Goal: Task Accomplishment & Management: Use online tool/utility

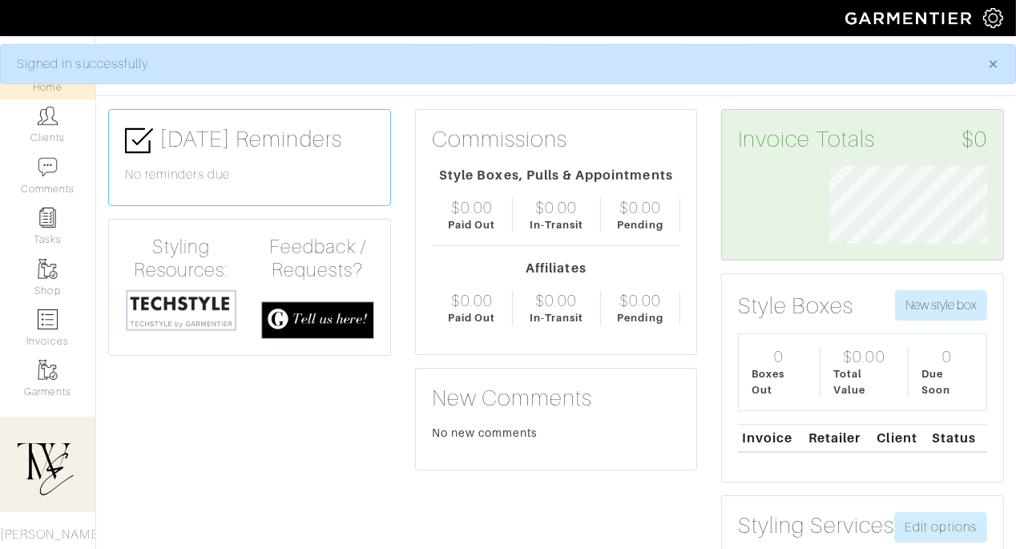
scroll to position [78, 182]
click at [43, 127] on link "Clients" at bounding box center [47, 124] width 95 height 50
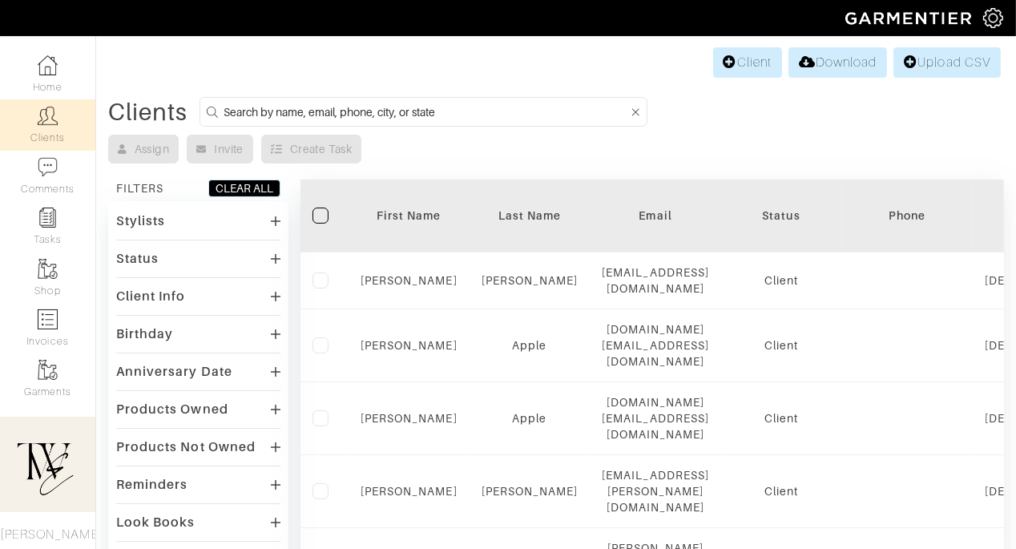
click at [407, 206] on th "First Name" at bounding box center [408, 215] width 121 height 73
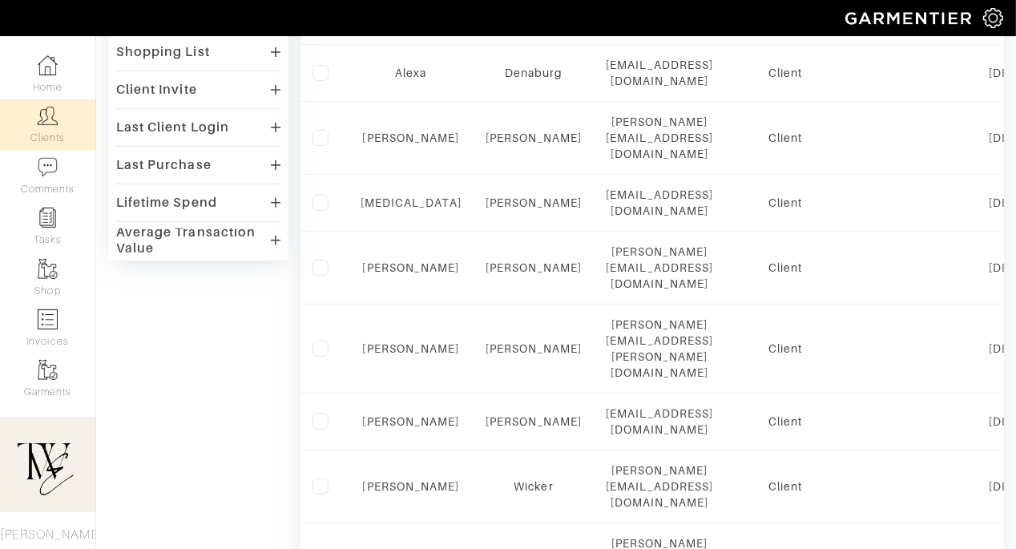
scroll to position [1154, 0]
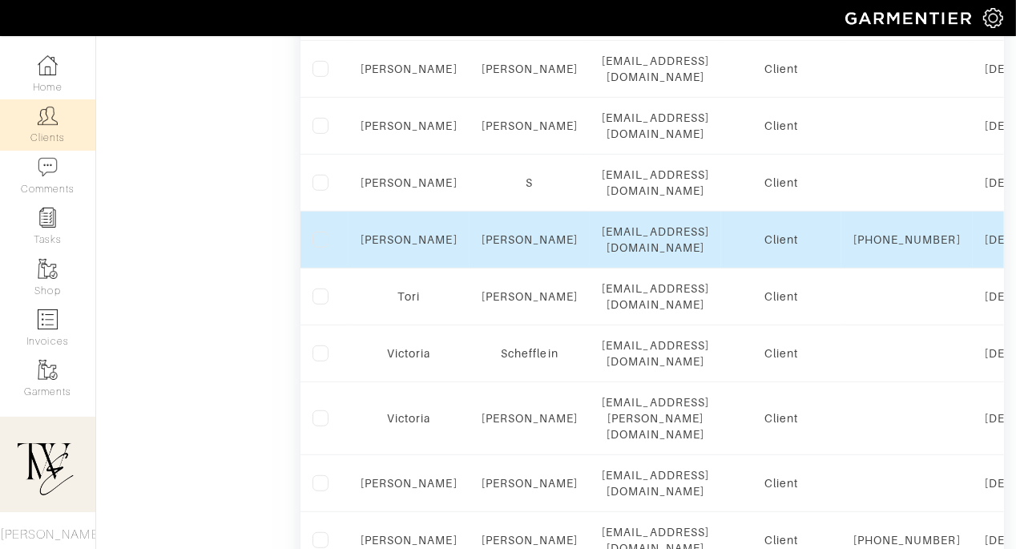
scroll to position [0, 0]
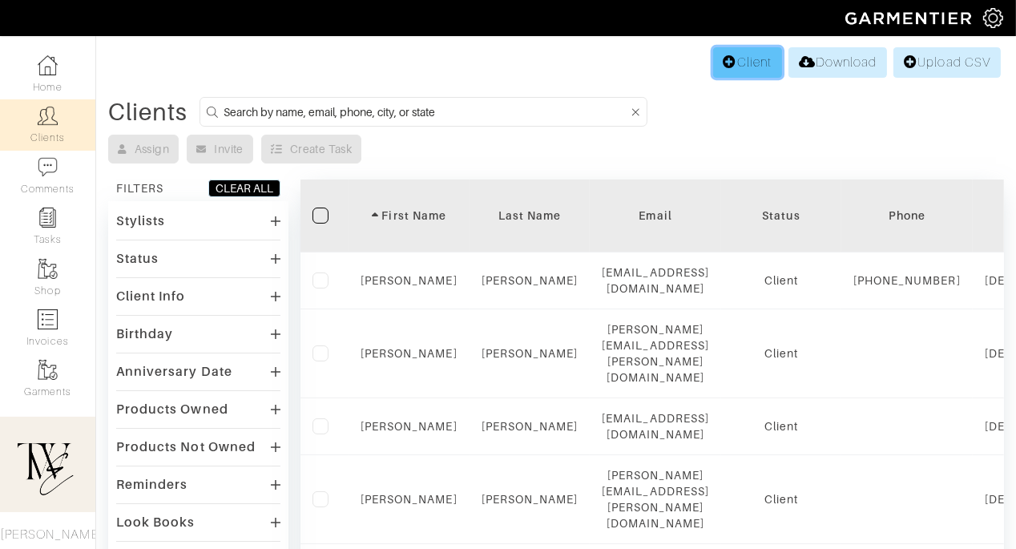
click at [746, 66] on link "Client" at bounding box center [747, 62] width 69 height 30
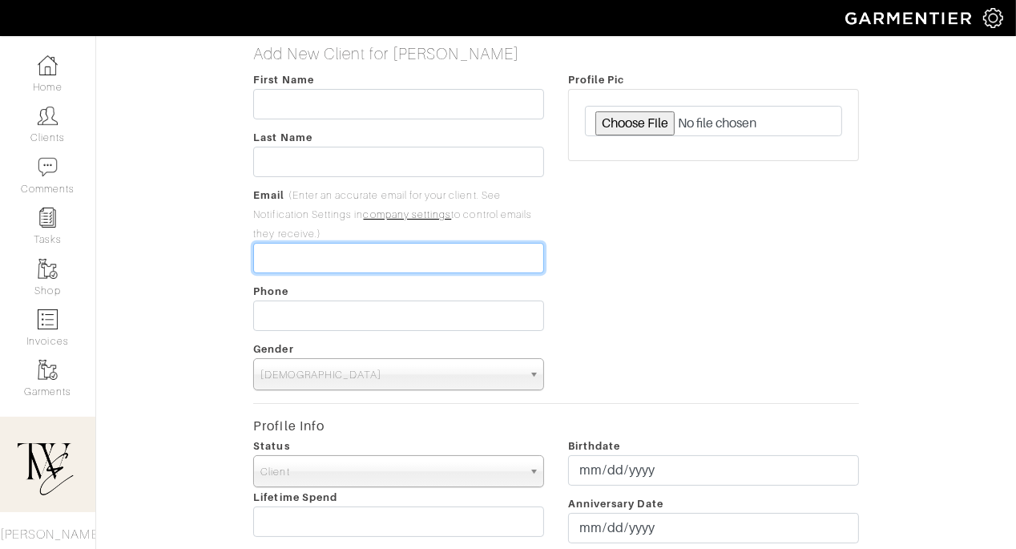
click at [340, 262] on input "email" at bounding box center [398, 258] width 291 height 30
paste input "Winter Shopping: Blazers Wool coat Boots Sweater dress Winter scarf (wool/cashm…"
type input "Winter Shopping: Blazers Wool coat Boots Sweater dress Winter scarf (wool/cashm…"
click at [340, 262] on input "Winter Shopping: Blazers Wool coat Boots Sweater dress Winter scarf (wool/cashm…" at bounding box center [398, 258] width 291 height 30
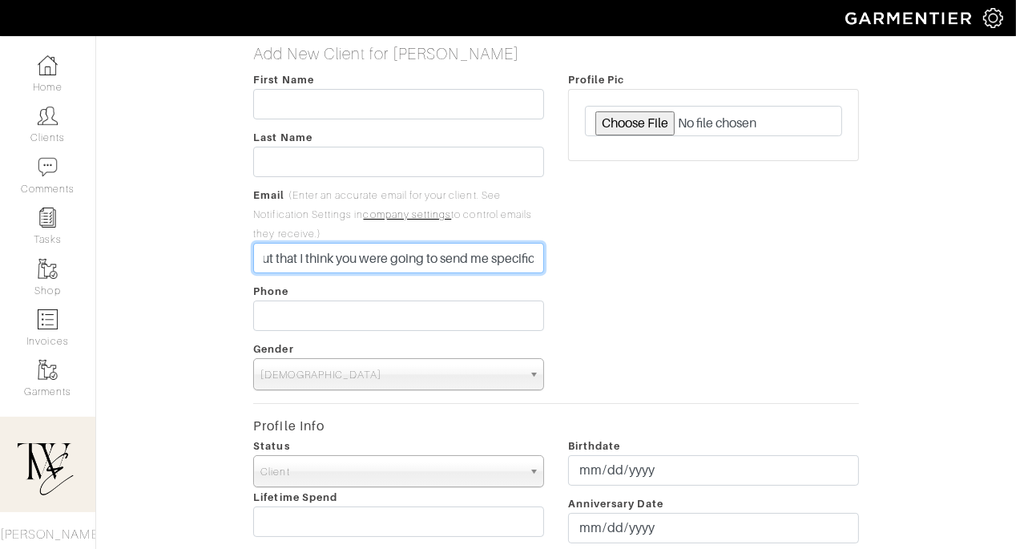
click at [340, 262] on input "Winter Shopping: Blazers Wool coat Boots Sweater dress Winter scarf (wool/cashm…" at bounding box center [398, 258] width 291 height 30
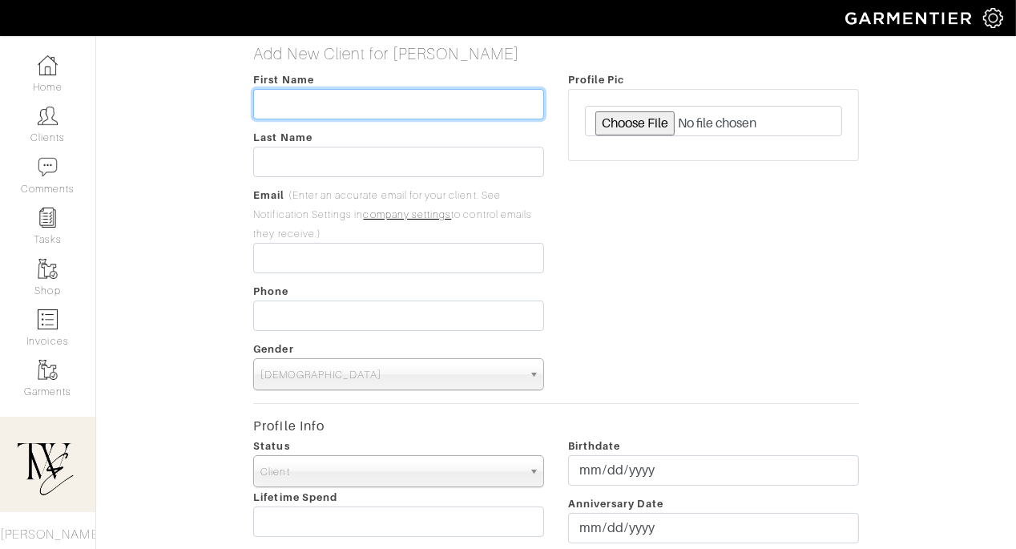
click at [364, 110] on input "text" at bounding box center [398, 104] width 291 height 30
drag, startPoint x: 318, startPoint y: 80, endPoint x: 246, endPoint y: 80, distance: 72.1
click at [249, 80] on div "First Name Last Name Email (Enter an accurate email for your client. See Notifi…" at bounding box center [398, 230] width 315 height 320
click at [246, 80] on div "First Name Last Name Email (Enter an accurate email for your client. See Notifi…" at bounding box center [398, 230] width 315 height 320
click at [360, 99] on input "text" at bounding box center [398, 104] width 291 height 30
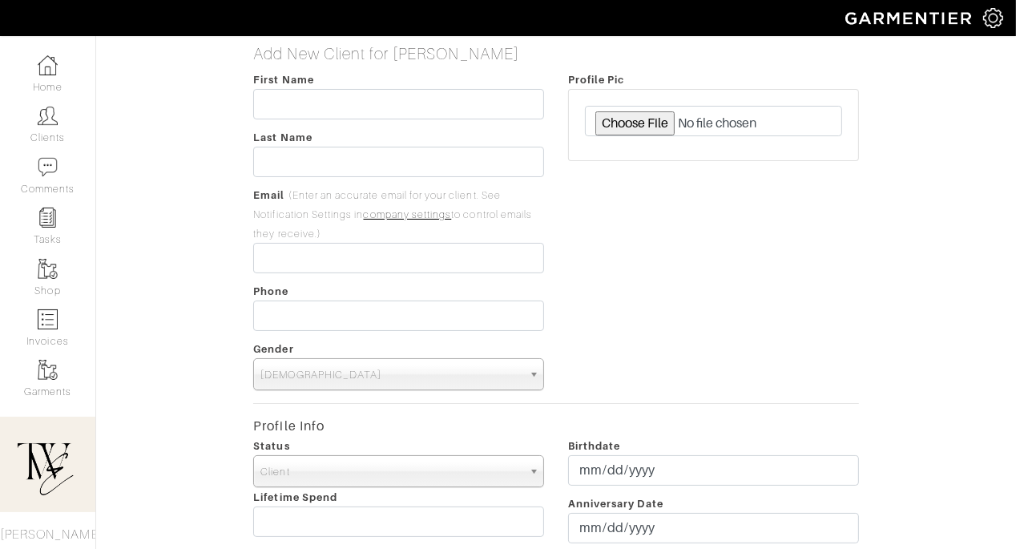
click at [333, 92] on input "text" at bounding box center [398, 104] width 291 height 30
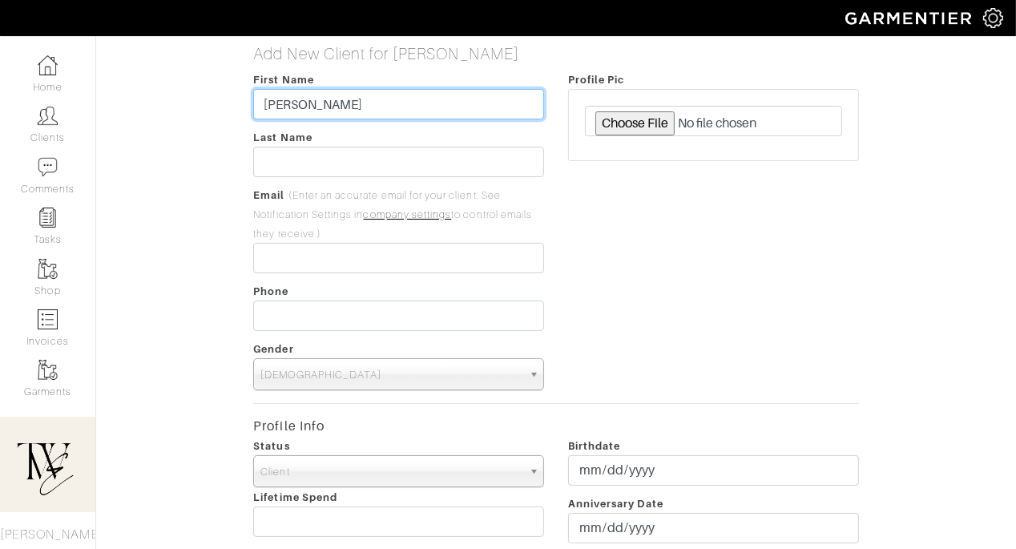
type input "Tammy"
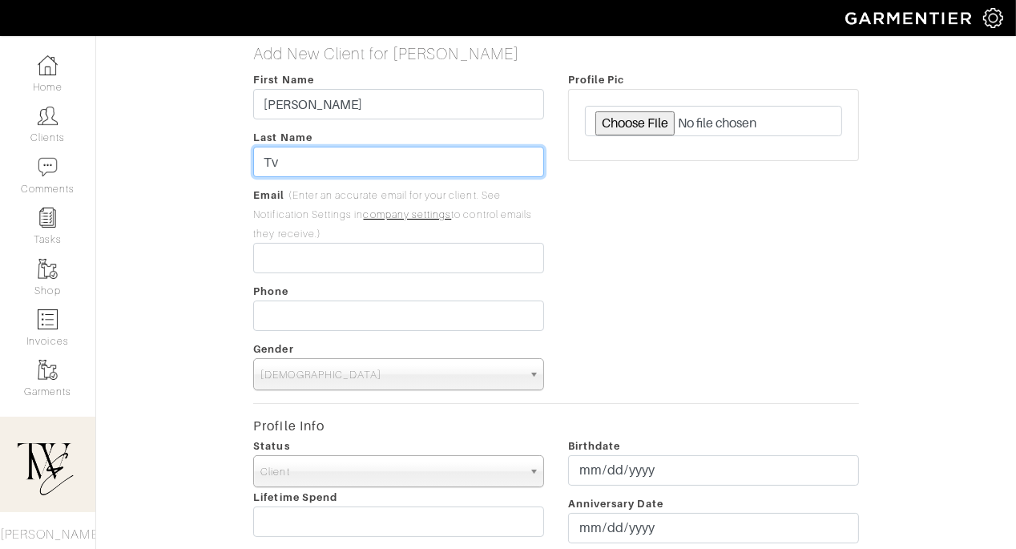
type input "Tv"
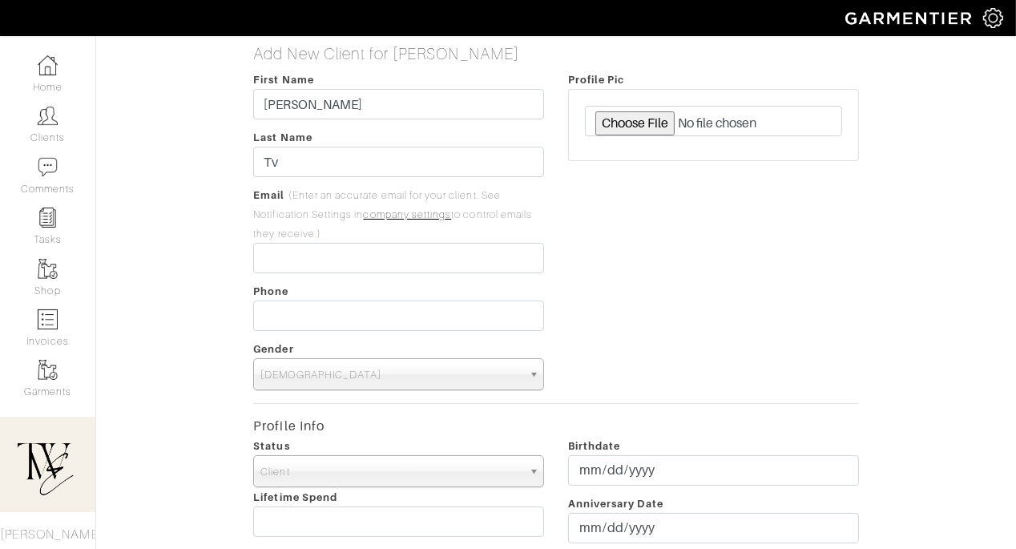
click at [301, 274] on div "First Name Tammy Last Name Tv Email (Enter an accurate email for your client. S…" at bounding box center [398, 230] width 315 height 320
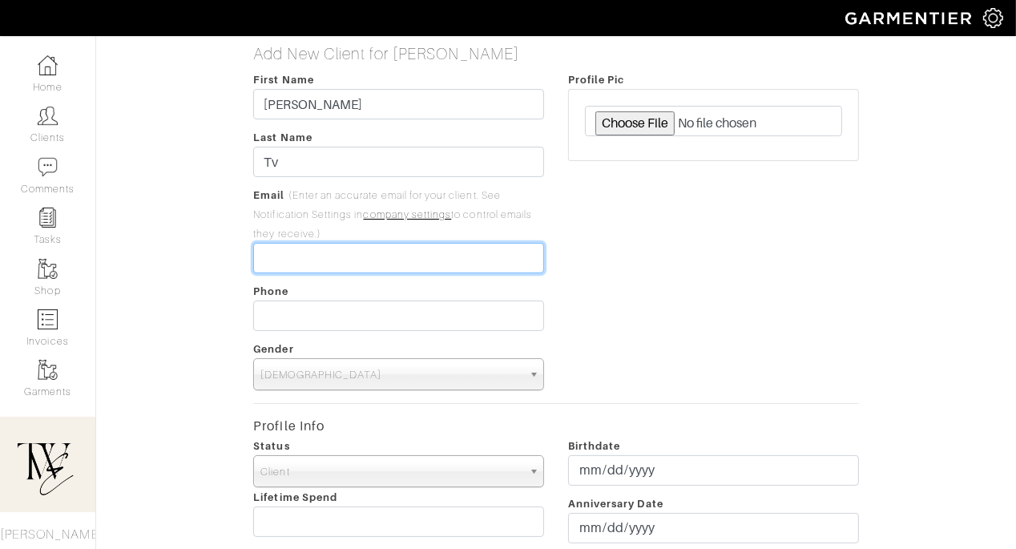
click at [296, 262] on input "email" at bounding box center [398, 258] width 291 height 30
paste input "[EMAIL_ADDRESS][DOMAIN_NAME]"
type input "[EMAIL_ADDRESS][DOMAIN_NAME]"
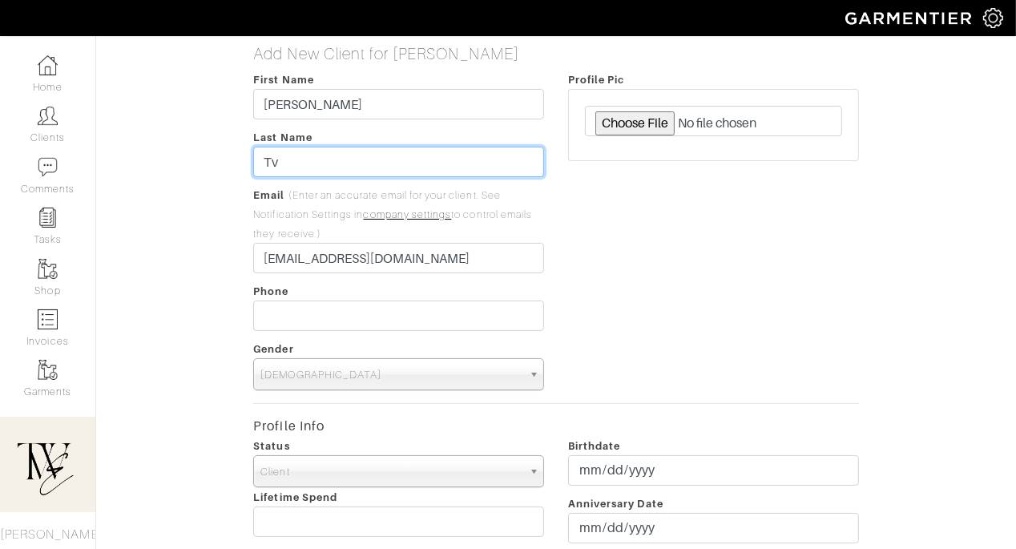
click at [365, 165] on input "Tv" at bounding box center [398, 162] width 291 height 30
type input "Tvetene"
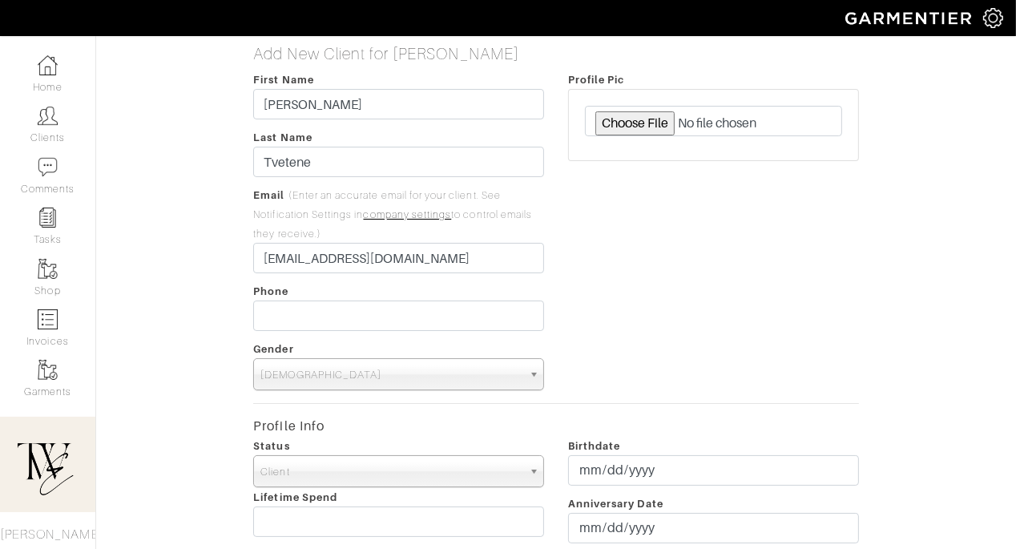
click at [585, 214] on div "Profile Pic" at bounding box center [713, 230] width 315 height 320
click at [352, 385] on span "Male" at bounding box center [391, 375] width 262 height 32
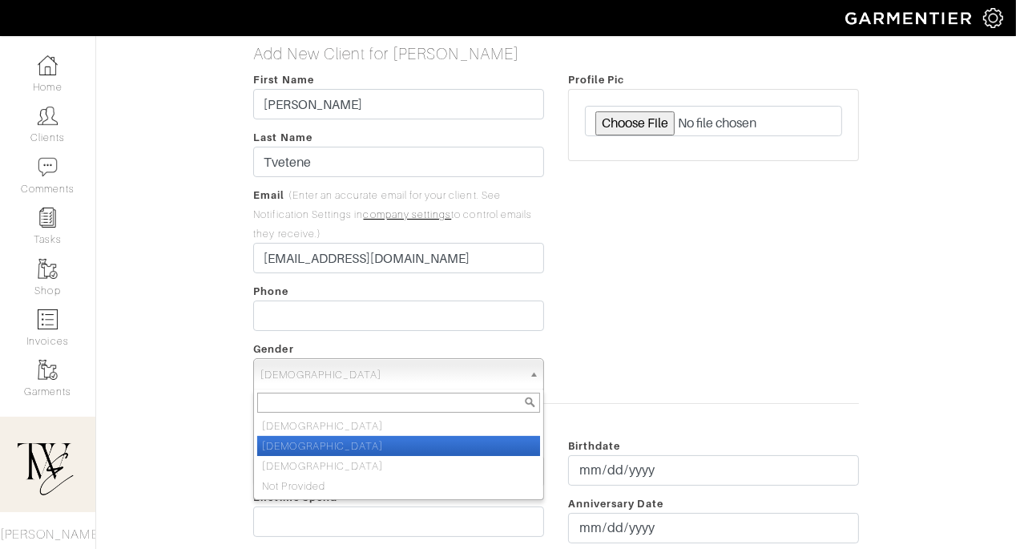
click at [352, 438] on li "Female" at bounding box center [398, 446] width 283 height 20
select select "Female"
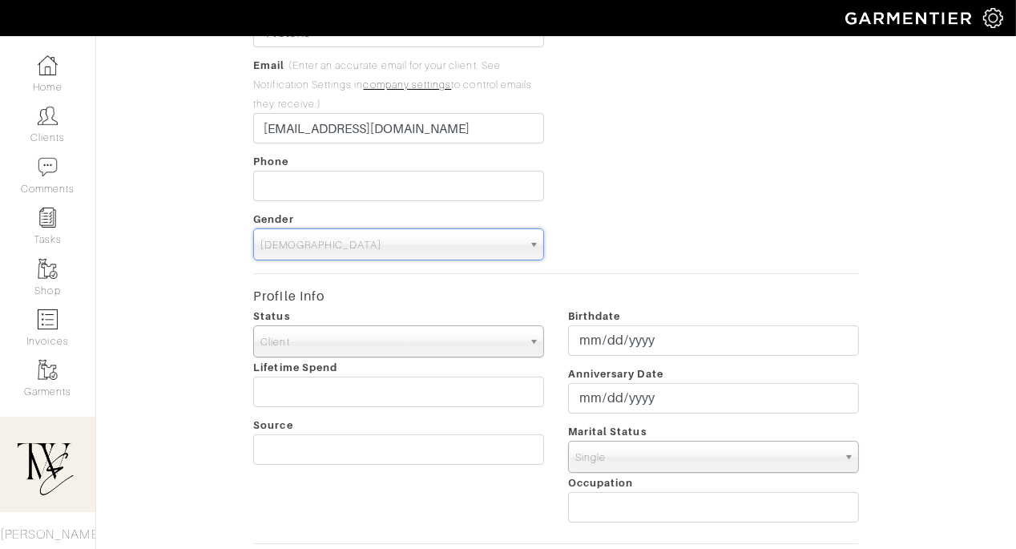
scroll to position [328, 0]
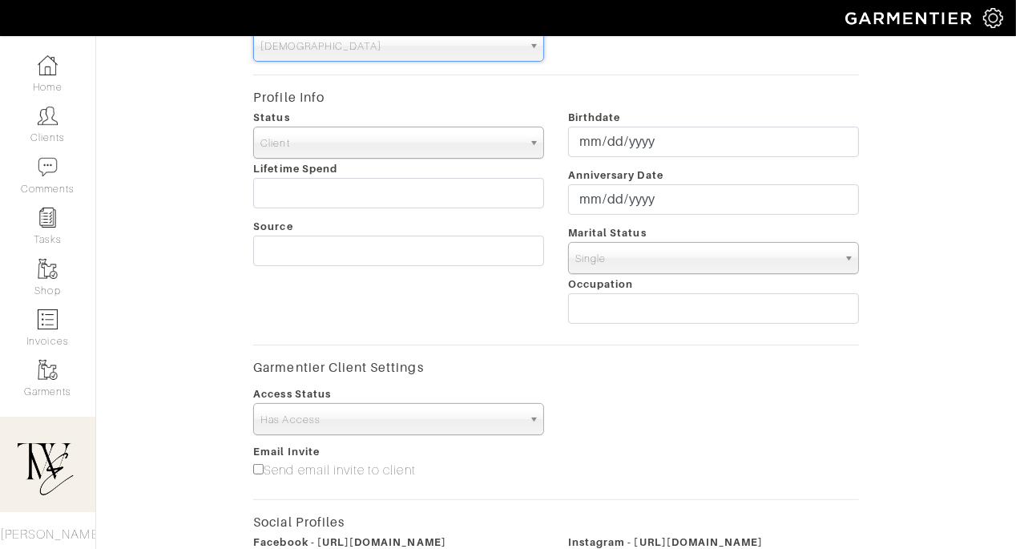
click at [435, 419] on span "Has Access" at bounding box center [391, 420] width 262 height 32
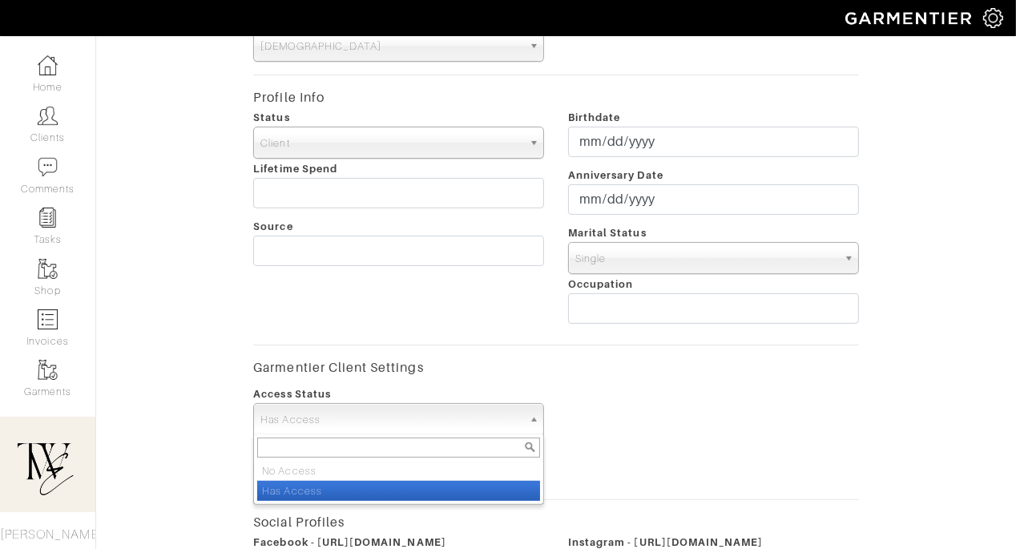
click at [433, 453] on input "text" at bounding box center [398, 447] width 283 height 20
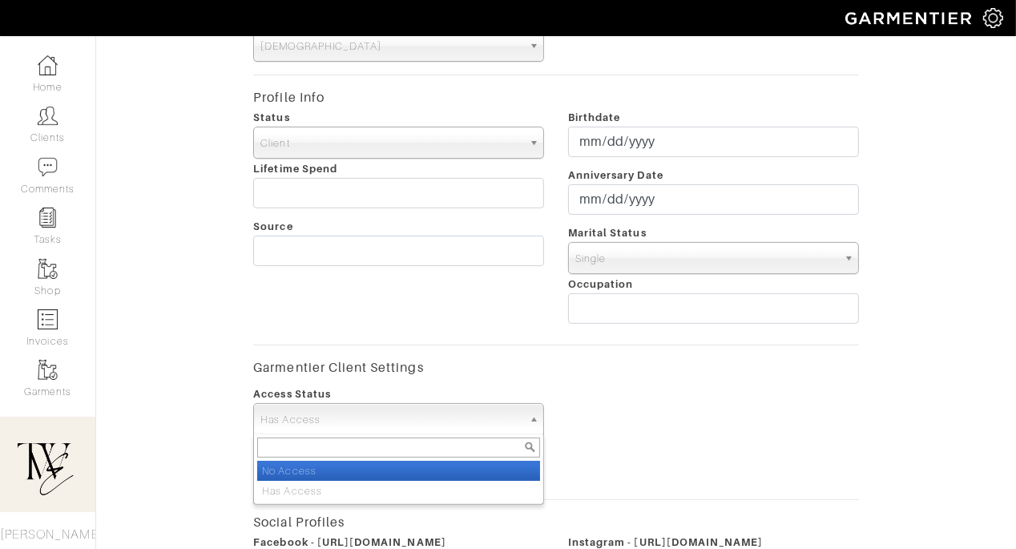
click at [433, 463] on li "No Access" at bounding box center [398, 471] width 283 height 20
select select "false"
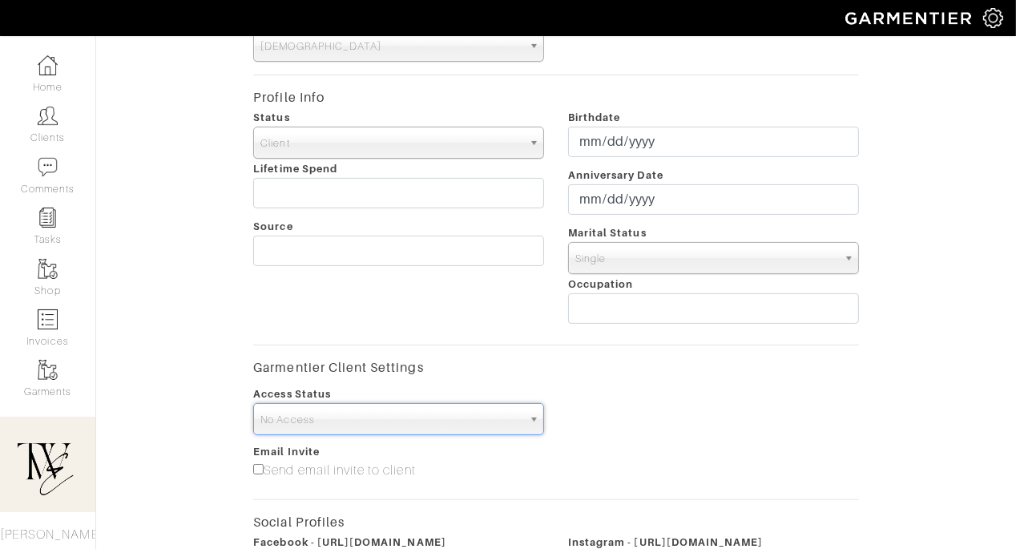
click at [654, 417] on div "Access Status No Access Has Access No Access No Access Has Access" at bounding box center [555, 409] width 629 height 51
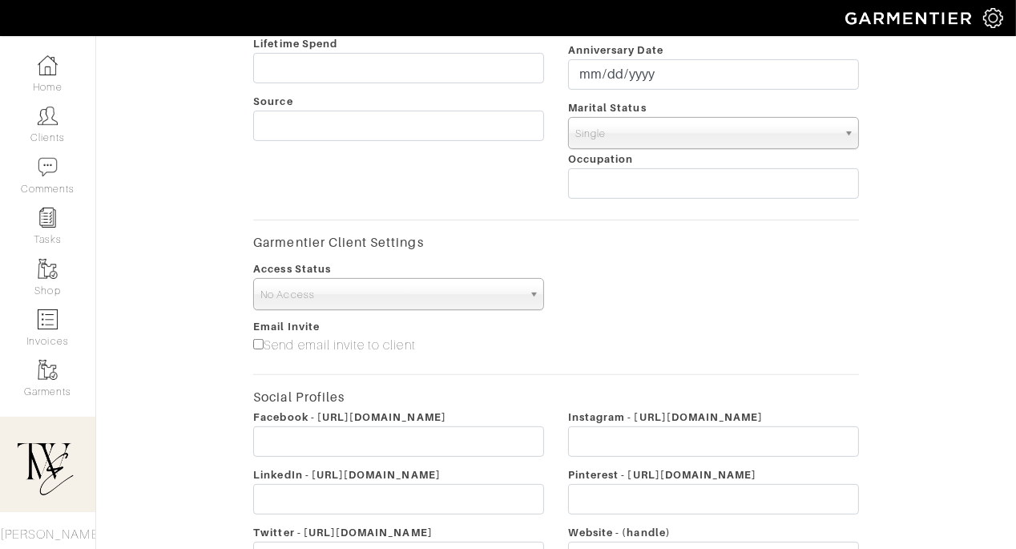
scroll to position [637, 0]
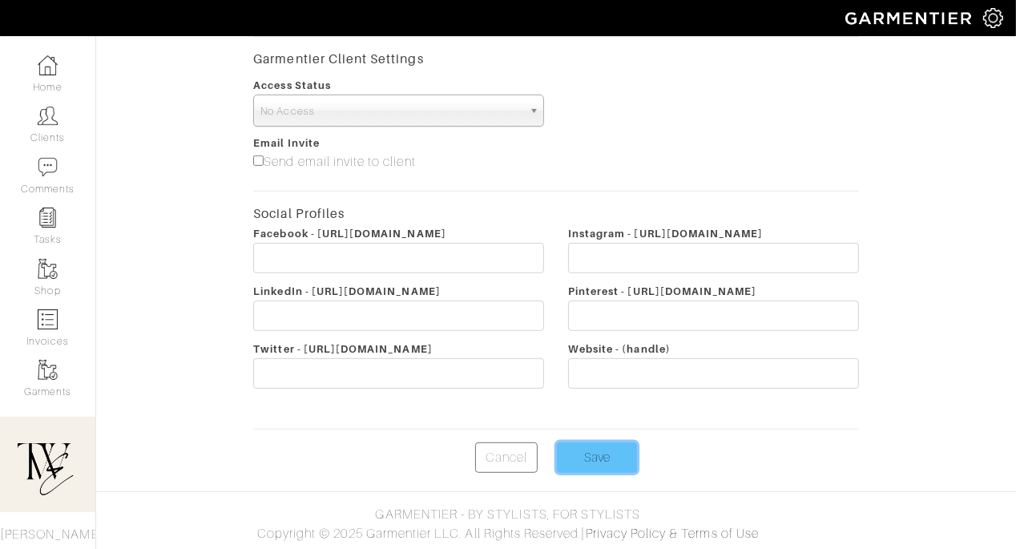
click at [595, 464] on input "Save" at bounding box center [597, 457] width 80 height 30
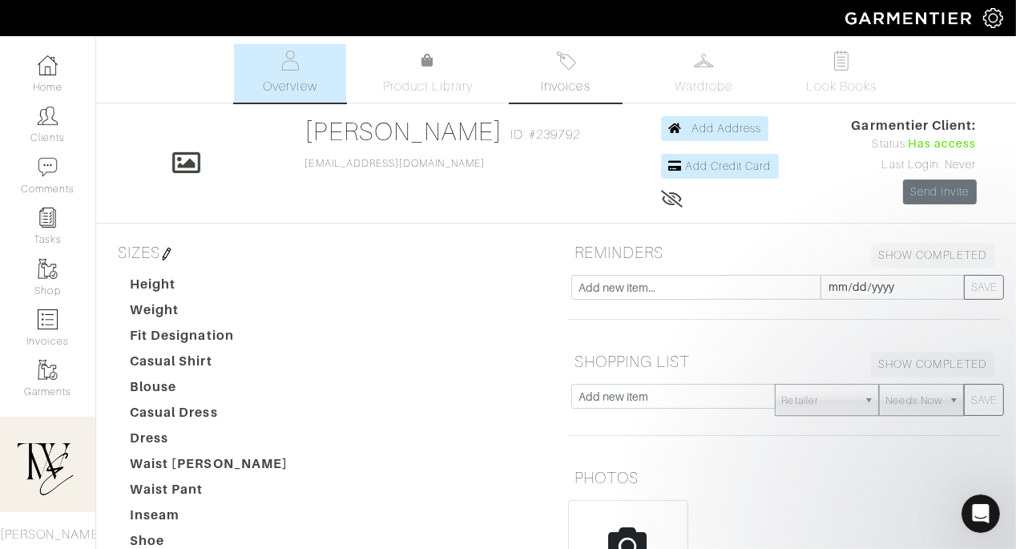
click at [566, 70] on link "Invoices" at bounding box center [565, 73] width 112 height 58
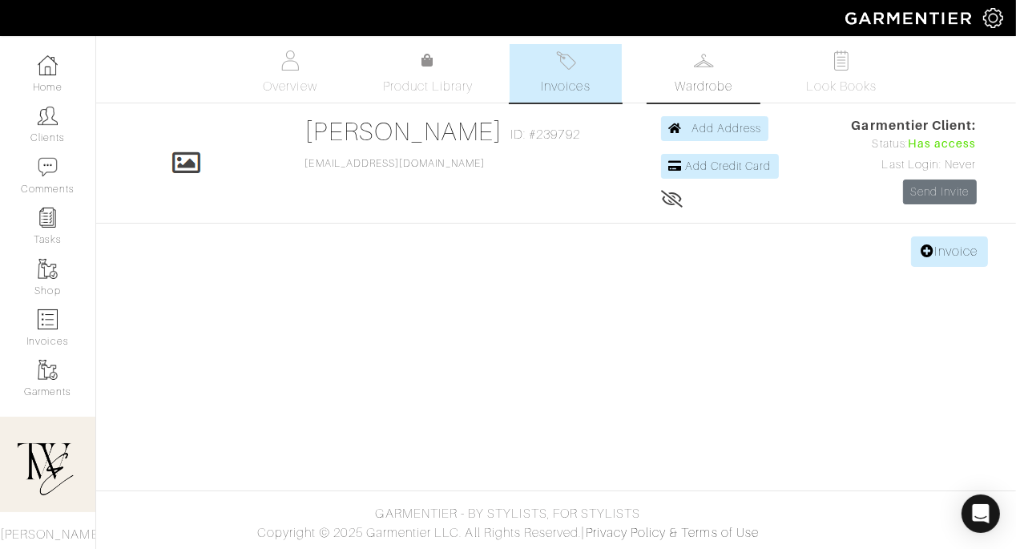
click at [695, 57] on img at bounding box center [704, 60] width 20 height 20
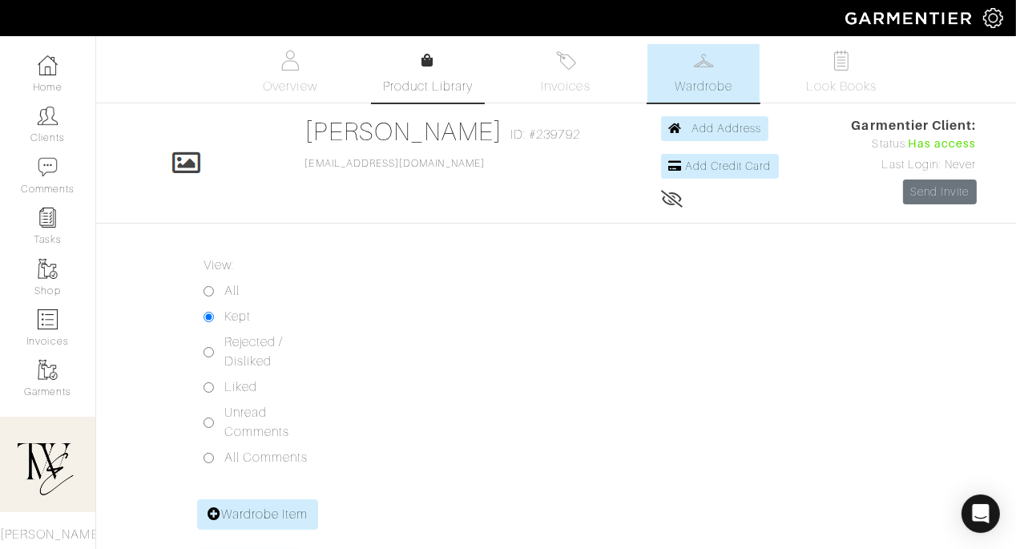
click at [439, 81] on span "Product Library" at bounding box center [428, 86] width 91 height 19
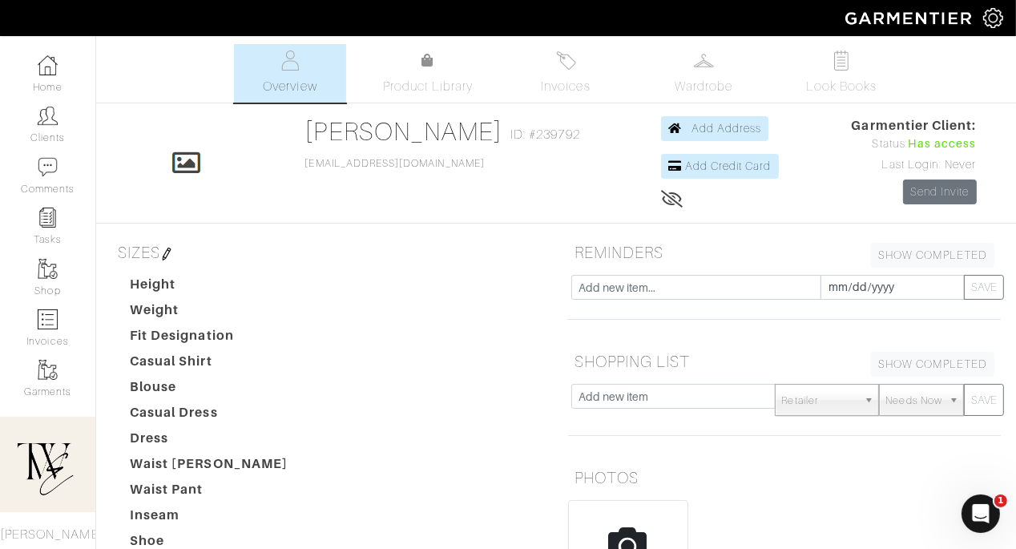
scroll to position [6, 0]
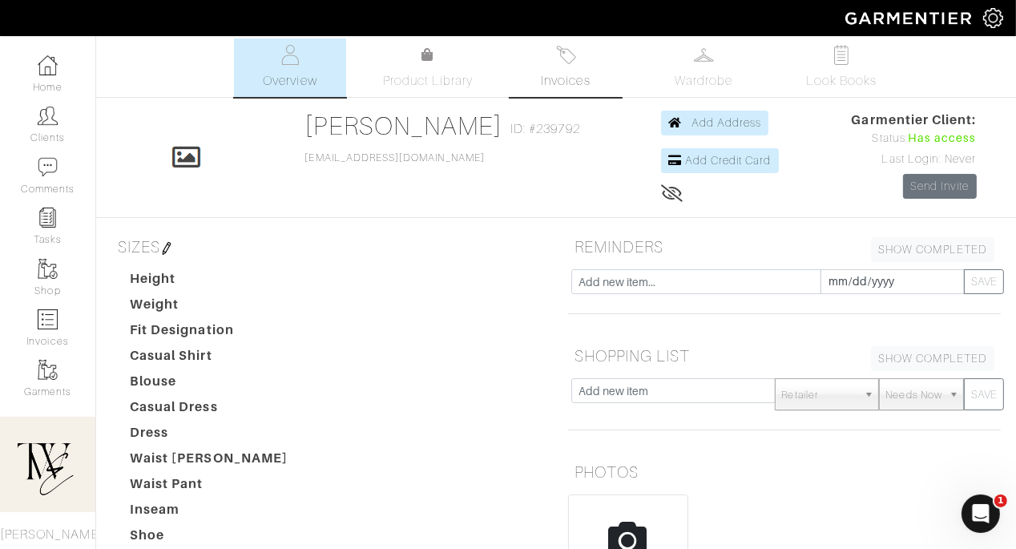
click at [561, 63] on img at bounding box center [566, 55] width 20 height 20
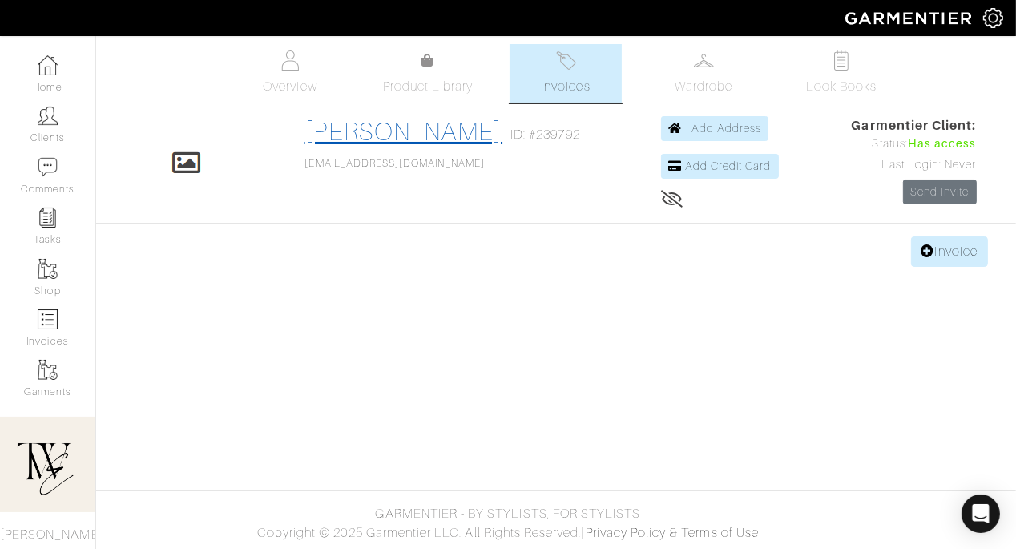
click at [408, 127] on link "[PERSON_NAME]" at bounding box center [404, 131] width 198 height 29
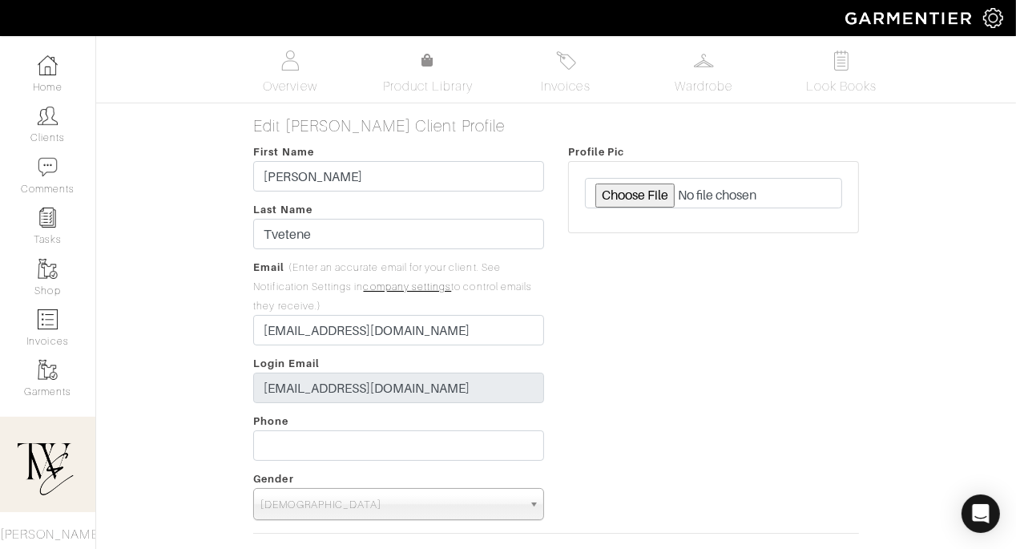
scroll to position [395, 0]
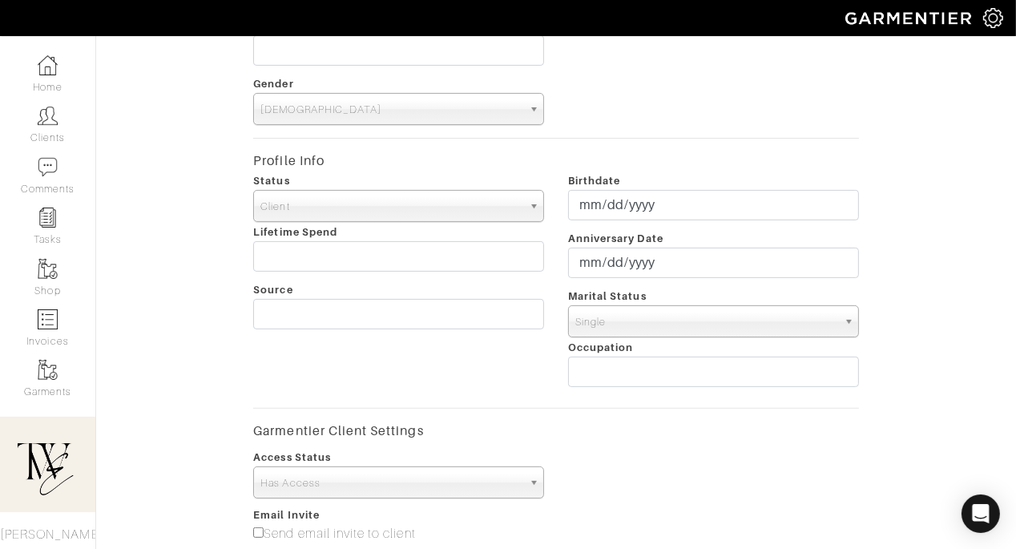
click at [396, 462] on div "Access Status No Access Has Access Has Access" at bounding box center [398, 472] width 315 height 51
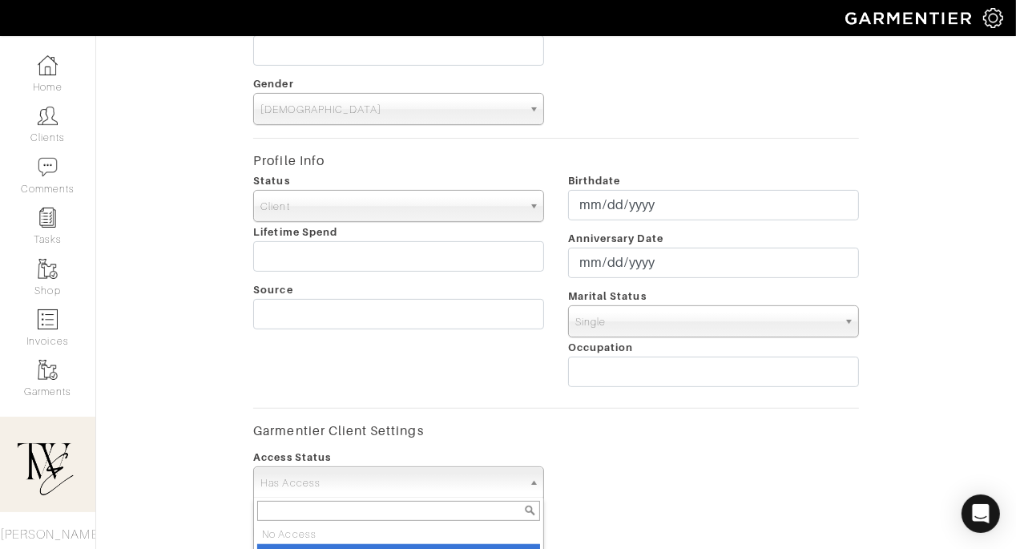
click at [392, 481] on span "Has Access" at bounding box center [391, 483] width 262 height 32
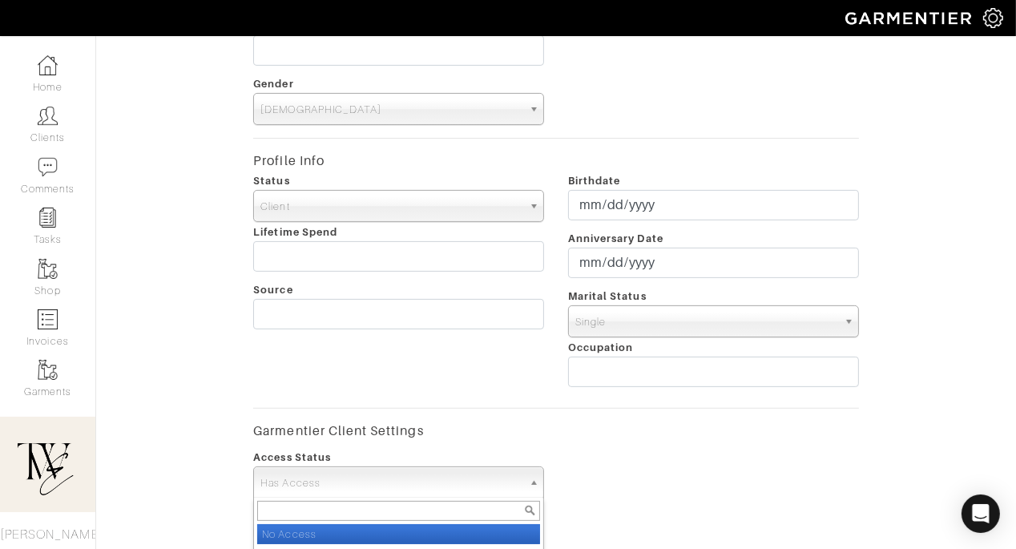
click at [389, 534] on li "No Access" at bounding box center [398, 534] width 283 height 20
select select "false"
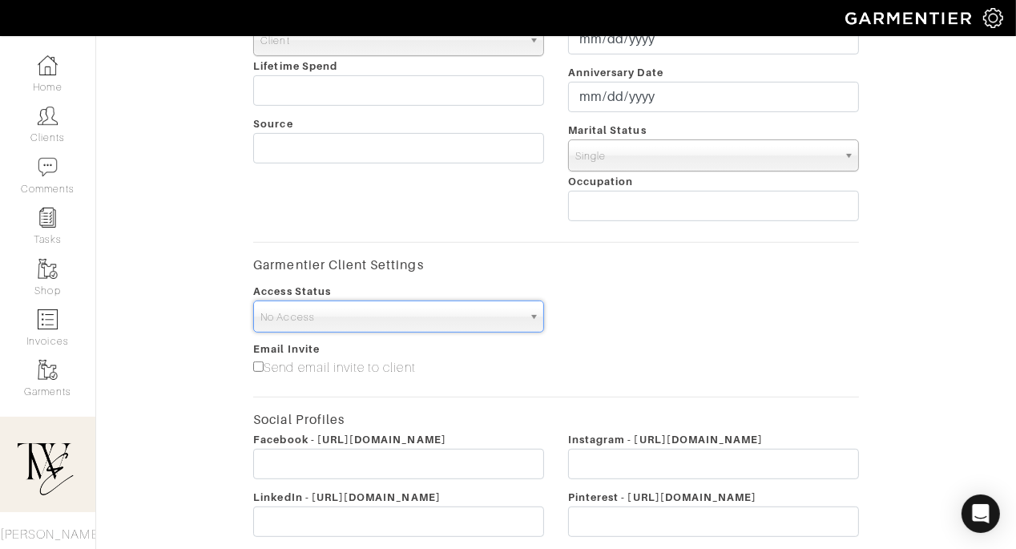
scroll to position [766, 0]
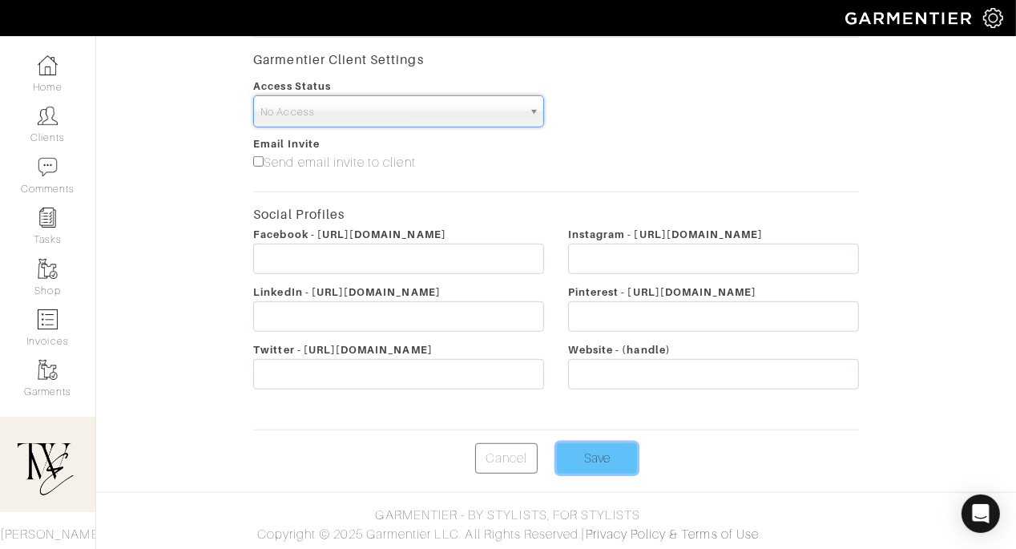
click at [580, 453] on input "Save" at bounding box center [597, 458] width 80 height 30
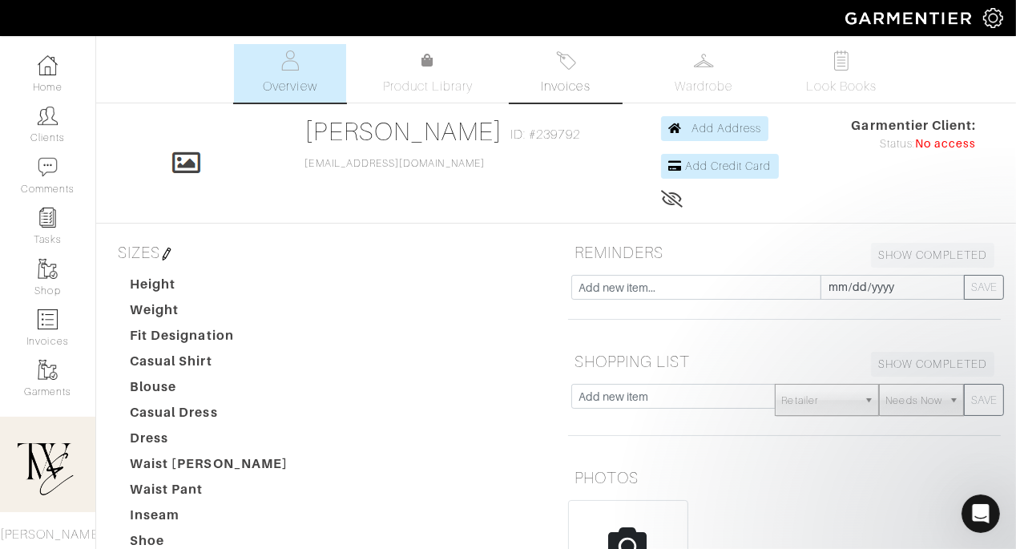
click at [587, 79] on span "Invoices" at bounding box center [565, 86] width 49 height 19
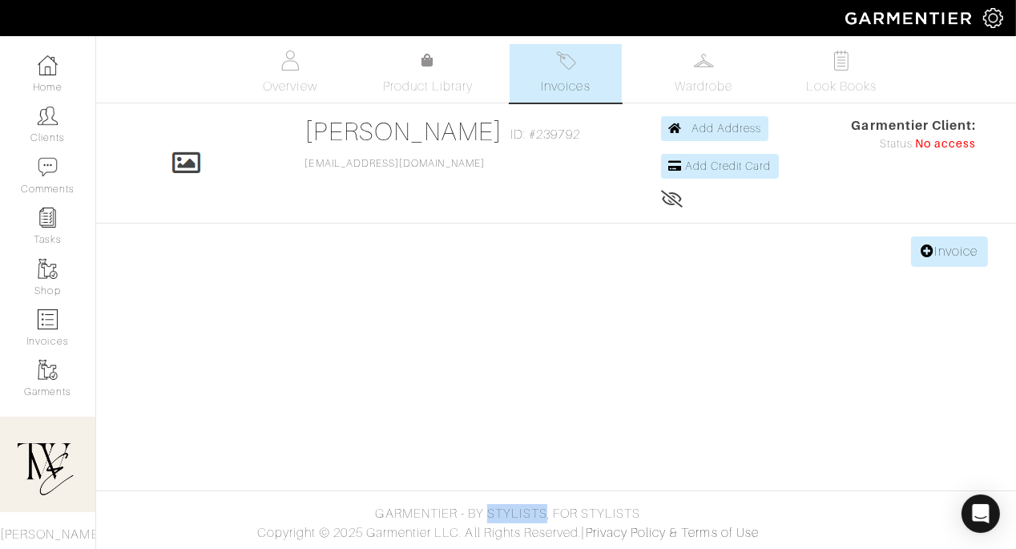
drag, startPoint x: 489, startPoint y: 510, endPoint x: 545, endPoint y: 513, distance: 55.3
click at [545, 513] on div "GARMENTIER - BY STYLISTS, FOR STYLISTS" at bounding box center [508, 513] width 1016 height 19
drag, startPoint x: 549, startPoint y: 513, endPoint x: 372, endPoint y: 507, distance: 177.2
click at [372, 507] on div "GARMENTIER - BY STYLISTS, FOR STYLISTS" at bounding box center [508, 513] width 1016 height 19
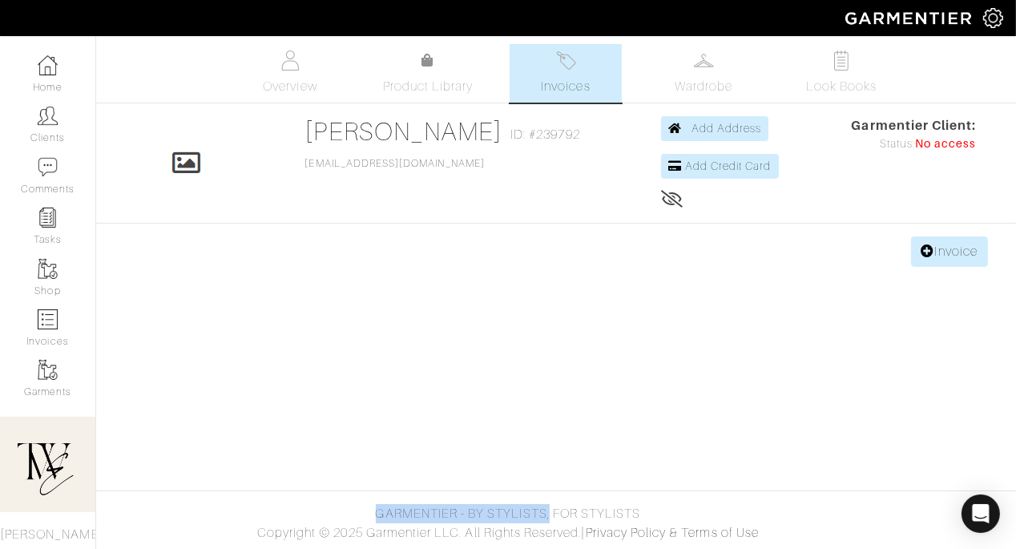
click at [372, 507] on div "GARMENTIER - BY STYLISTS, FOR STYLISTS" at bounding box center [508, 513] width 1016 height 19
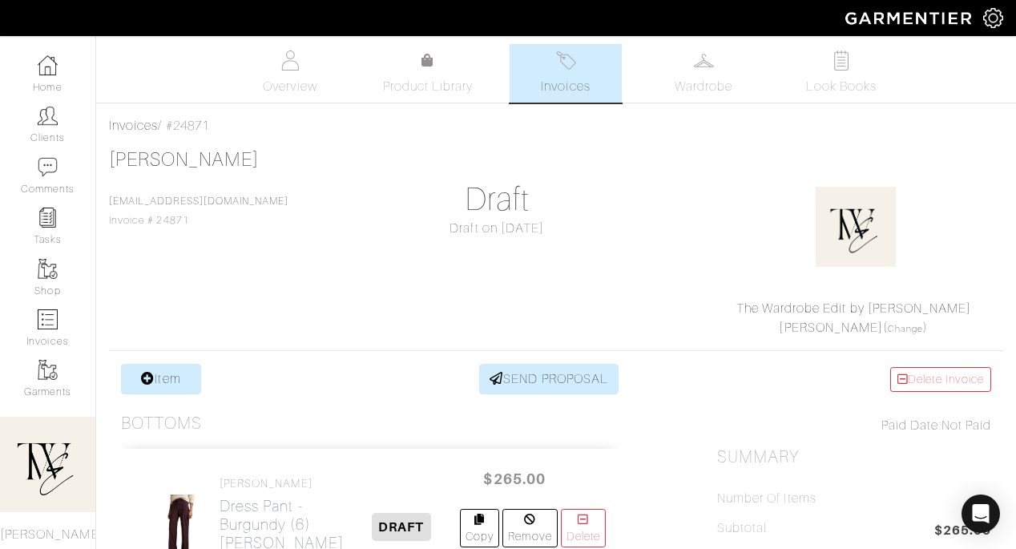
scroll to position [348, 0]
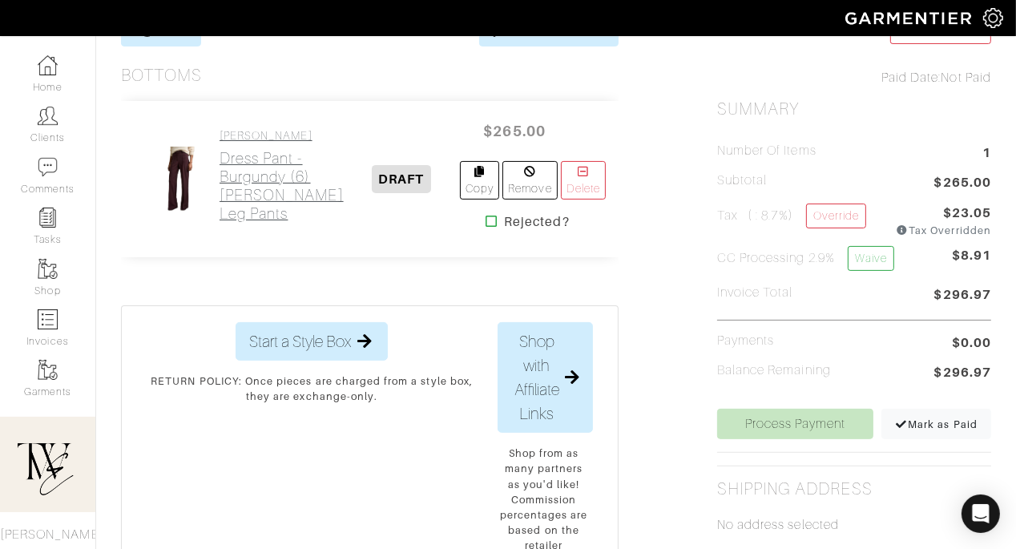
click at [245, 203] on h2 "Dress Pant - Burgundy (6) Claude Flare Leg Pants" at bounding box center [281, 186] width 124 height 74
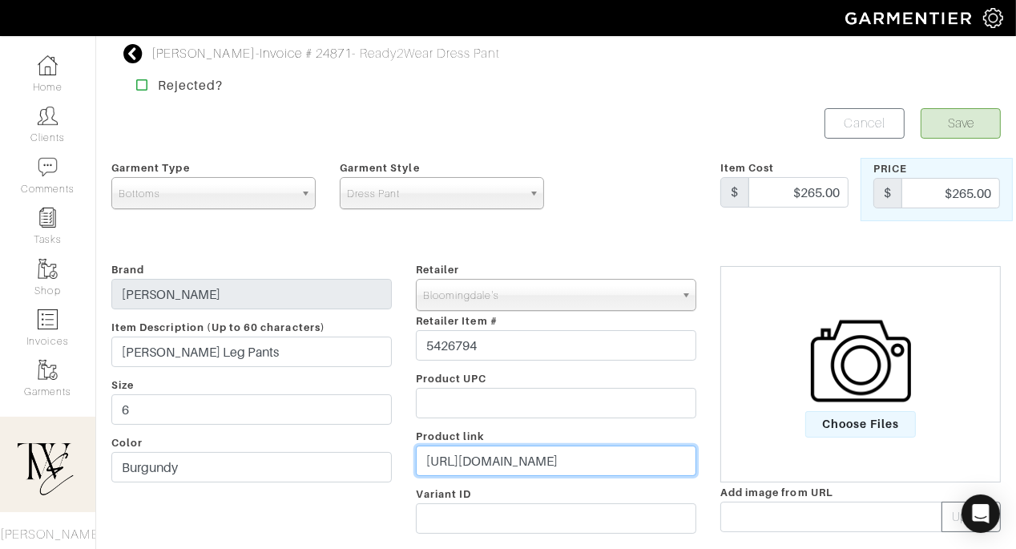
click at [439, 473] on input "https://www.bloomingdales.com/shop/product/reiss-claude-flare-leg-pants?ID=5426…" at bounding box center [556, 460] width 280 height 30
paste input "go.shopmy.us/p-27709626"
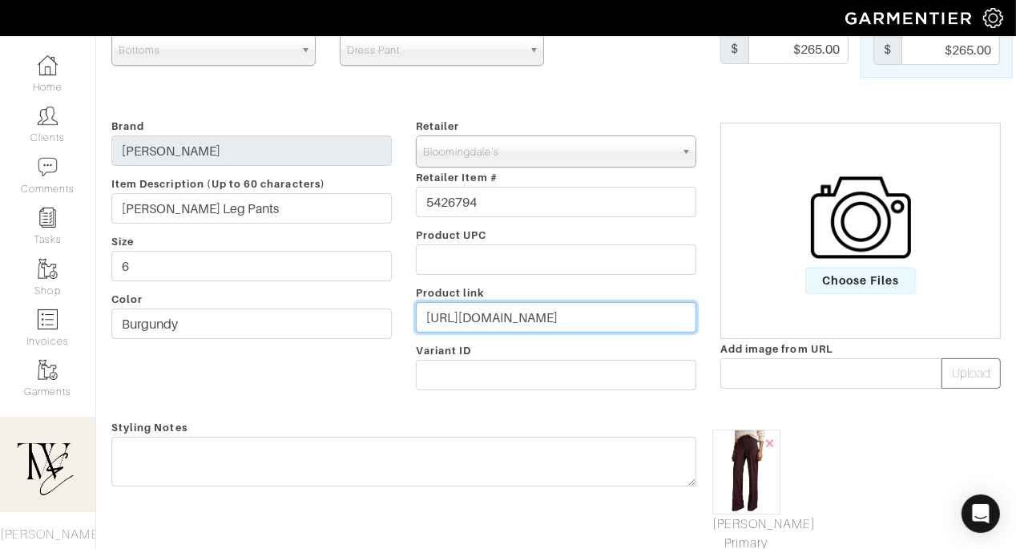
scroll to position [304, 0]
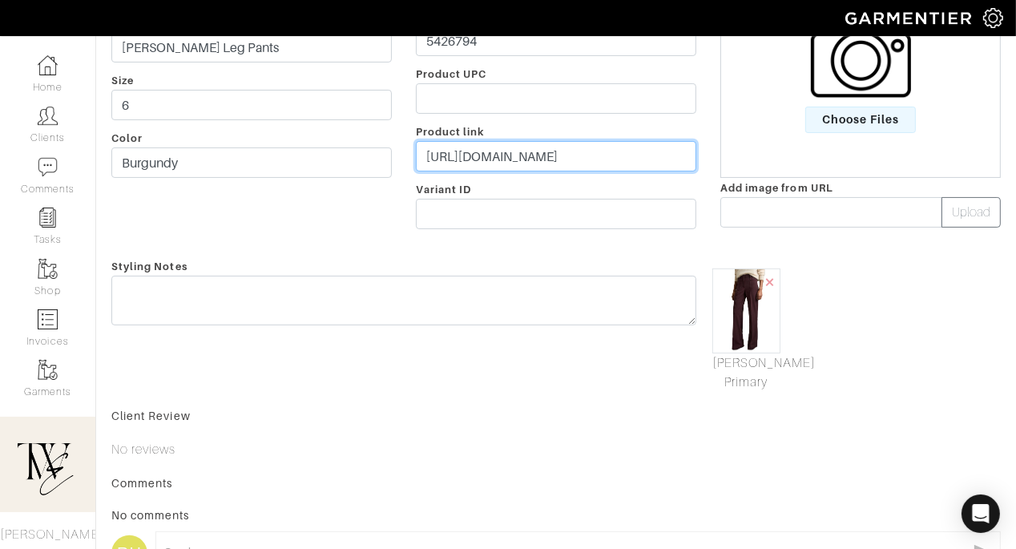
type input "https://go.shopmy.us/p-27709626"
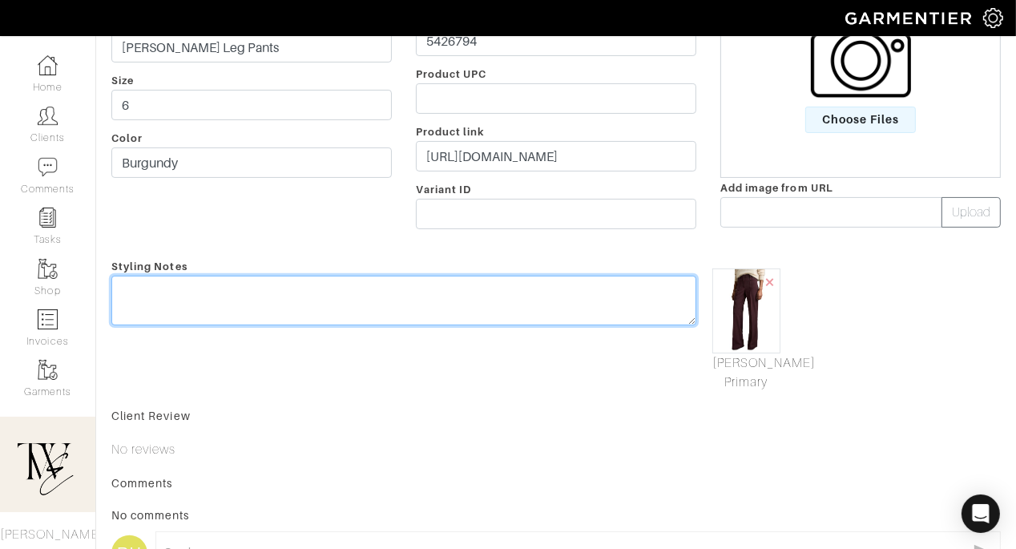
click at [431, 300] on textarea at bounding box center [403, 301] width 585 height 50
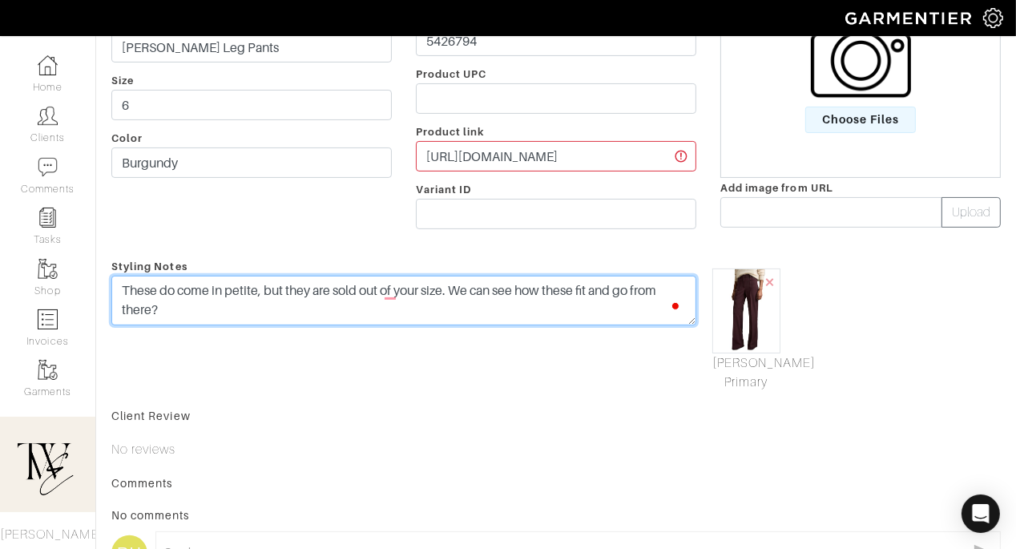
type textarea "These do come in petite, but they are sold out of your size. We can see how the…"
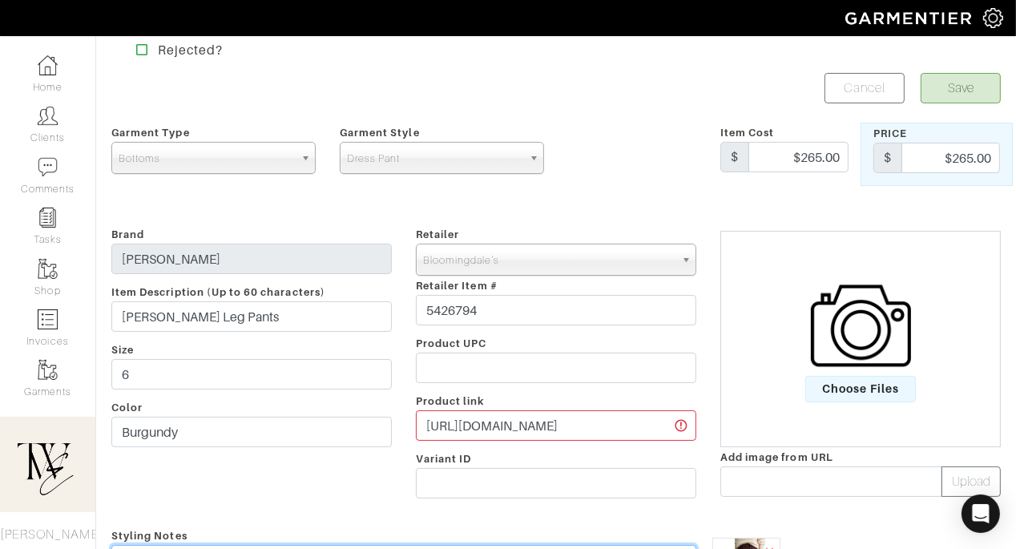
scroll to position [0, 0]
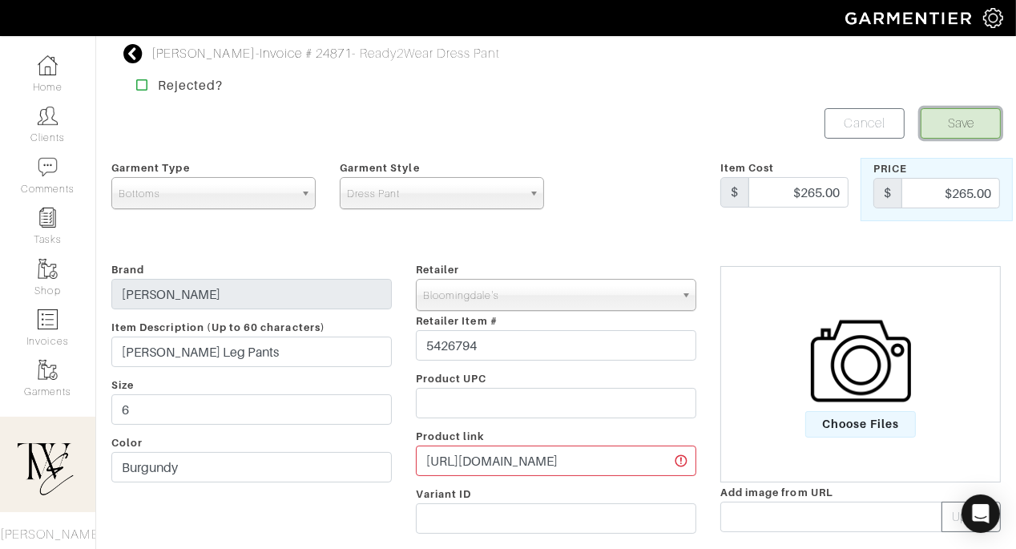
click at [952, 119] on button "Save" at bounding box center [960, 123] width 80 height 30
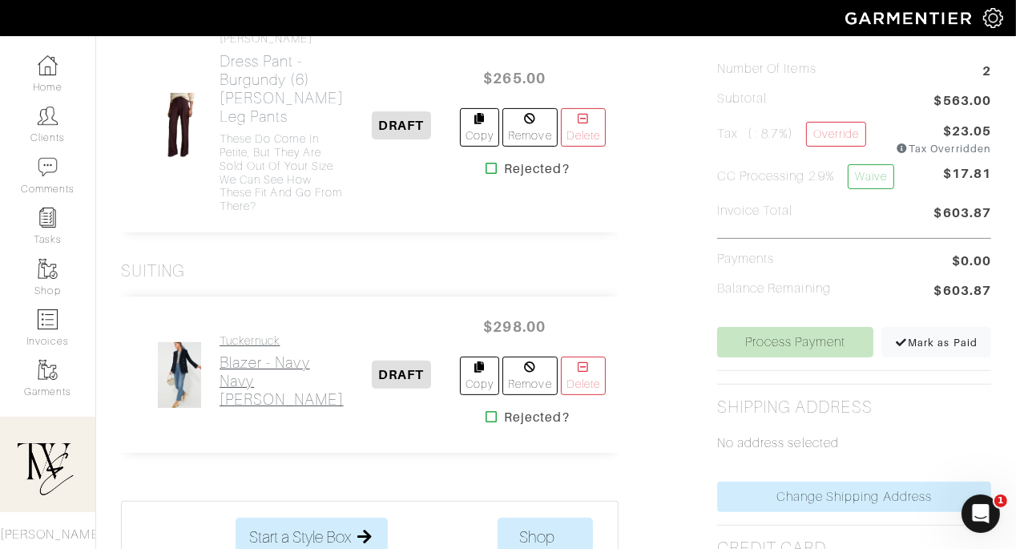
click at [247, 409] on h2 "Blazer - Navy Navy [PERSON_NAME]" at bounding box center [281, 380] width 124 height 55
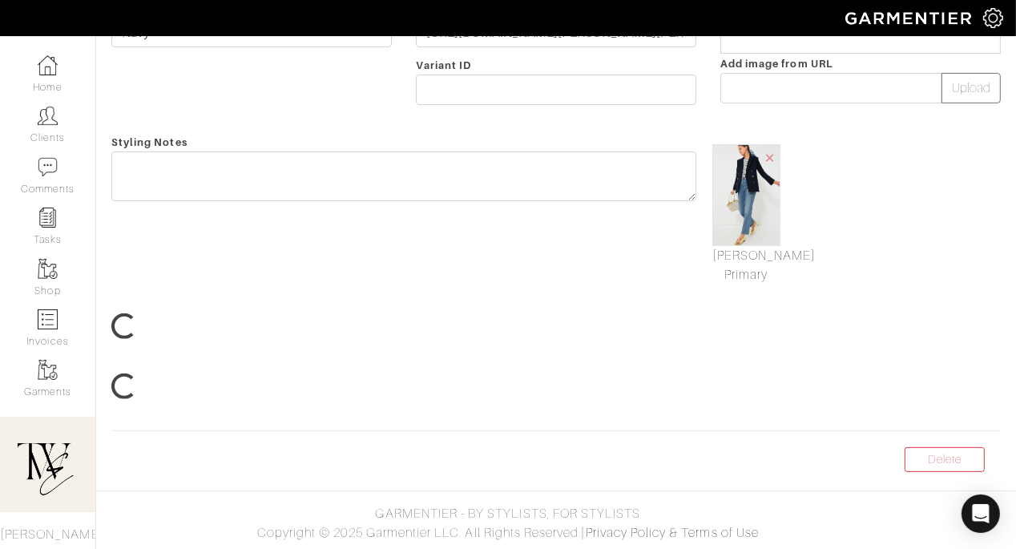
scroll to position [250, 0]
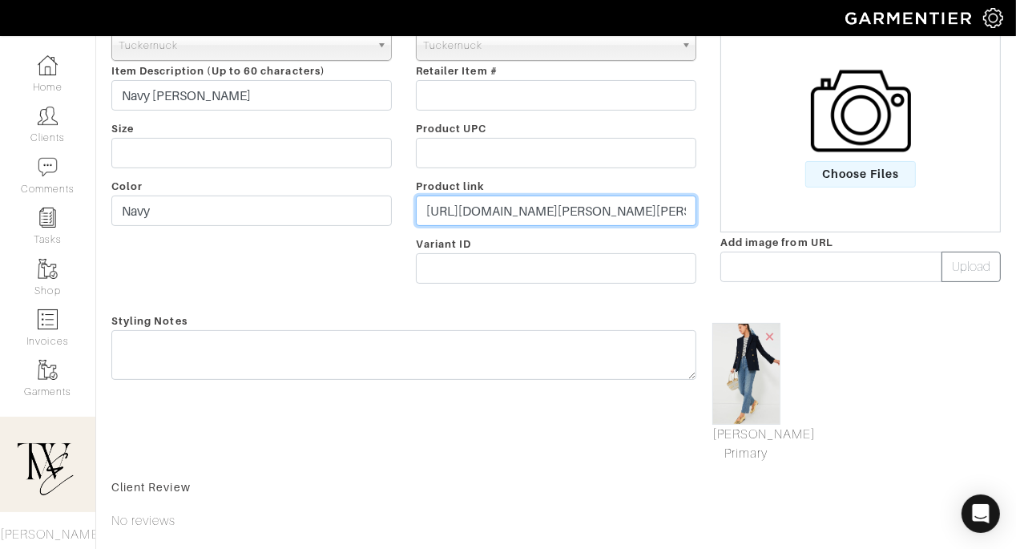
click at [550, 211] on input "[URL][DOMAIN_NAME][PERSON_NAME][PERSON_NAME] Heinrichs&utm_content=Quick Link&u…" at bounding box center [556, 210] width 280 height 30
click at [550, 211] on input "https://tnuck.com/products/navy-diana-blazer?utm_source=ShopMy&utm_medium=affil…" at bounding box center [556, 210] width 280 height 30
paste input "go.shopmy.us/p-27709915"
type input "https://go.shopmy.us/p-27709915"
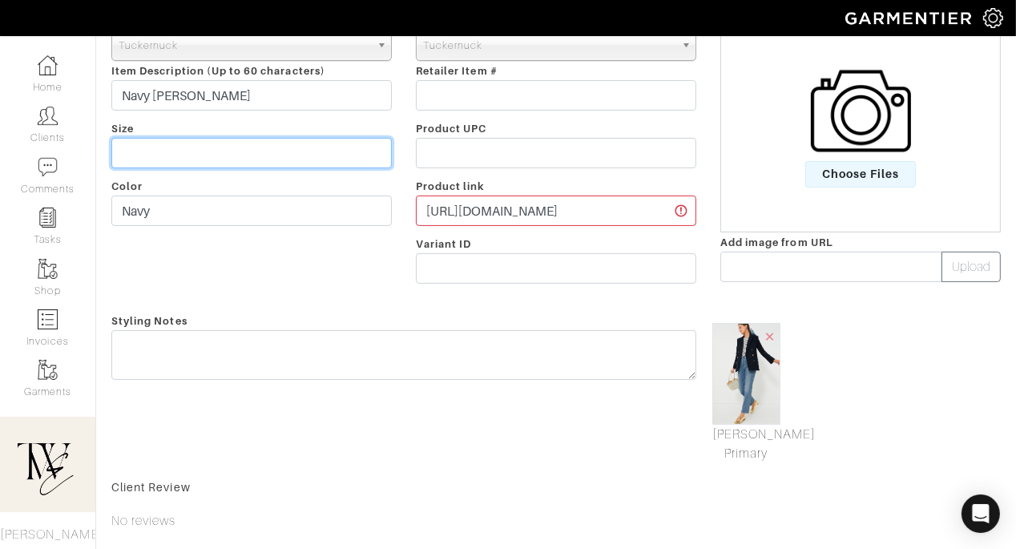
click at [312, 163] on input "text" at bounding box center [251, 153] width 280 height 30
type input "S or M?"
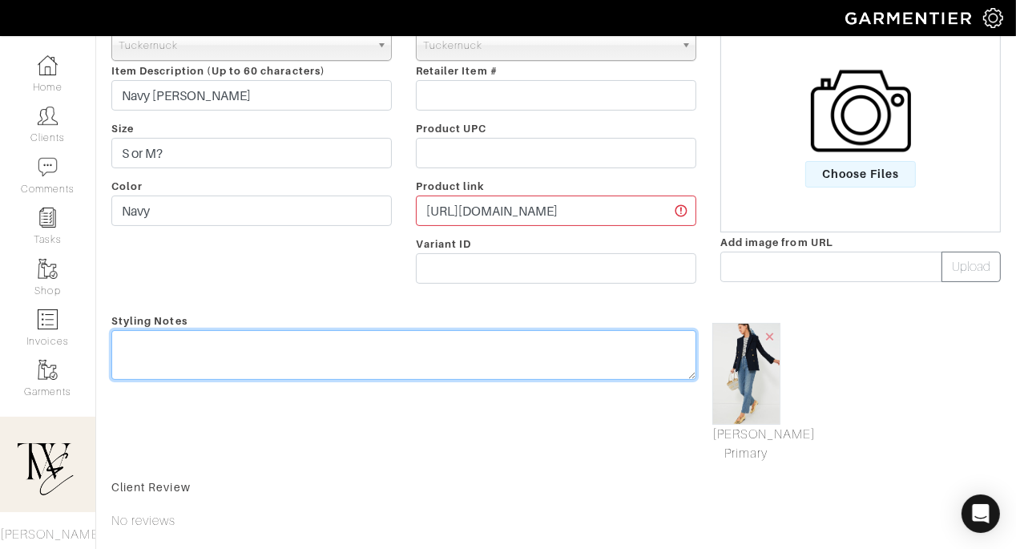
click at [378, 344] on textarea at bounding box center [403, 355] width 585 height 50
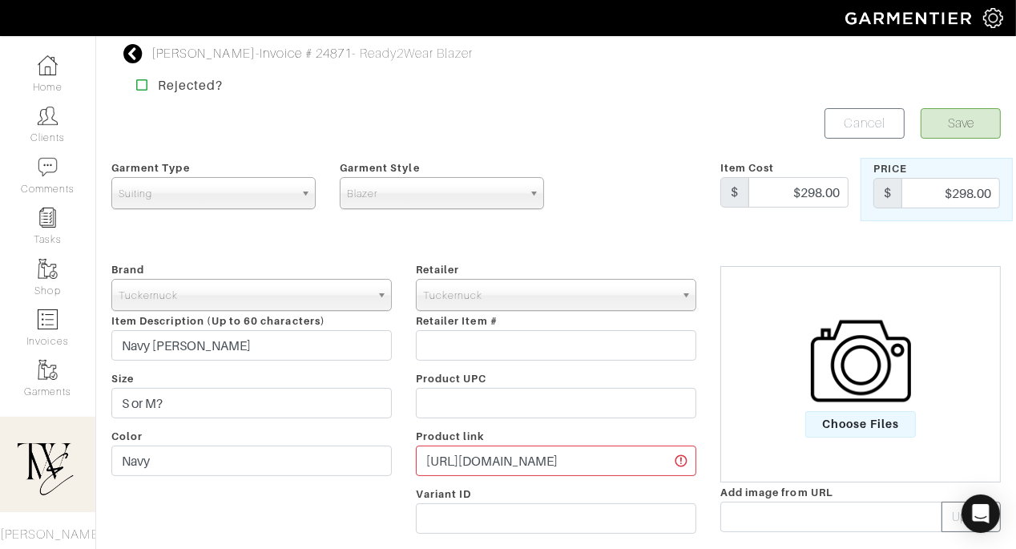
type textarea "Love the shape and cut of this!"
click at [949, 143] on form "Save Cancel Garment Type Tops Bottoms Dresses Jumpsuits Suiting Outerwear Shoes…" at bounding box center [555, 534] width 889 height 852
click at [947, 115] on button "Save" at bounding box center [960, 123] width 80 height 30
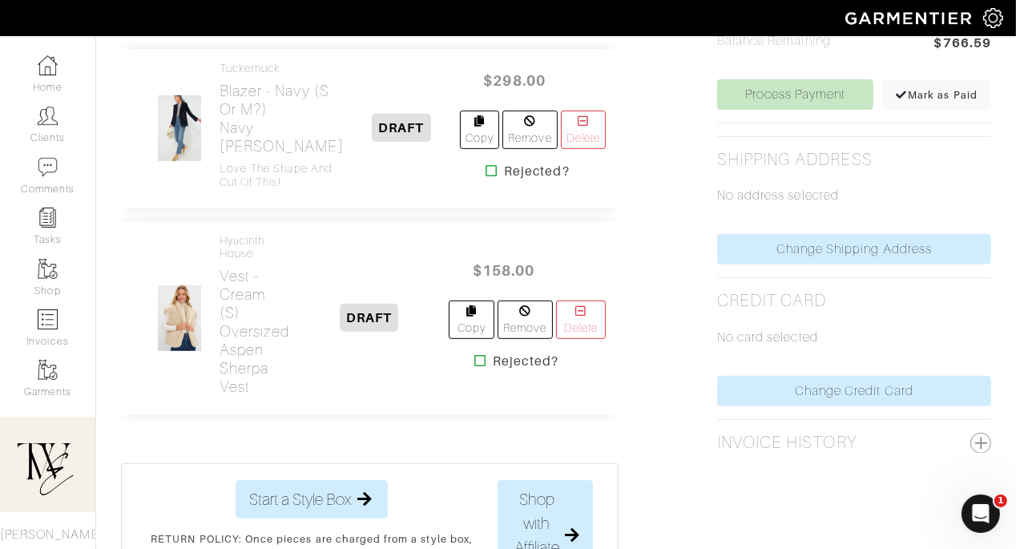
scroll to position [985, 0]
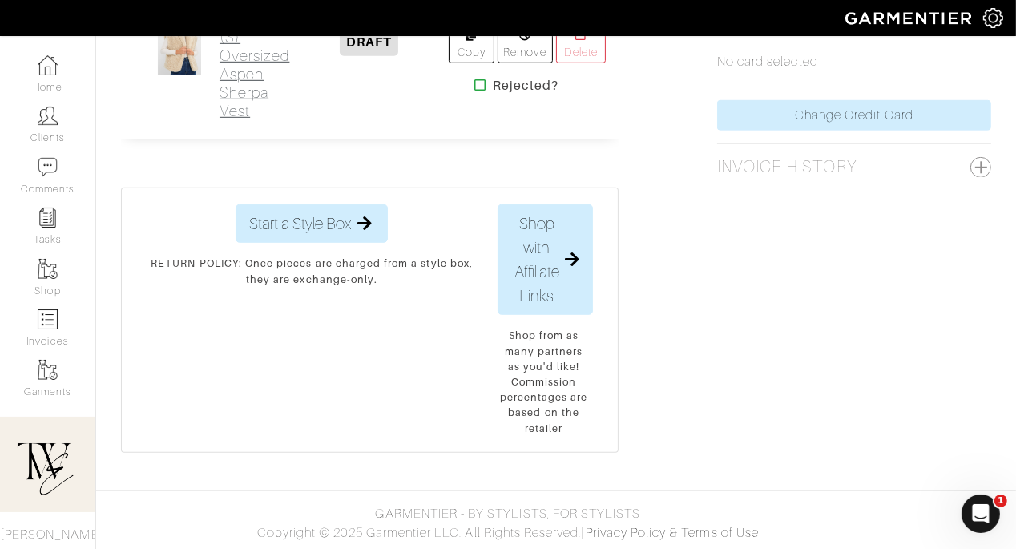
click at [224, 120] on h2 "Vest - Cream (S) Oversized Aspen Sherpa Vest" at bounding box center [254, 55] width 70 height 129
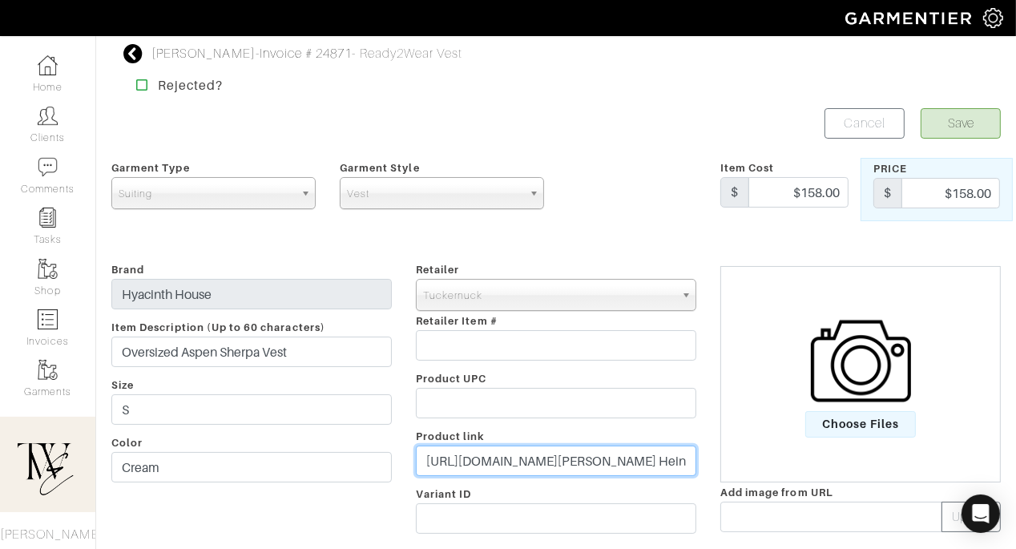
click at [541, 463] on input "[URL][DOMAIN_NAME][PERSON_NAME] Heinrichs&utm_content=Quick Link&utm_referrer=[…" at bounding box center [556, 460] width 280 height 30
click at [541, 463] on input "https://tnuck.com/products/oversized-aspen-sherpa-vest?utm_source=ShopMy&utm_me…" at bounding box center [556, 460] width 280 height 30
paste input "go.shopmy.us/p-27710339"
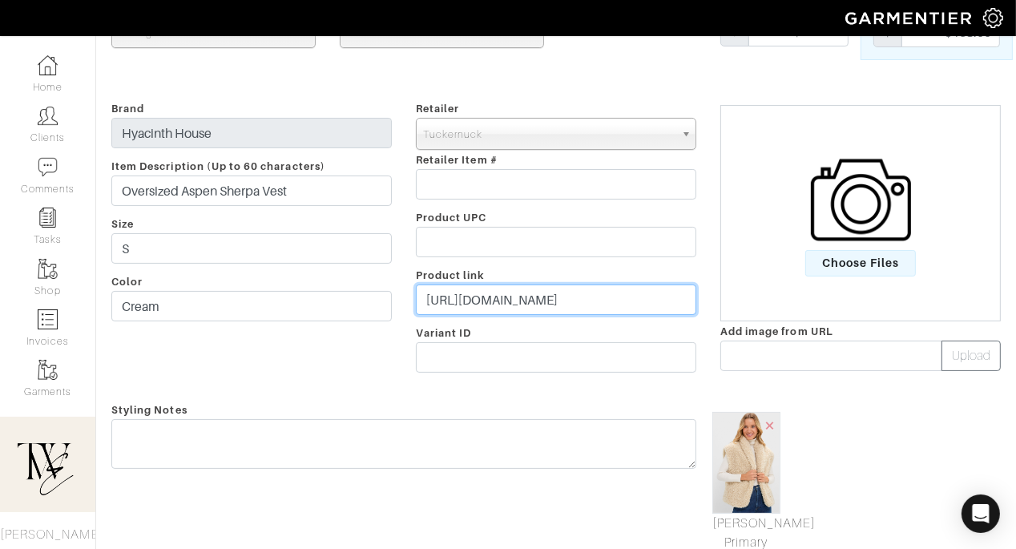
scroll to position [200, 0]
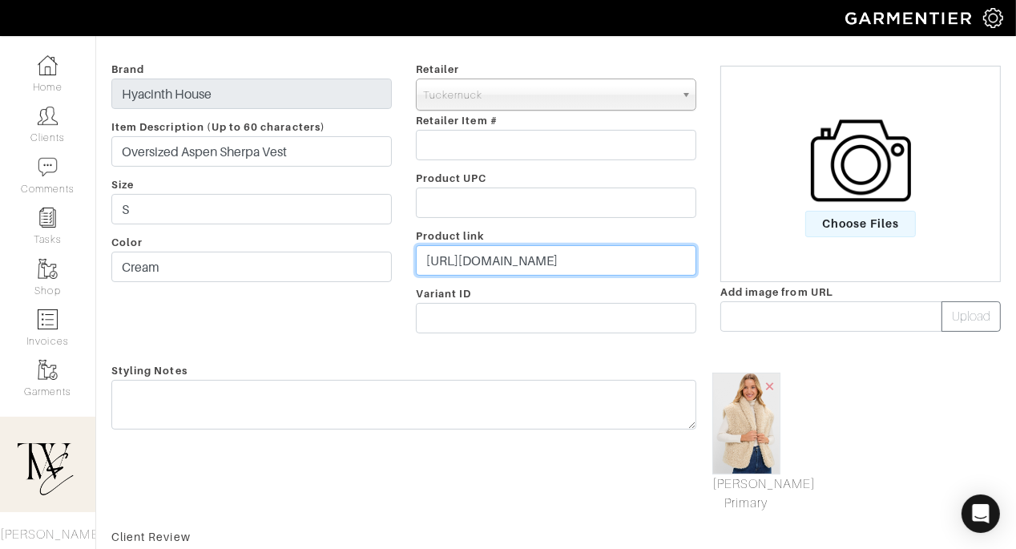
type input "https://go.shopmy.us/p-27710339"
click at [528, 377] on form "Save Cancel Garment Type Tops Bottoms Dresses Jumpsuits Suiting Outerwear Shoes…" at bounding box center [555, 334] width 889 height 852
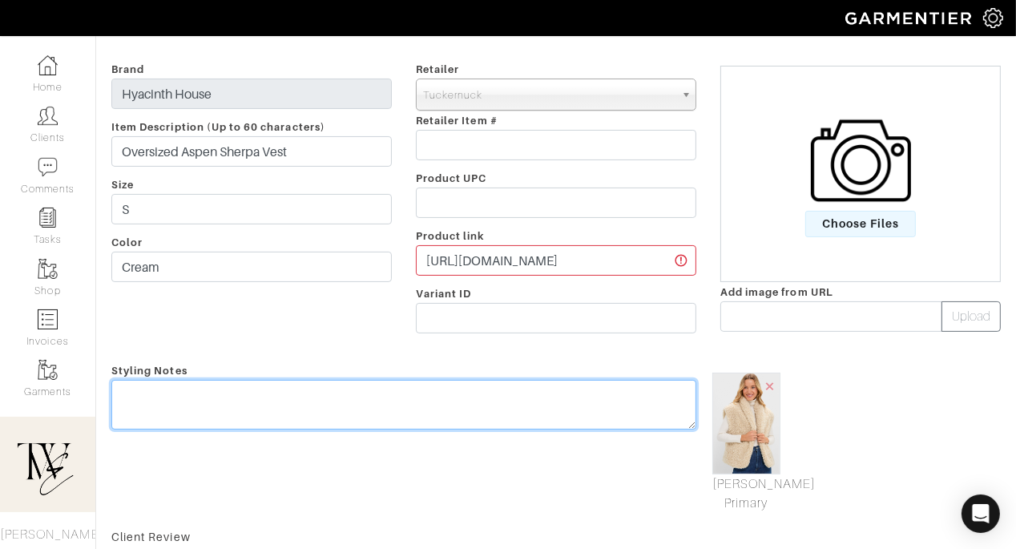
click at [517, 395] on textarea at bounding box center [403, 405] width 585 height 50
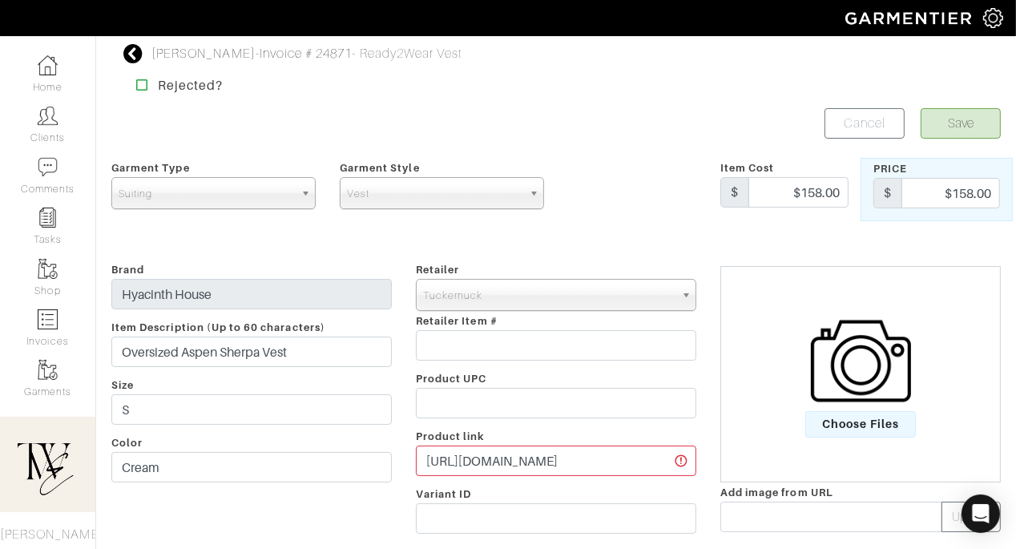
type textarea "We talked about replacing a version of this and came across this option!"
click at [962, 126] on button "Save" at bounding box center [960, 123] width 80 height 30
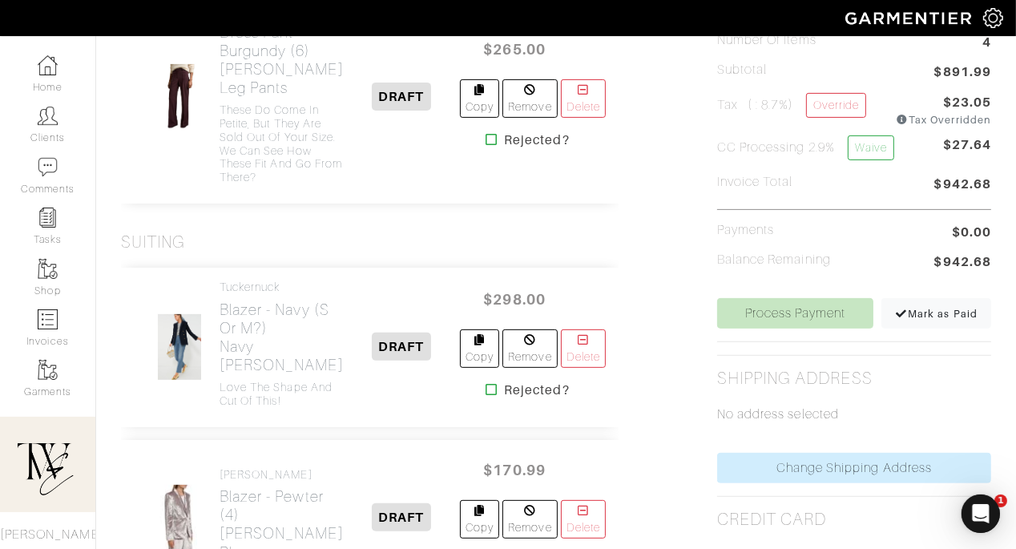
scroll to position [950, 0]
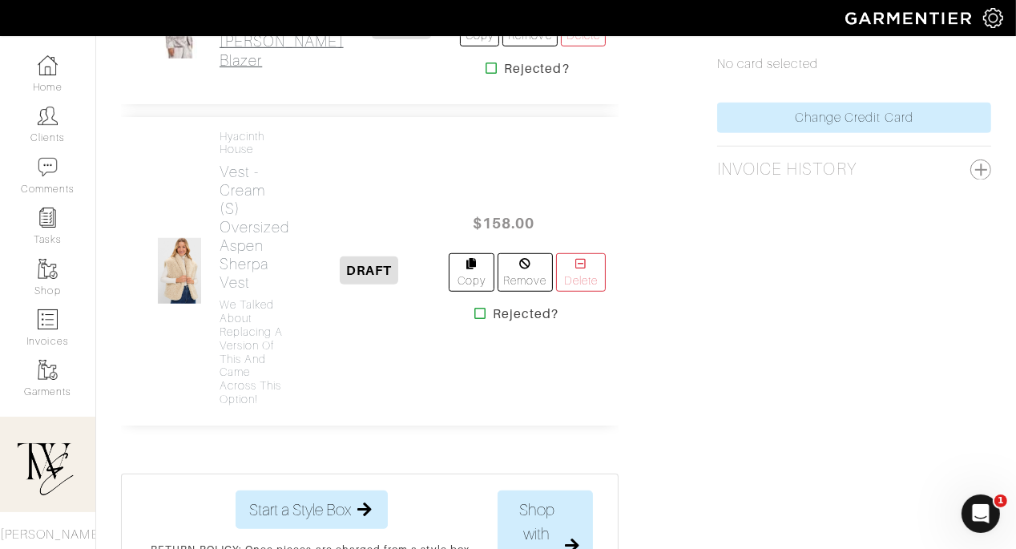
click at [231, 69] on h2 "Blazer - Pewter (4) Kriselle Velvet Blazer" at bounding box center [281, 32] width 124 height 74
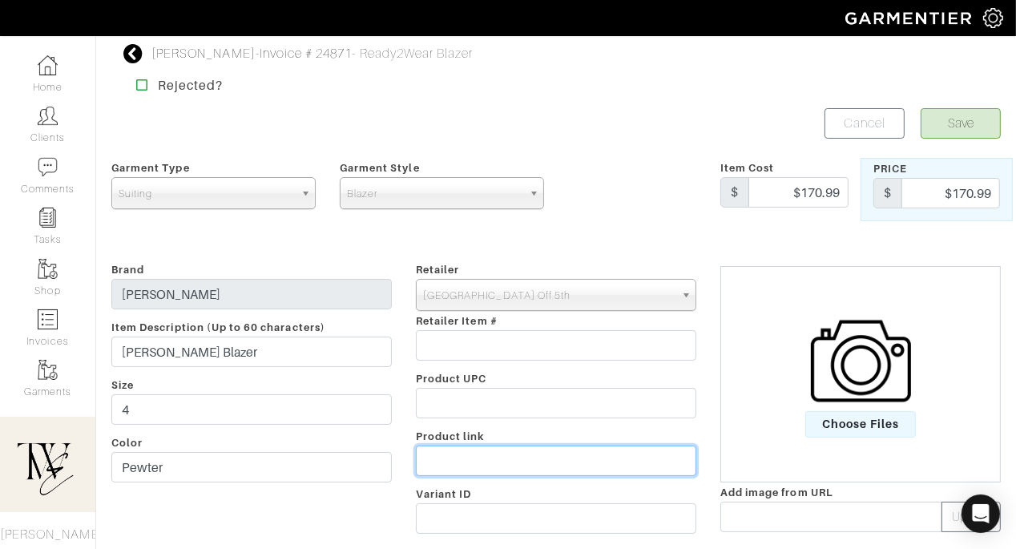
click at [531, 455] on input "text" at bounding box center [556, 460] width 280 height 30
paste input "https://go.shopmy.us/p-27710947"
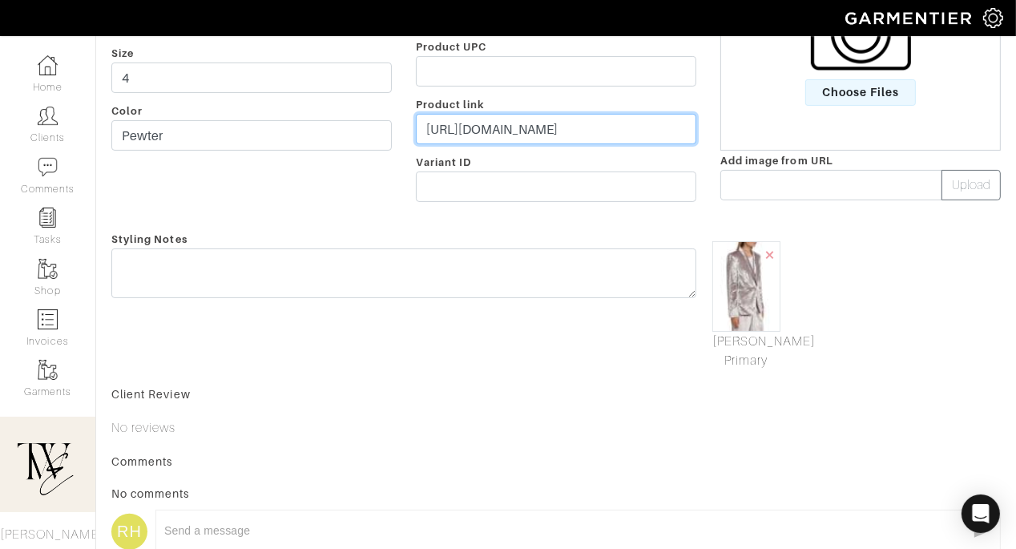
scroll to position [328, 0]
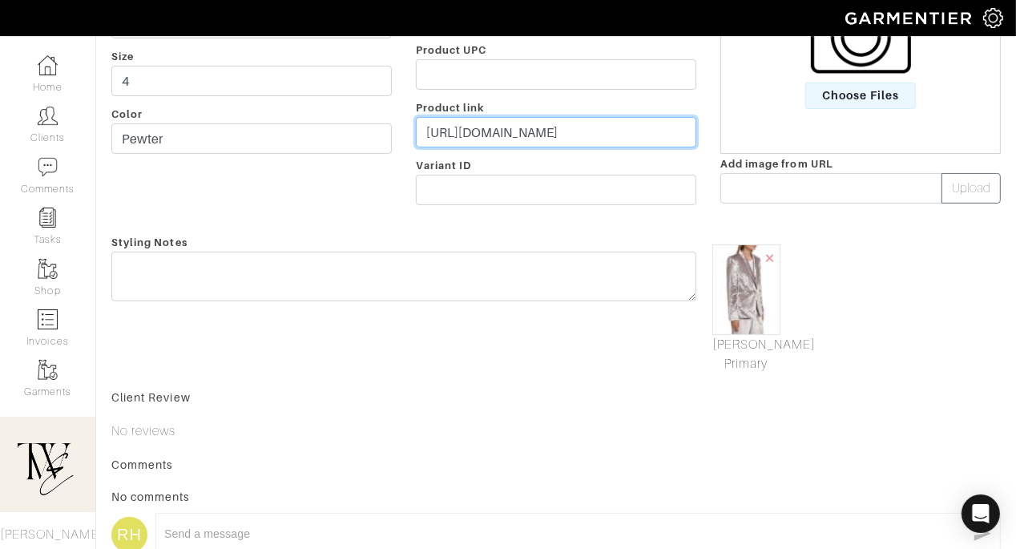
type input "https://go.shopmy.us/p-27710947"
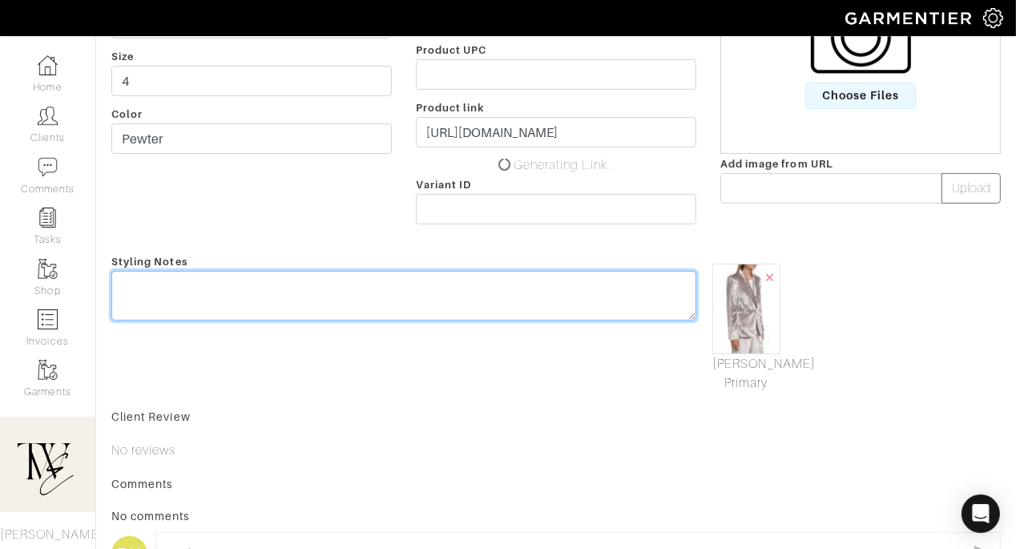
click at [557, 260] on div "Styling Notes" at bounding box center [403, 322] width 609 height 141
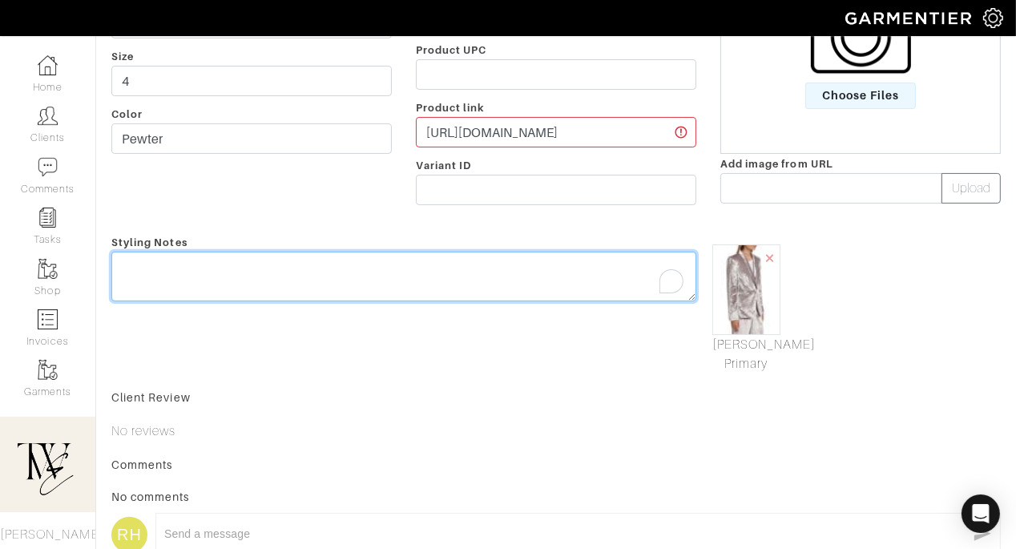
type textarea "l"
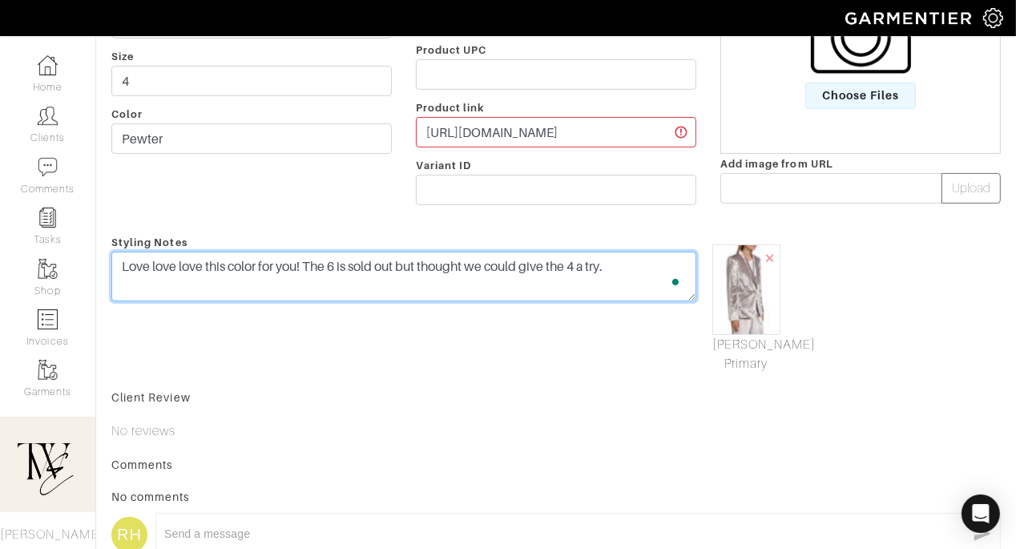
scroll to position [0, 0]
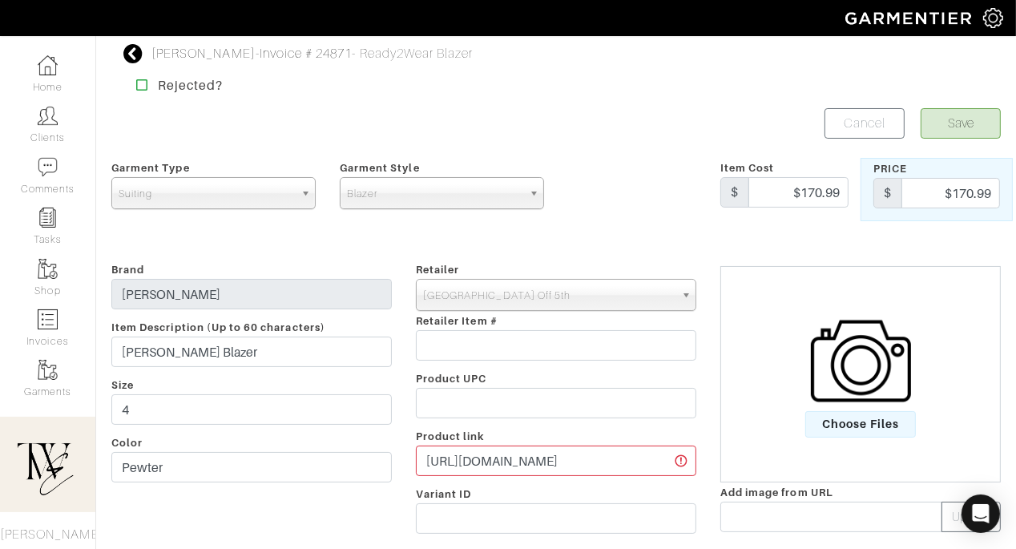
type textarea "Love love love this color for you! The 6 is sold out but thought we could give …"
click at [949, 119] on button "Save" at bounding box center [960, 123] width 80 height 30
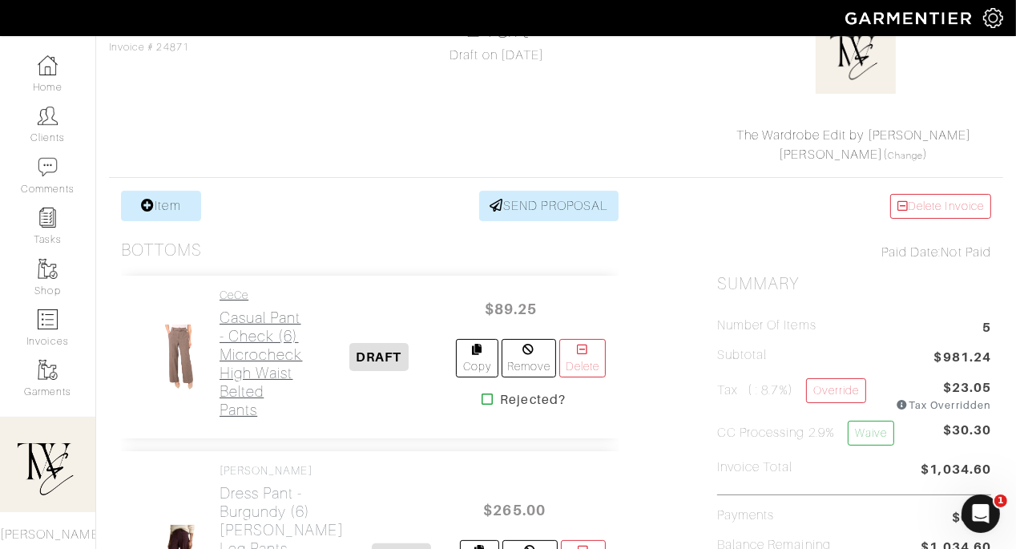
click at [252, 361] on h2 "Casual Pant - Check (6) Microcheck High Waist Belted Pants" at bounding box center [260, 363] width 83 height 111
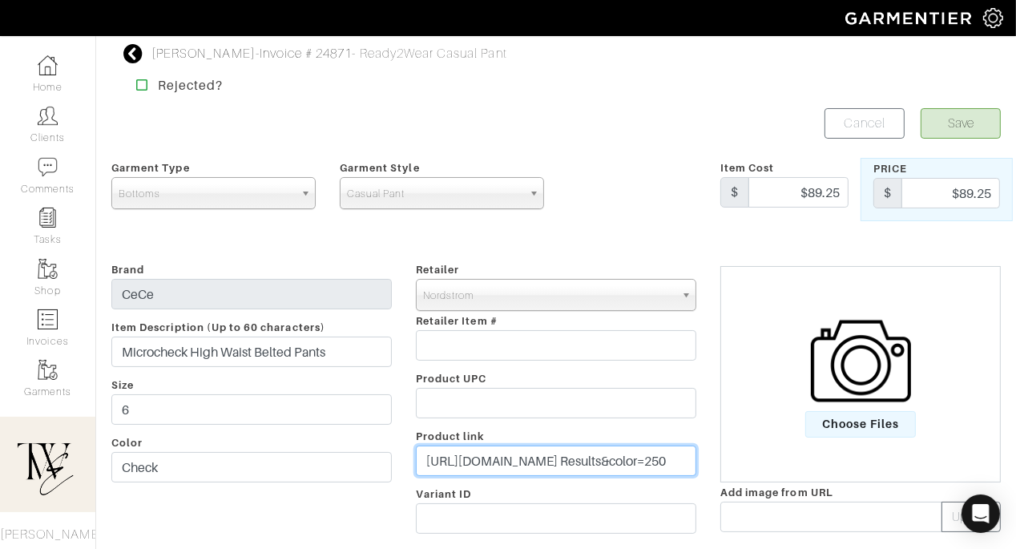
click at [491, 473] on input "https://www.nordstrom.com/s/microcheck-high-waist-belted-pants/8531329?origin=k…" at bounding box center [556, 460] width 280 height 30
paste input "go.shopmy.us/p-27711455"
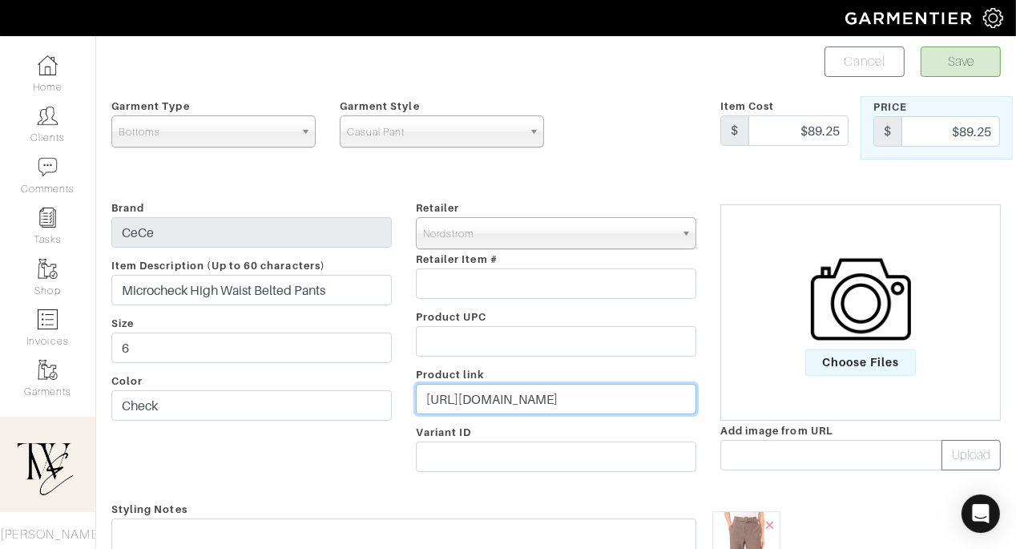
scroll to position [177, 0]
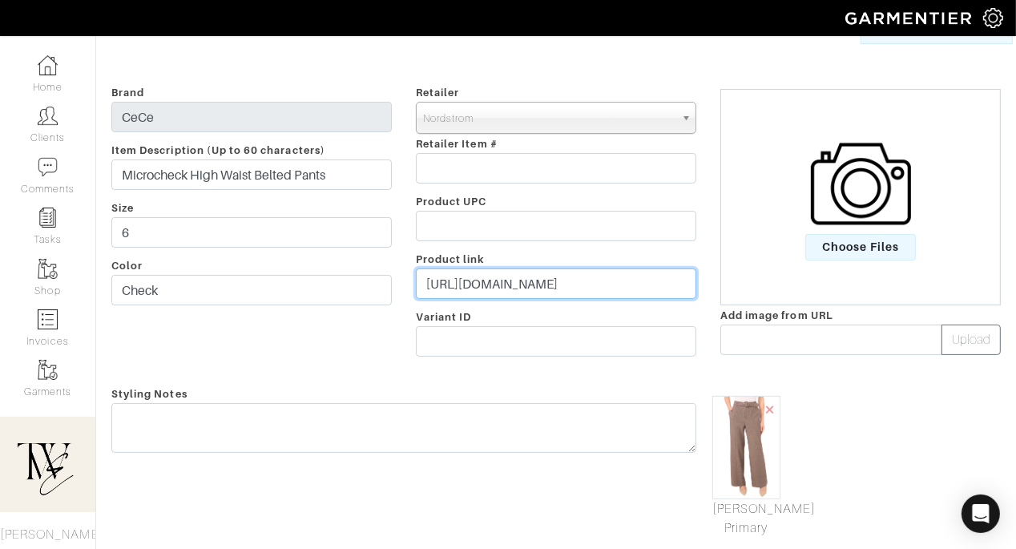
type input "https://go.shopmy.us/p-27711455"
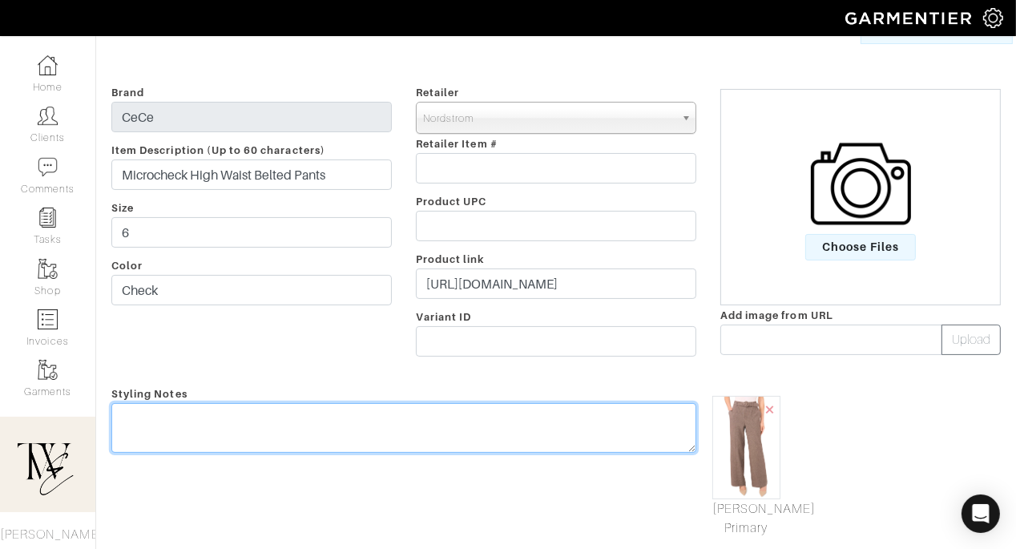
click at [489, 410] on div "Styling Notes" at bounding box center [403, 461] width 609 height 154
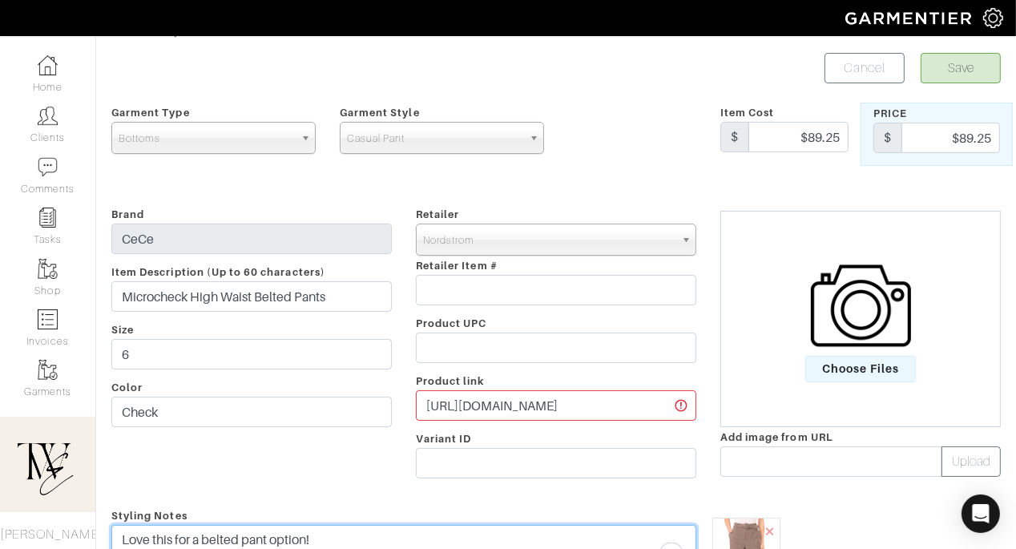
scroll to position [0, 0]
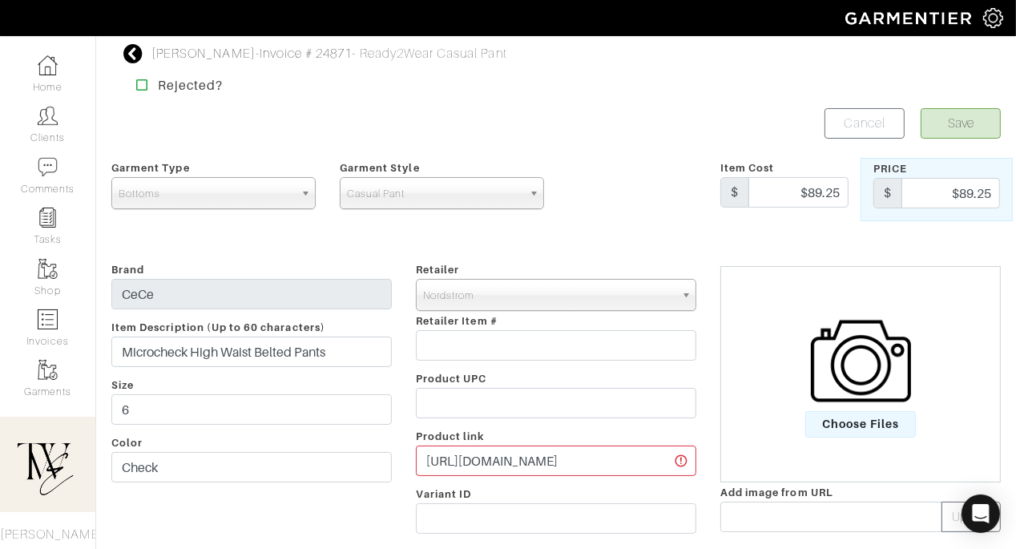
type textarea "Love this for a belted pant option!"
click at [942, 139] on form "Save Cancel Garment Type Tops Bottoms Dresses Jumpsuits Suiting Outerwear Shoes…" at bounding box center [555, 535] width 889 height 854
click at [949, 117] on button "Save" at bounding box center [960, 123] width 80 height 30
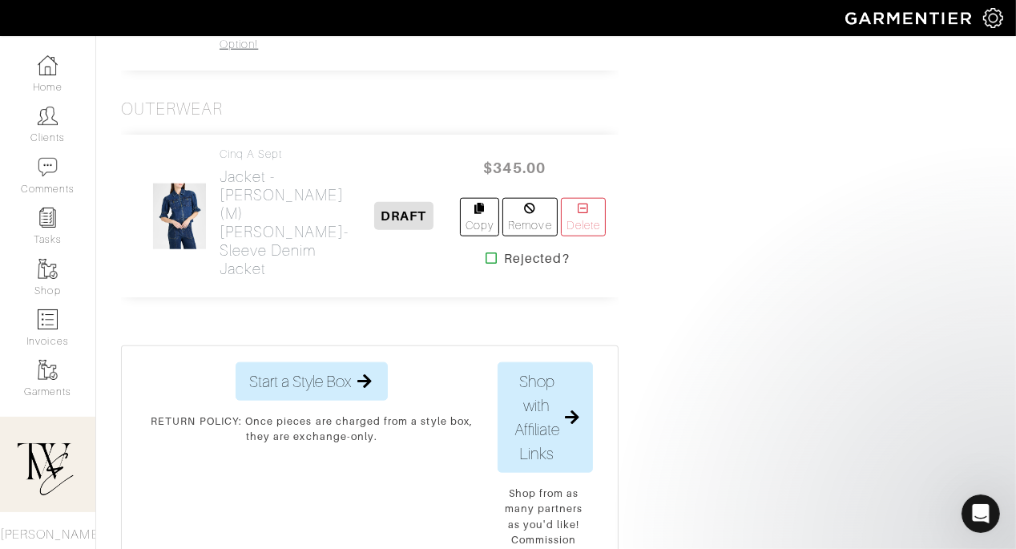
scroll to position [1893, 0]
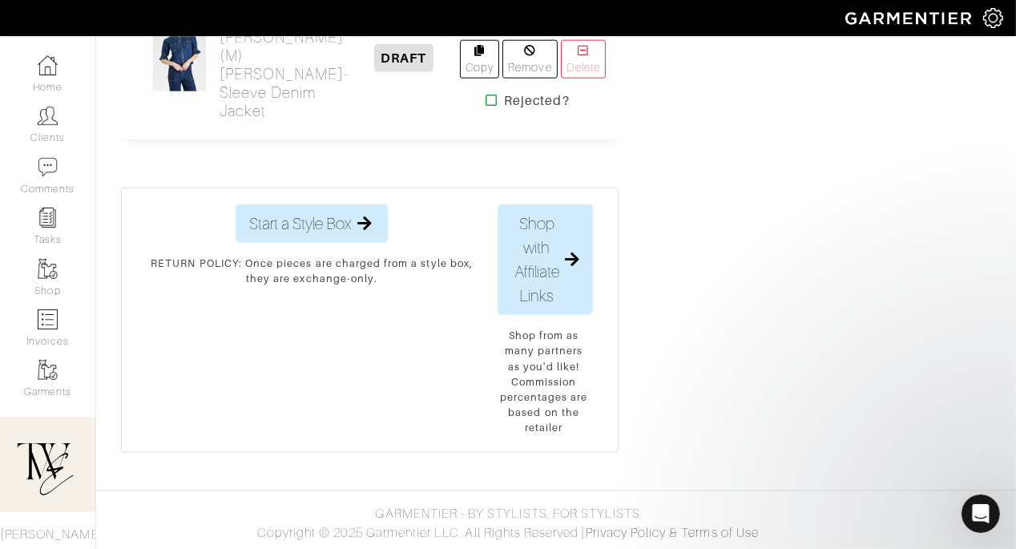
click at [245, 120] on h2 "Jacket - Oceane (M) Holly Short-Sleeve Denim Jacket" at bounding box center [283, 65] width 129 height 111
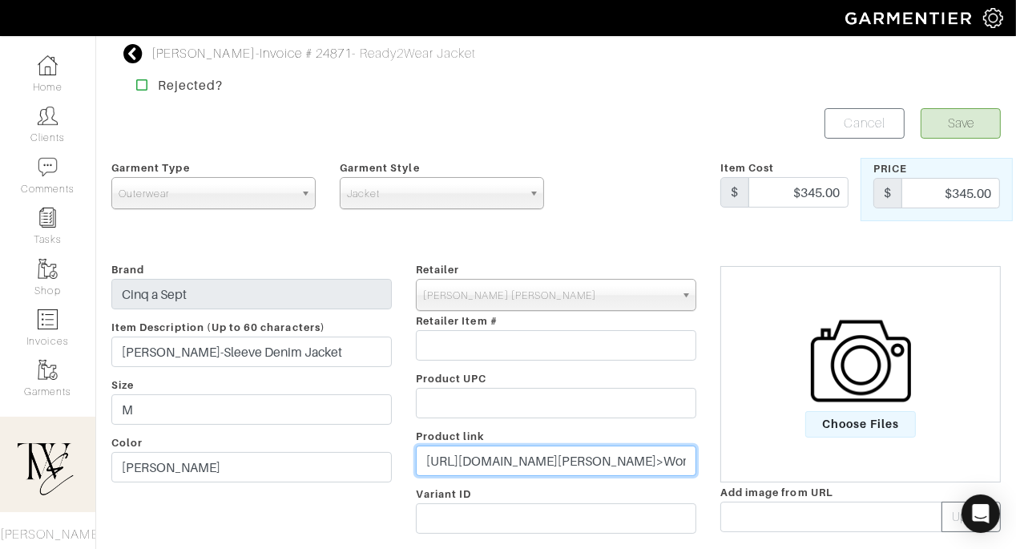
click at [520, 458] on input "https://www.neimanmarcus.com/p/cinq-a-sept-holly-short-sleeve-denim-jacket-prod…" at bounding box center [556, 460] width 280 height 30
paste input "go.shopmy.us/p-27711703"
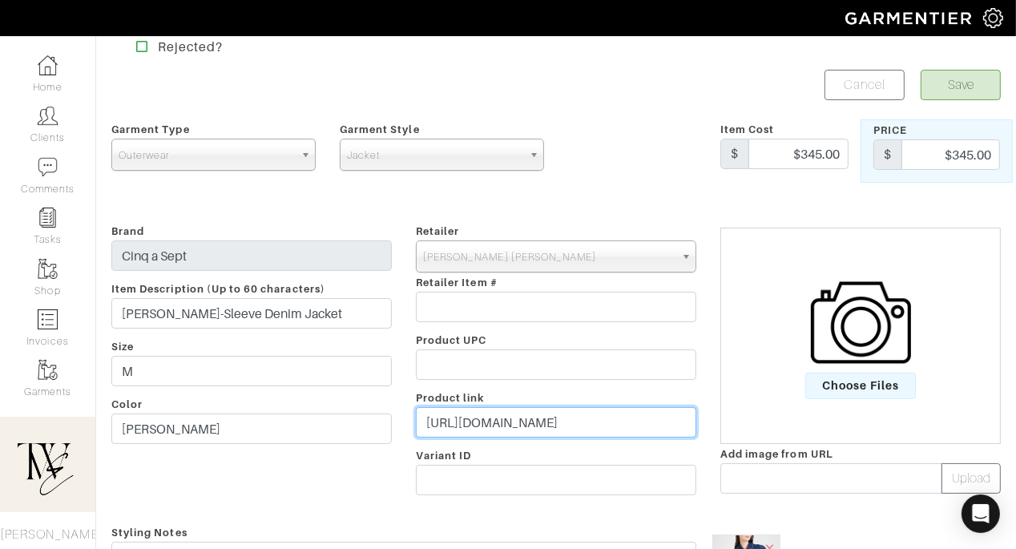
scroll to position [123, 0]
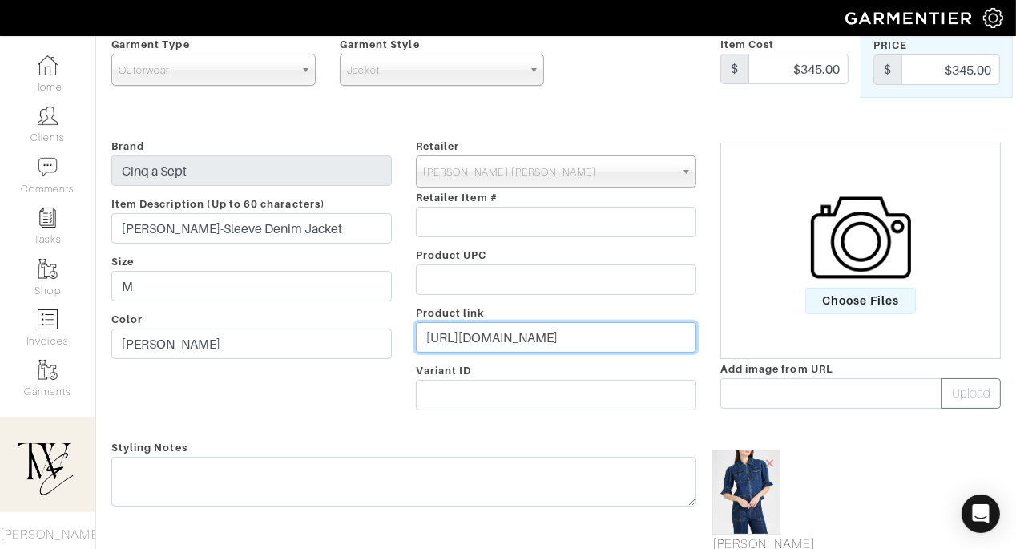
type input "https://go.shopmy.us/p-27711703"
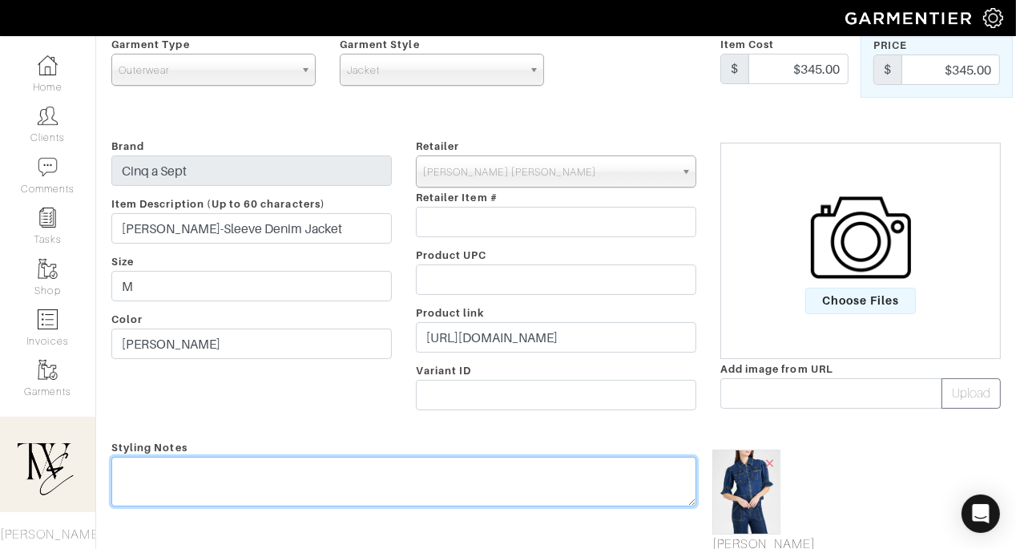
click at [517, 476] on textarea at bounding box center [403, 482] width 585 height 50
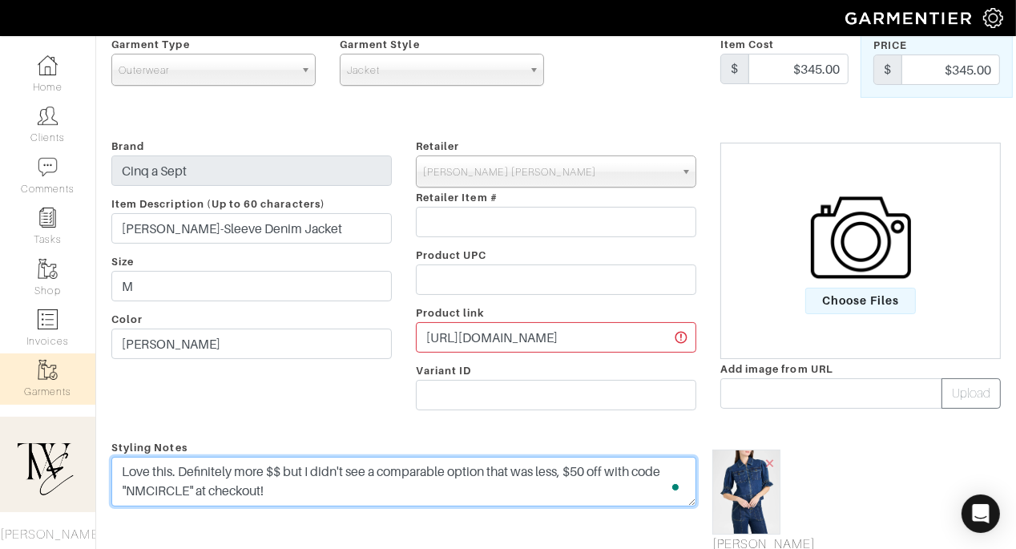
type textarea "Love this. Definitely more $$ but I didn't see a comparable option that was les…"
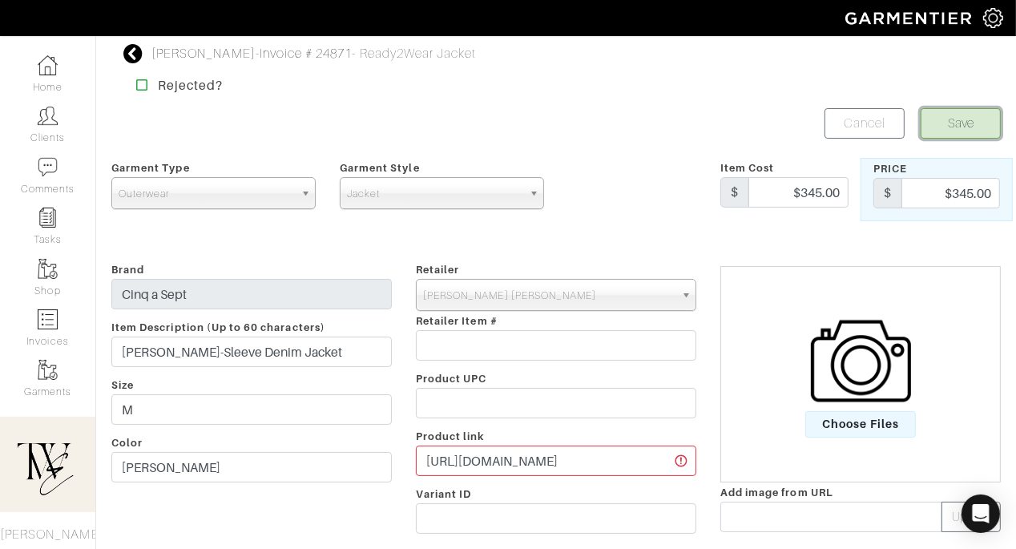
click at [929, 135] on button "Save" at bounding box center [960, 123] width 80 height 30
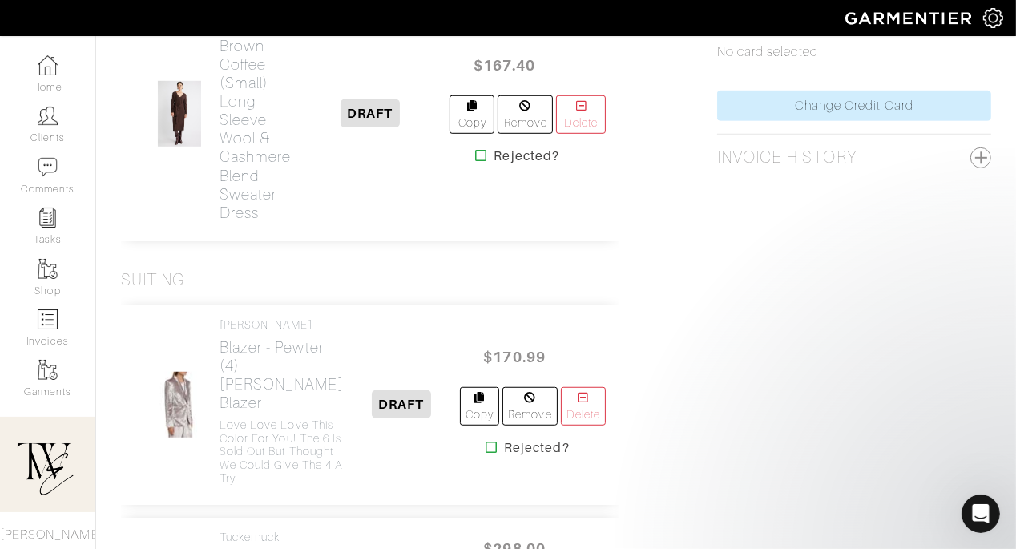
scroll to position [853, 0]
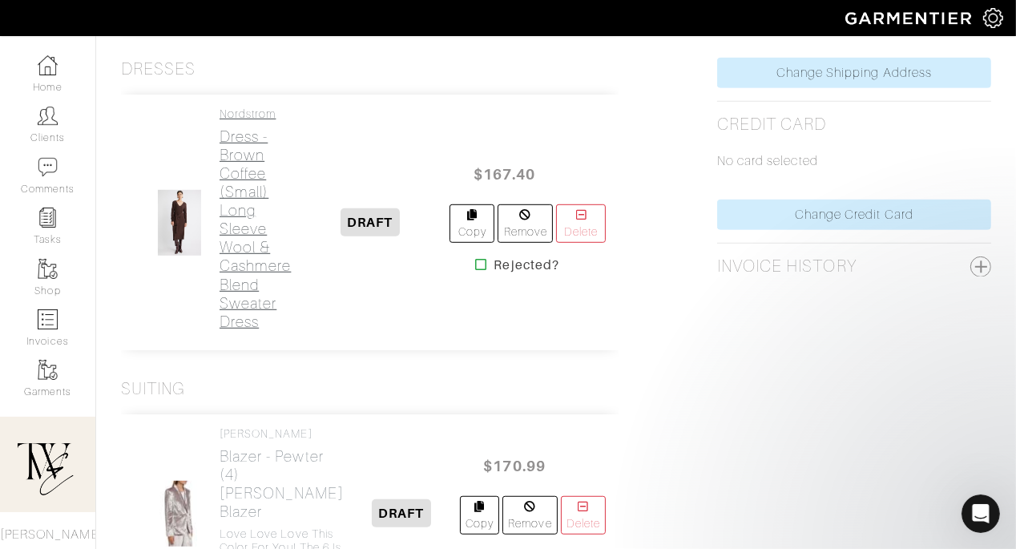
click at [221, 285] on h2 "Dress - Brown Coffee (Small) Long Sleeve Wool & Cashmere Blend Sweater Dress" at bounding box center [254, 228] width 71 height 203
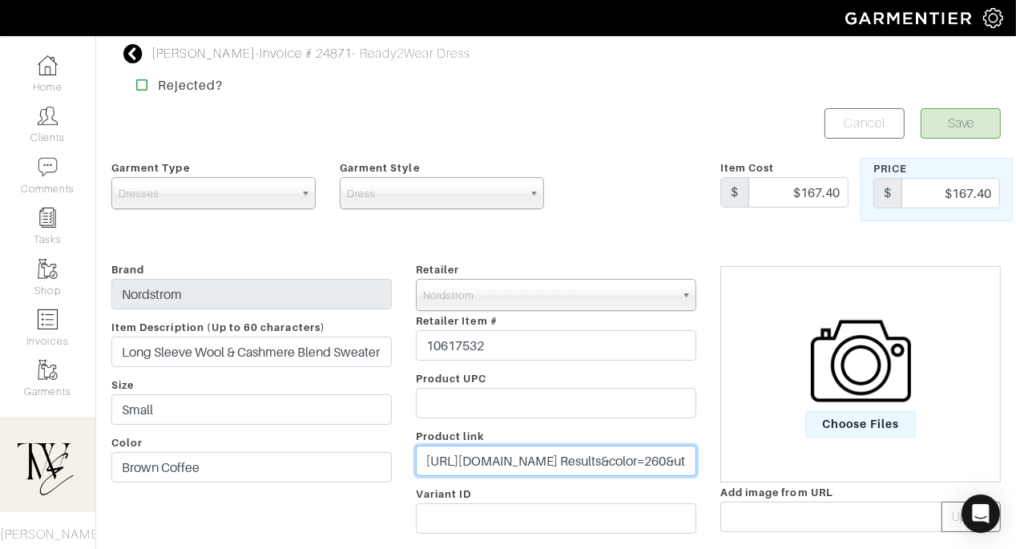
click at [540, 452] on input "https://www.nordstrom.com/s/long-sleeve-wool-cashmere-blend-sweater-dress/81280…" at bounding box center [556, 460] width 280 height 30
paste input "go.shopmy.us/p-27711921"
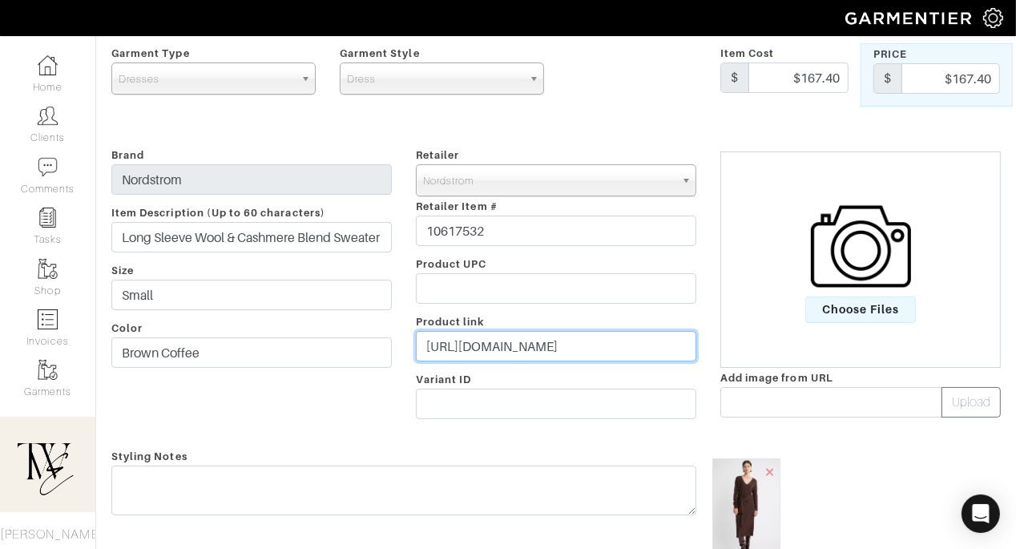
scroll to position [159, 0]
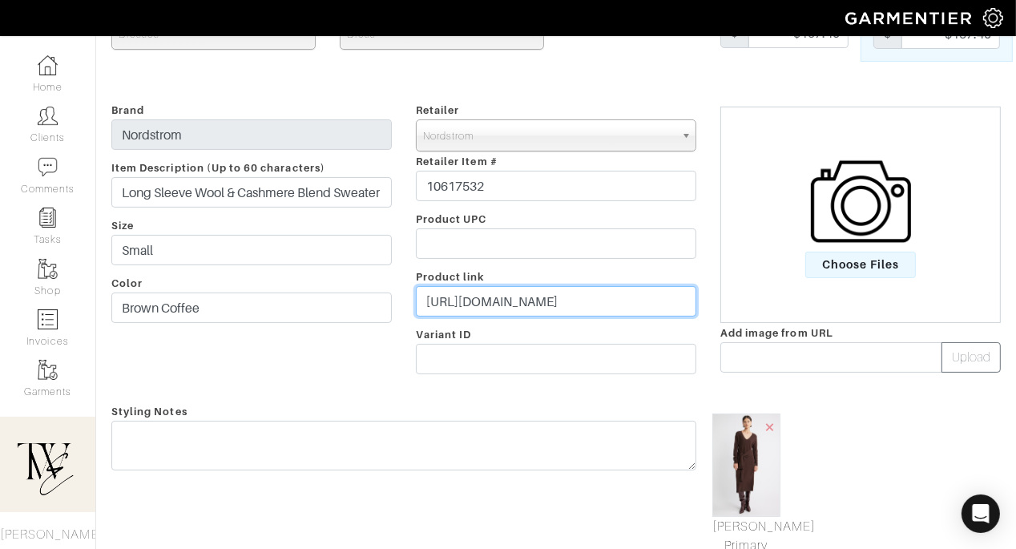
type input "https://go.shopmy.us/p-27711921"
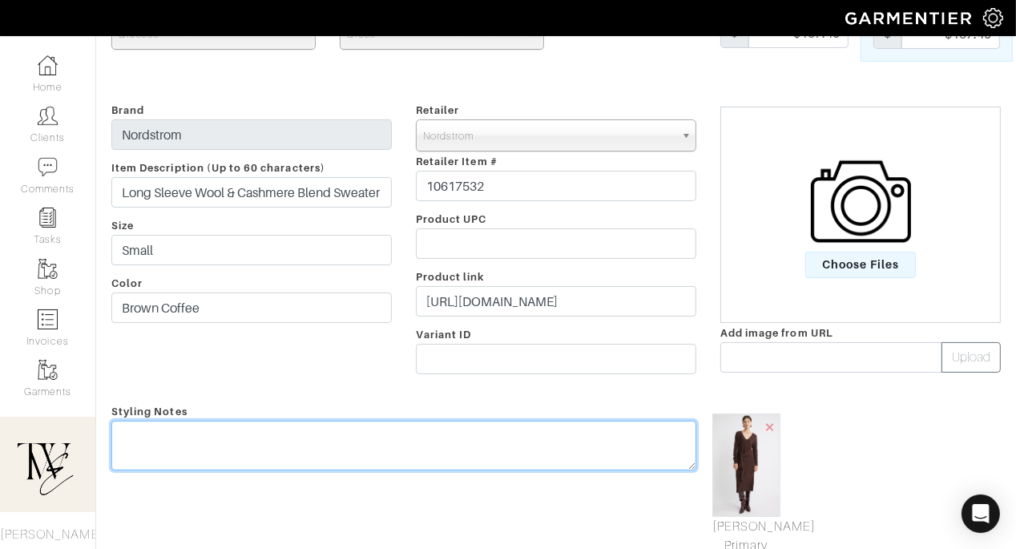
click at [538, 446] on textarea at bounding box center [403, 446] width 585 height 50
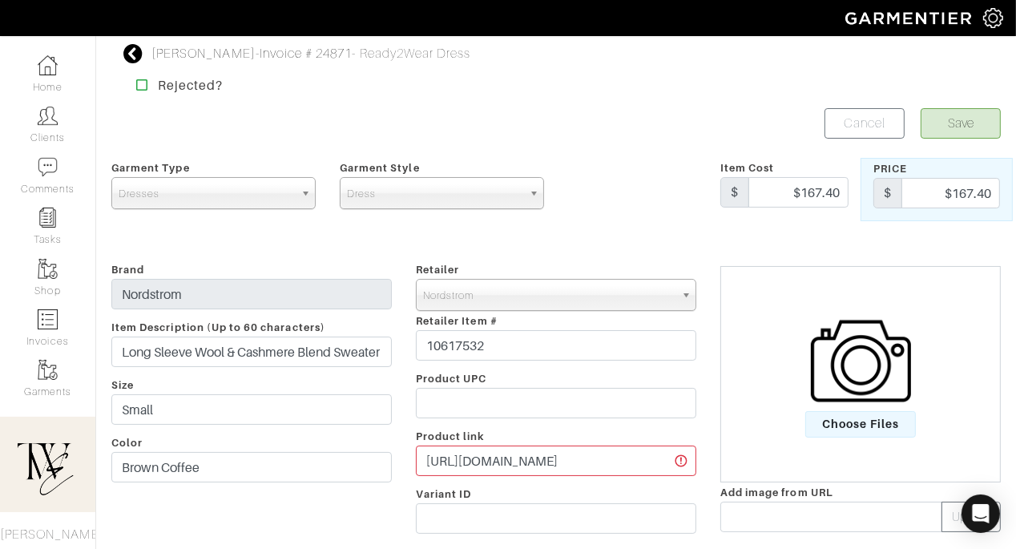
type textarea "I like either of the colors! Thoughts?"
click at [950, 129] on button "Save" at bounding box center [960, 123] width 80 height 30
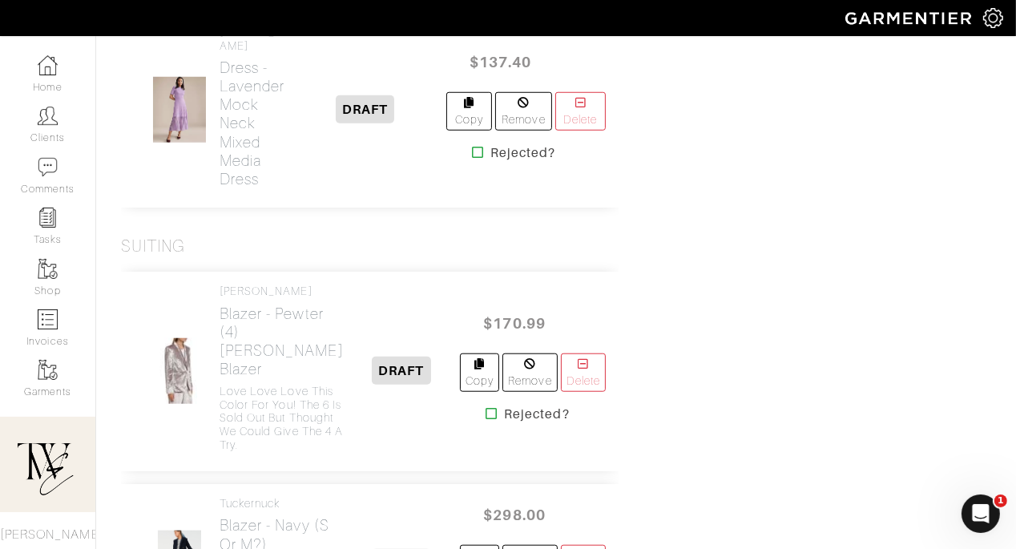
scroll to position [1266, 0]
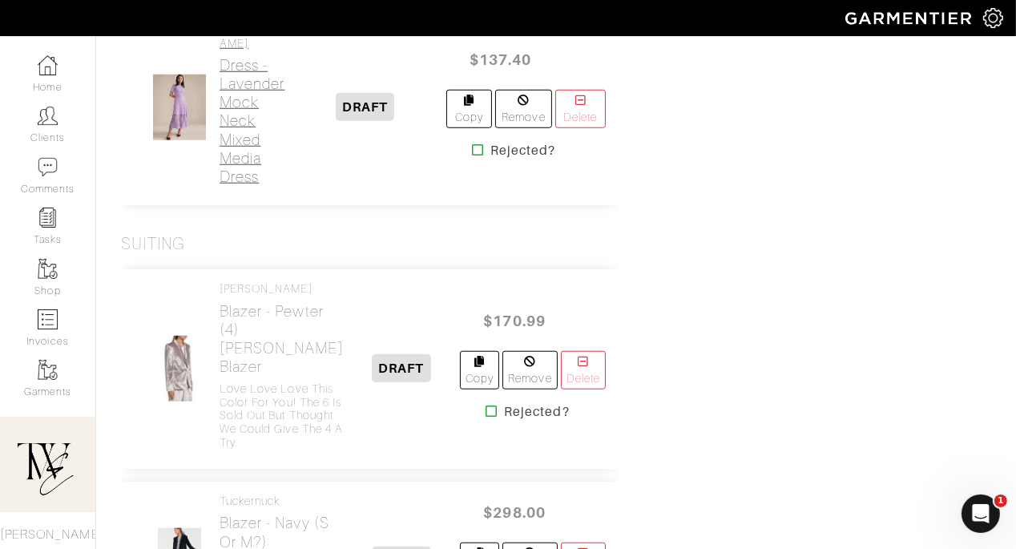
click at [262, 185] on h2 "Dress - Lavender Mock Neck Mixed Media Dress" at bounding box center [251, 120] width 65 height 129
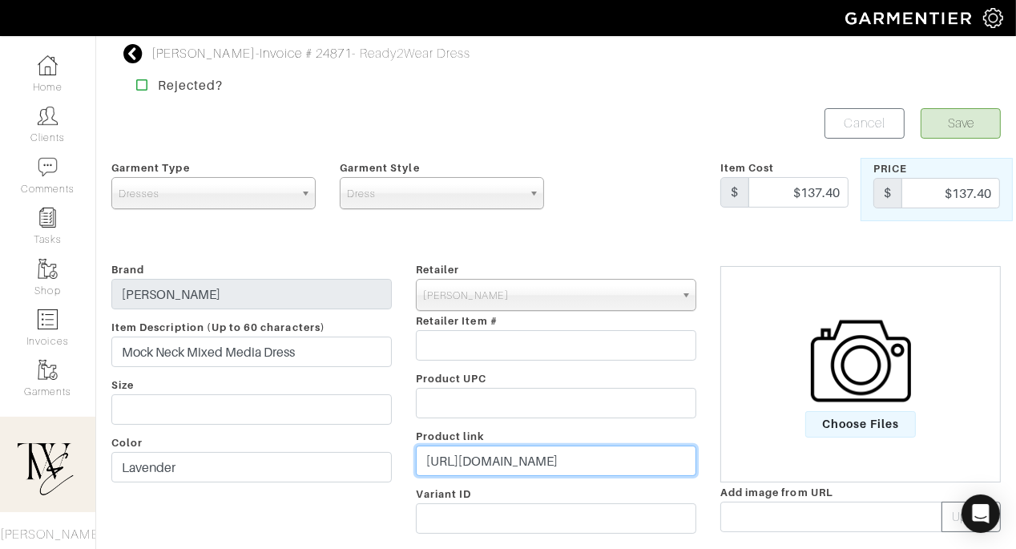
click at [520, 473] on input "[URL][DOMAIN_NAME]" at bounding box center [556, 460] width 280 height 30
click at [519, 465] on input "[URL][DOMAIN_NAME]" at bounding box center [556, 460] width 280 height 30
click at [519, 465] on input "https://www.anntaylor.com/clothing/dresses/cata000012/mock-neck-mixed-media-swe…" at bounding box center [556, 460] width 280 height 30
paste input "go.shopmy.us/p-27712195"
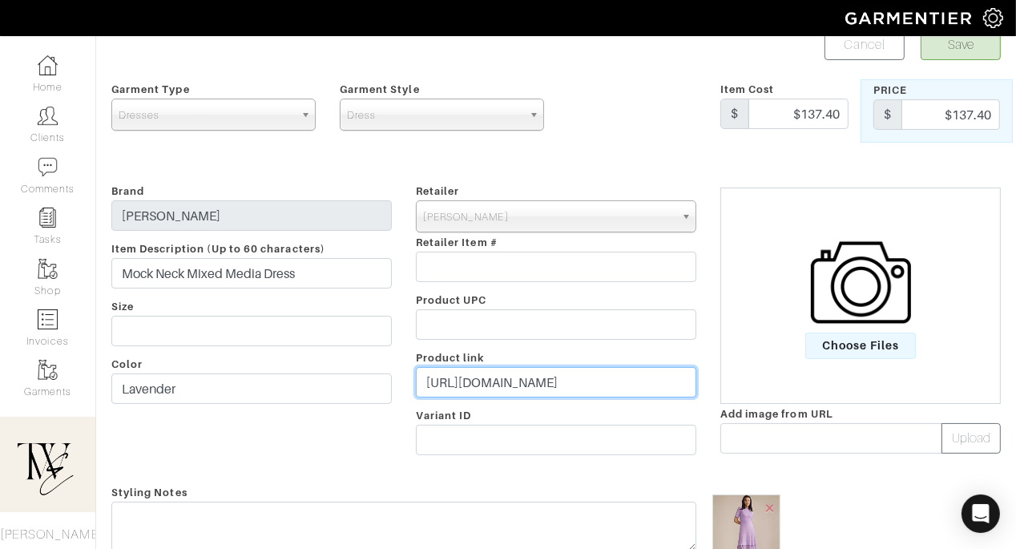
scroll to position [102, 0]
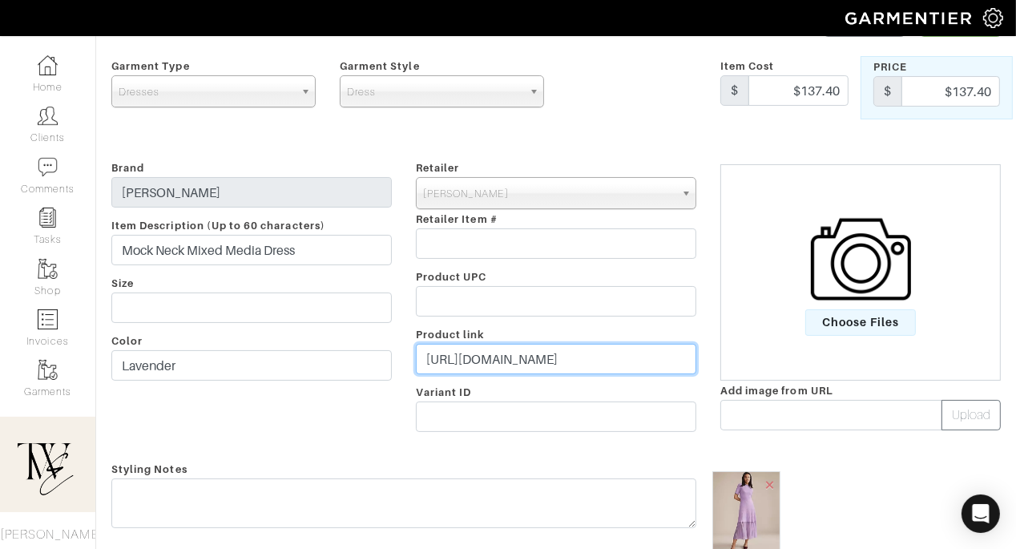
type input "https://go.shopmy.us/p-27712195"
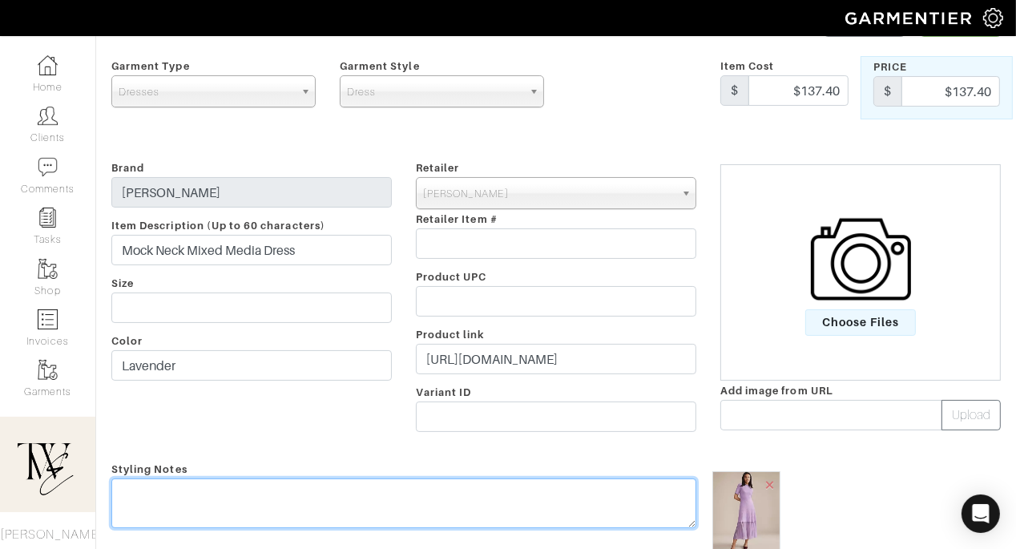
click at [508, 491] on div "Styling Notes" at bounding box center [403, 526] width 609 height 134
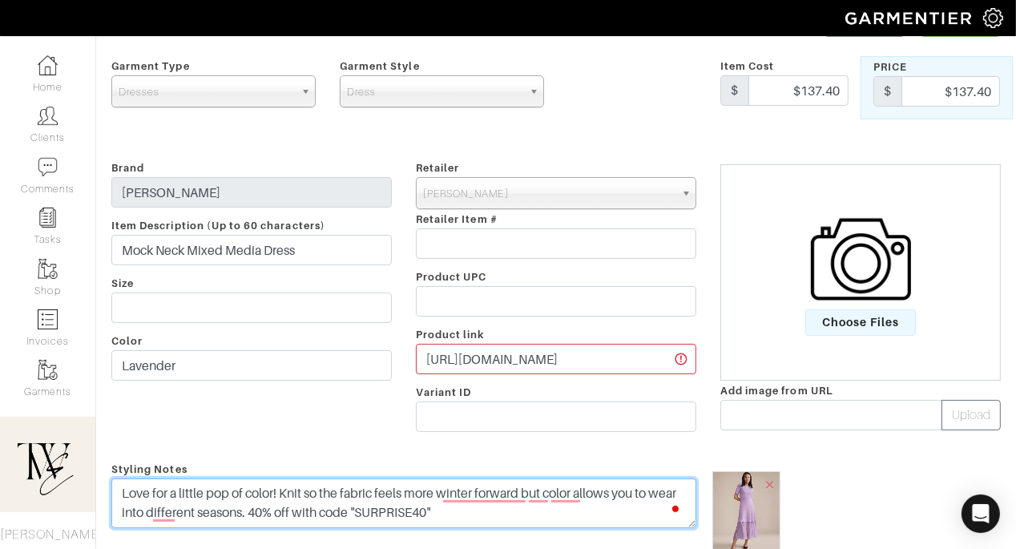
scroll to position [0, 0]
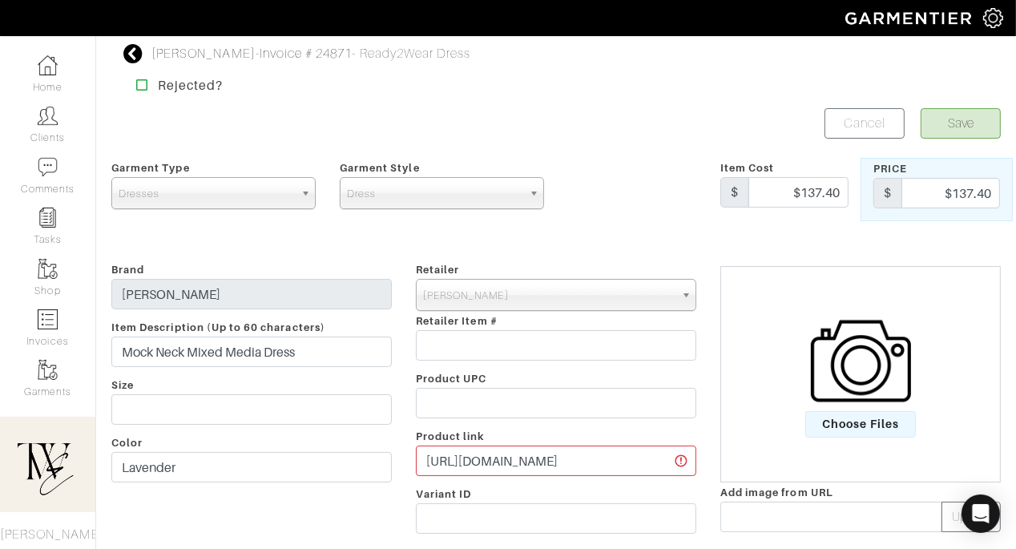
type textarea "Love for a little pop of color! Knit so the fabric feels more winter forward bu…"
click at [952, 137] on button "Save" at bounding box center [960, 123] width 80 height 30
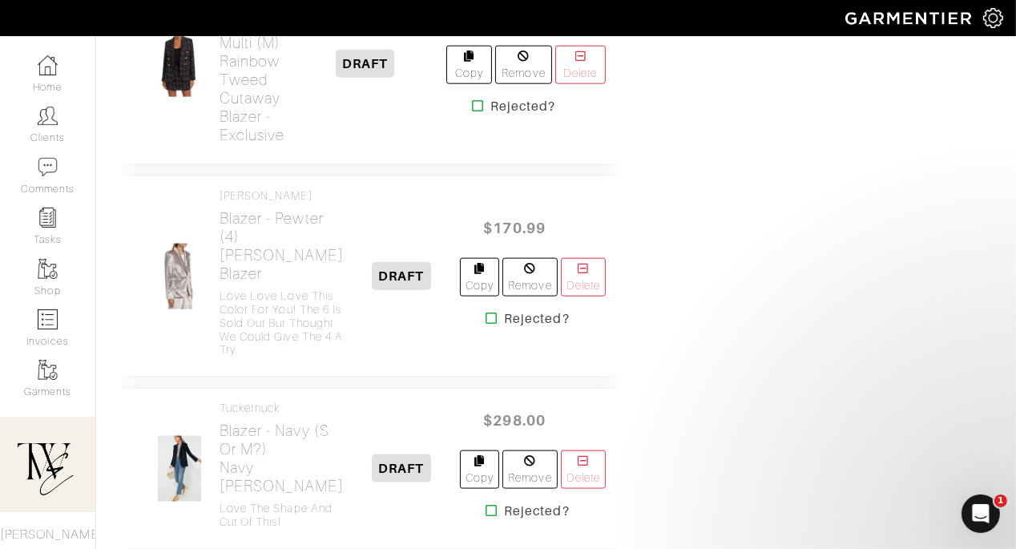
scroll to position [1805, 0]
click at [238, 145] on h2 "Blazer - Black Multi (M) Rainbow Tweed Cutaway Blazer - Exclusive" at bounding box center [251, 71] width 65 height 147
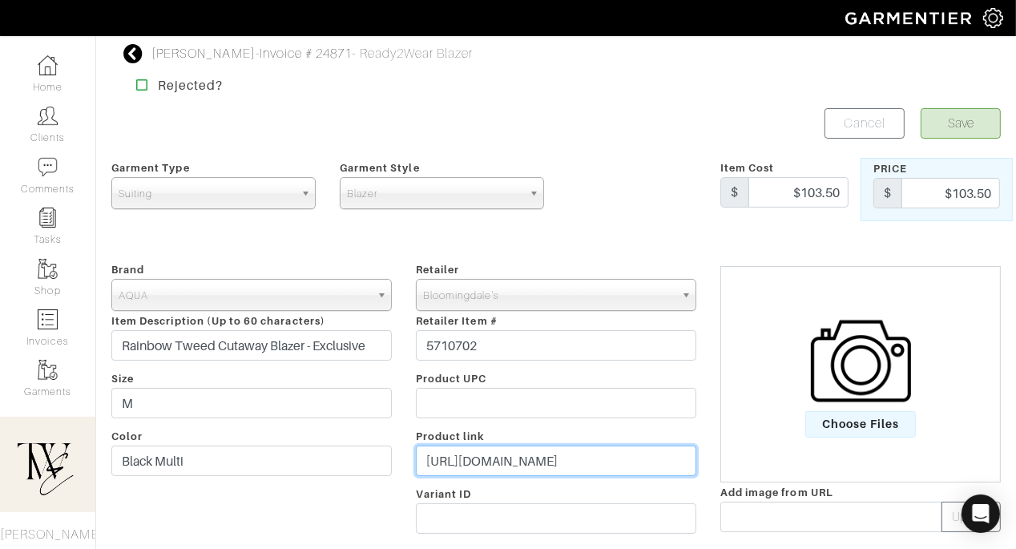
click at [469, 457] on input "https://www.bloomingdales.com/shop/product/aqua-rainbow-tweed-cutaway-blazer-ex…" at bounding box center [556, 460] width 280 height 30
paste input "go.shopmy.us/p-27712578"
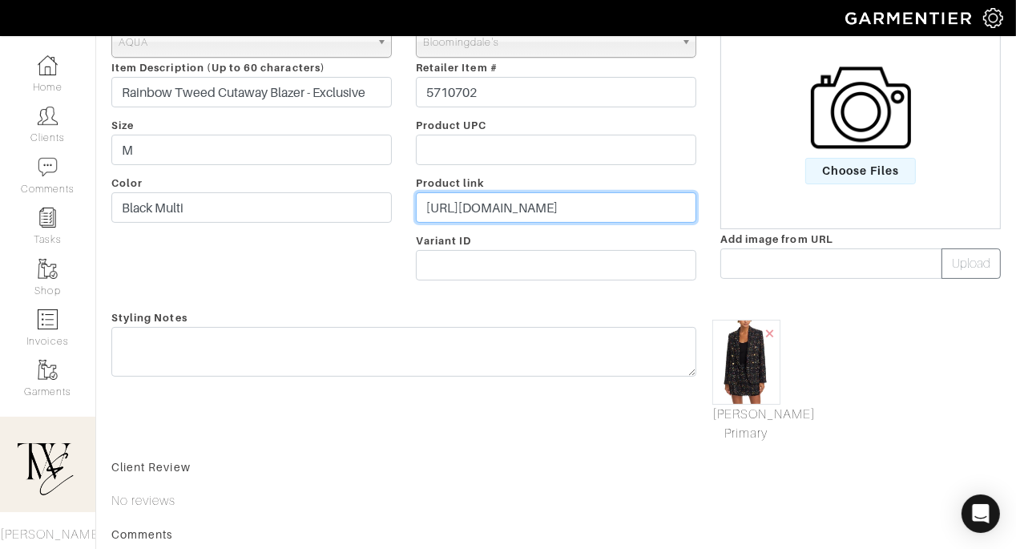
type input "https://go.shopmy.us/p-27712578"
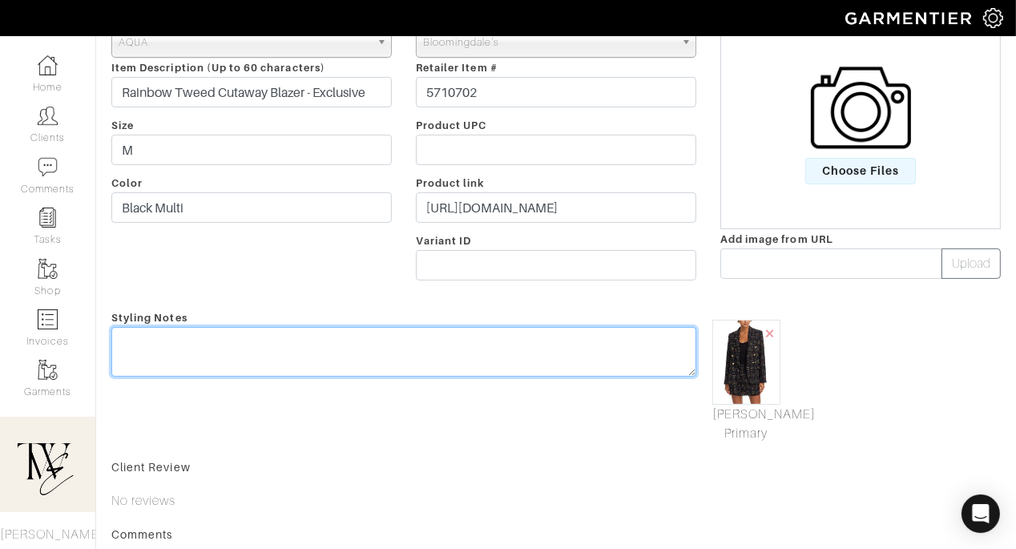
click at [465, 373] on textarea at bounding box center [403, 352] width 585 height 50
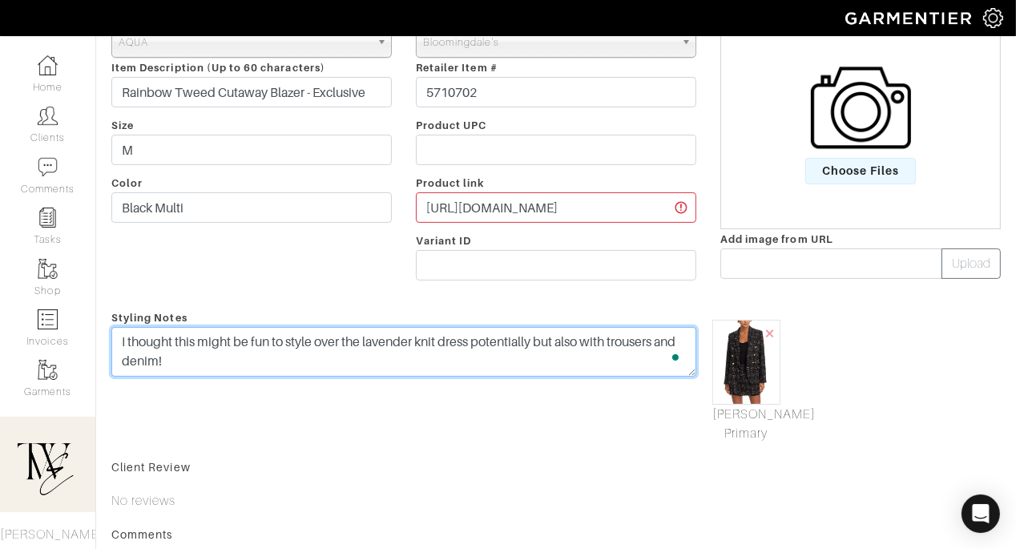
scroll to position [0, 0]
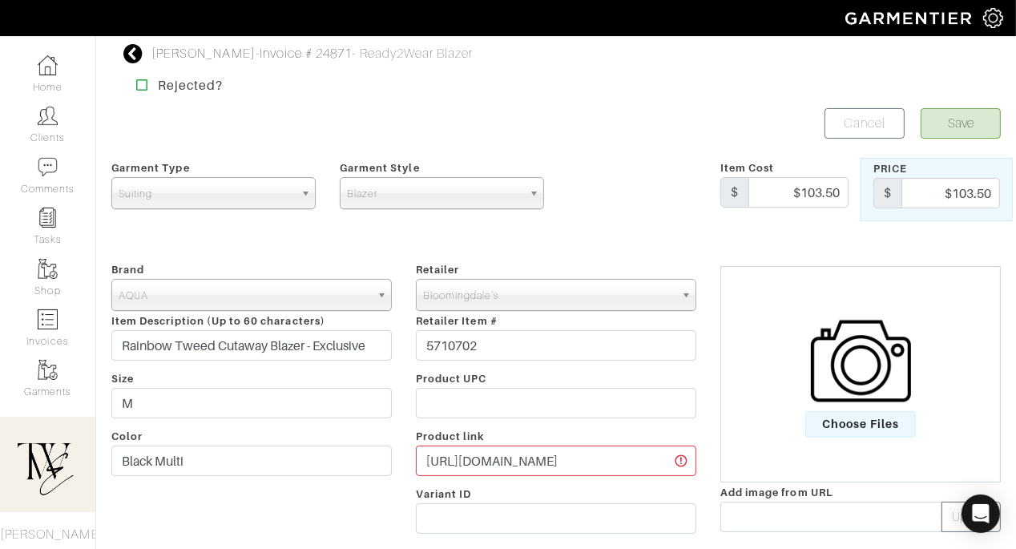
type textarea "I thought this might be fun to style over the lavender knit dress potentially b…"
click at [977, 111] on button "Save" at bounding box center [960, 123] width 80 height 30
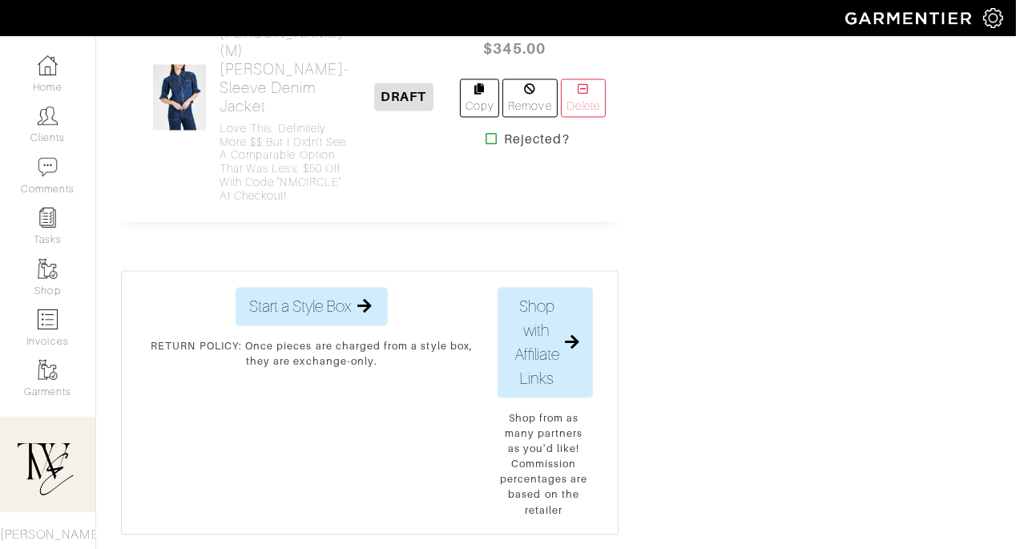
scroll to position [3333, 0]
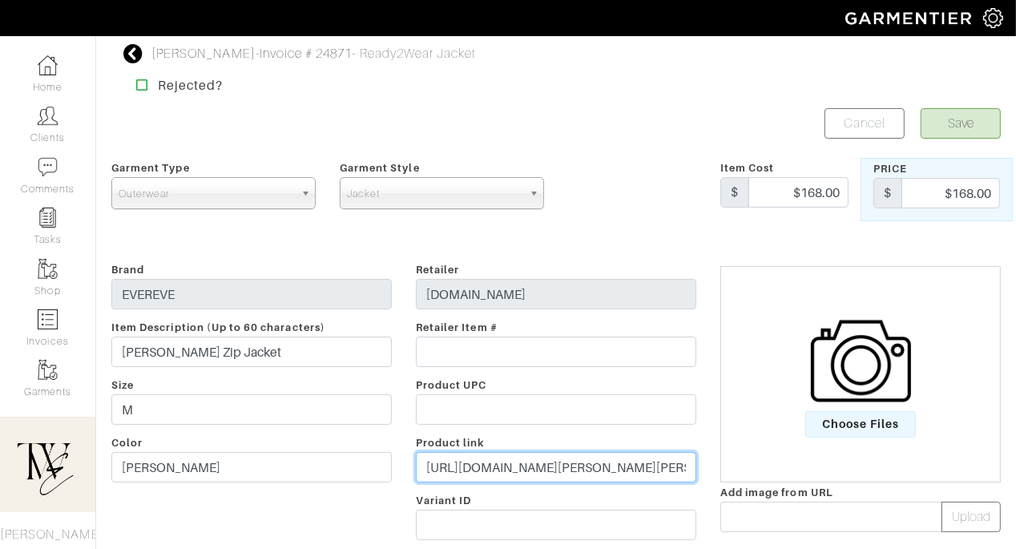
click at [546, 475] on input "https://evereve.com/products/mack-zip-jacket-earlgrey?utm_source=ShopMy&utm_med…" at bounding box center [556, 467] width 280 height 30
paste input "go.shopmy.us/p-27713017"
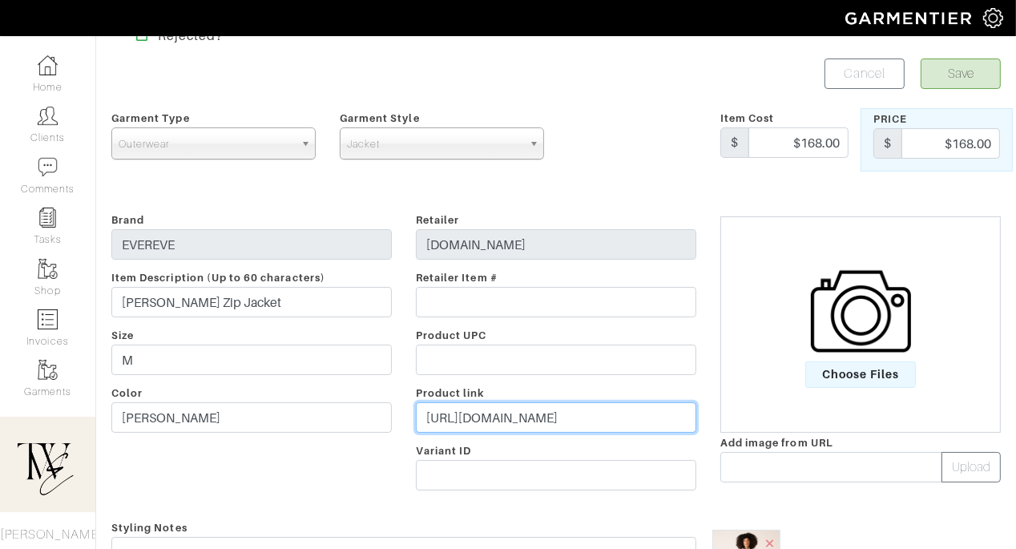
scroll to position [132, 0]
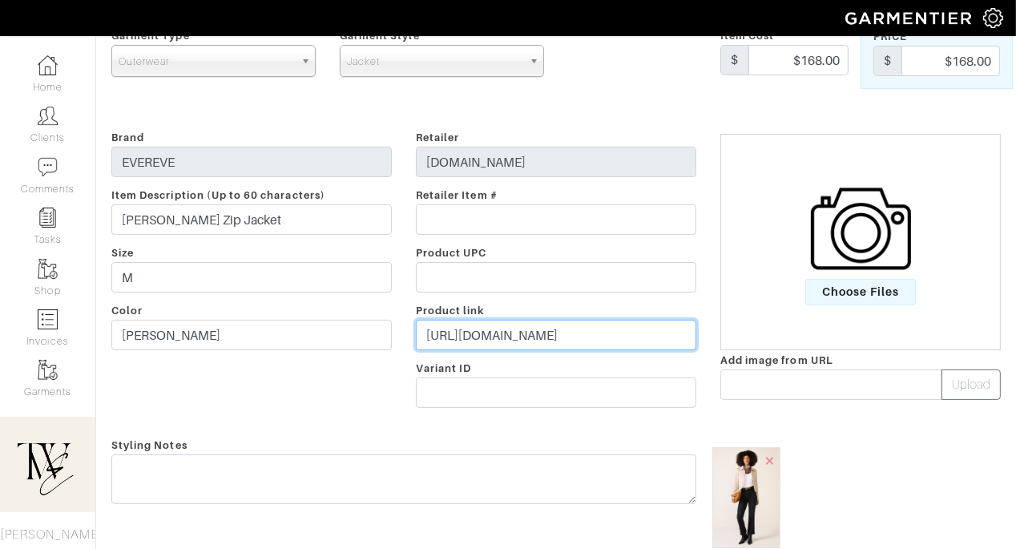
type input "https://go.shopmy.us/p-27713017"
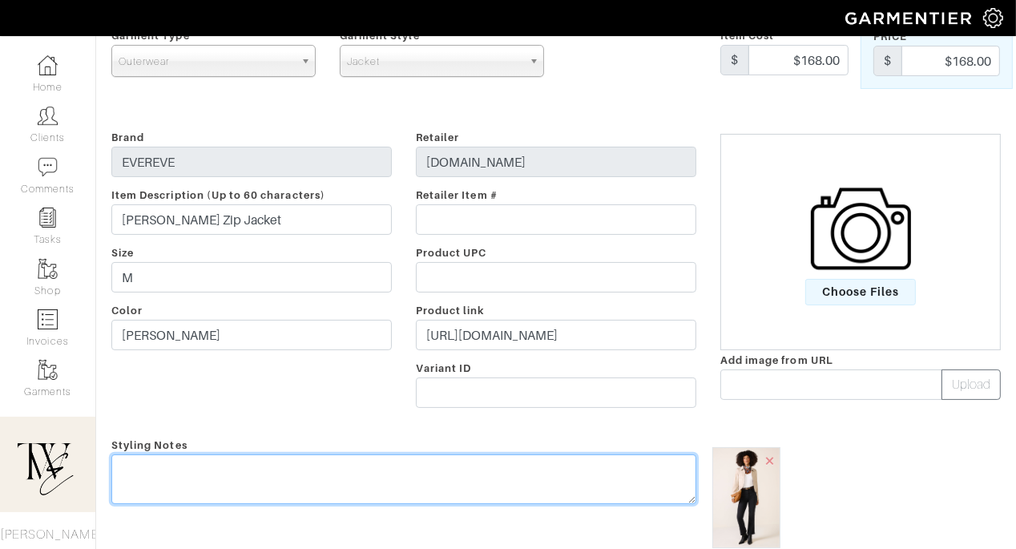
click at [544, 462] on div "Styling Notes" at bounding box center [403, 510] width 609 height 151
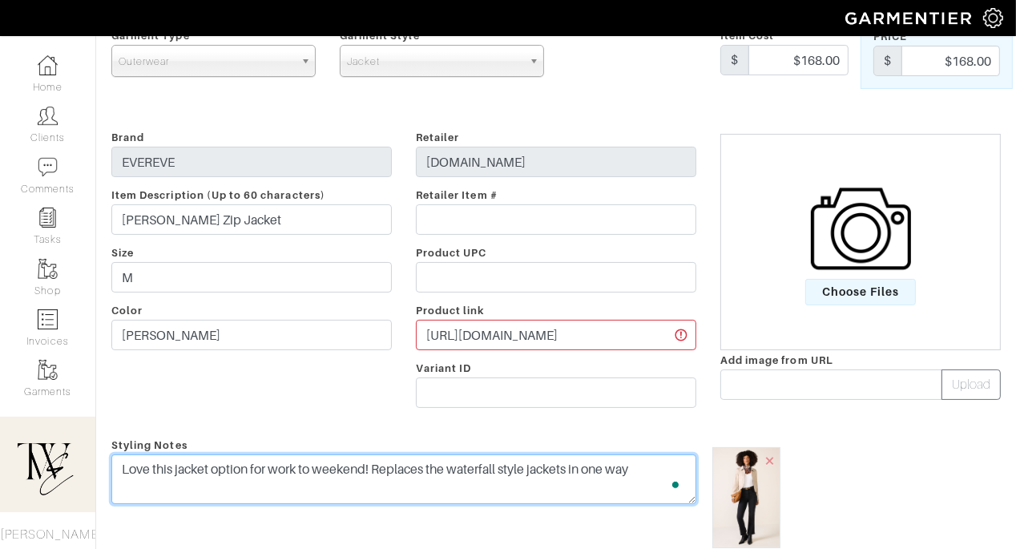
scroll to position [0, 0]
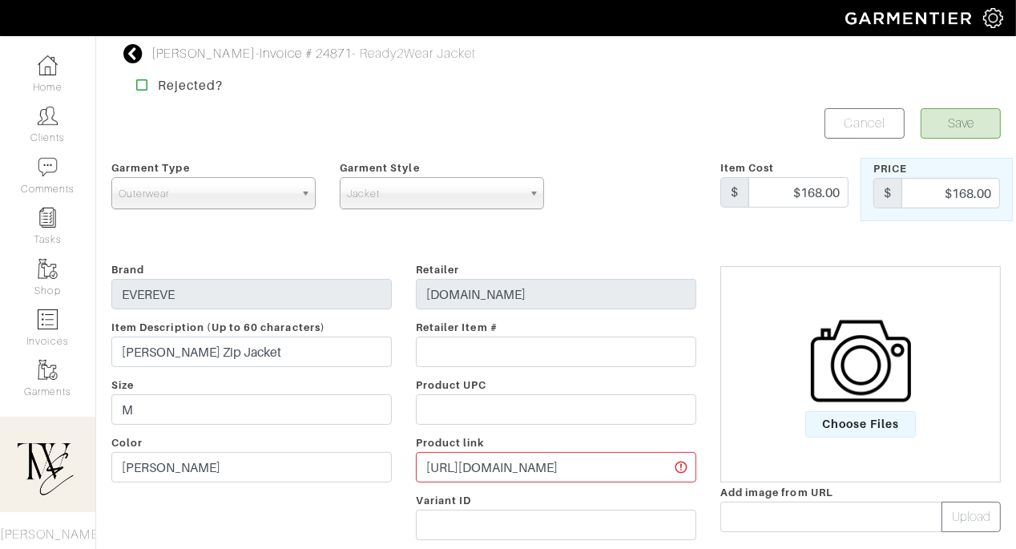
type textarea "Love this jacket option for work to weekend! Replaces the waterfall style jacke…"
click at [959, 125] on button "Save" at bounding box center [960, 123] width 80 height 30
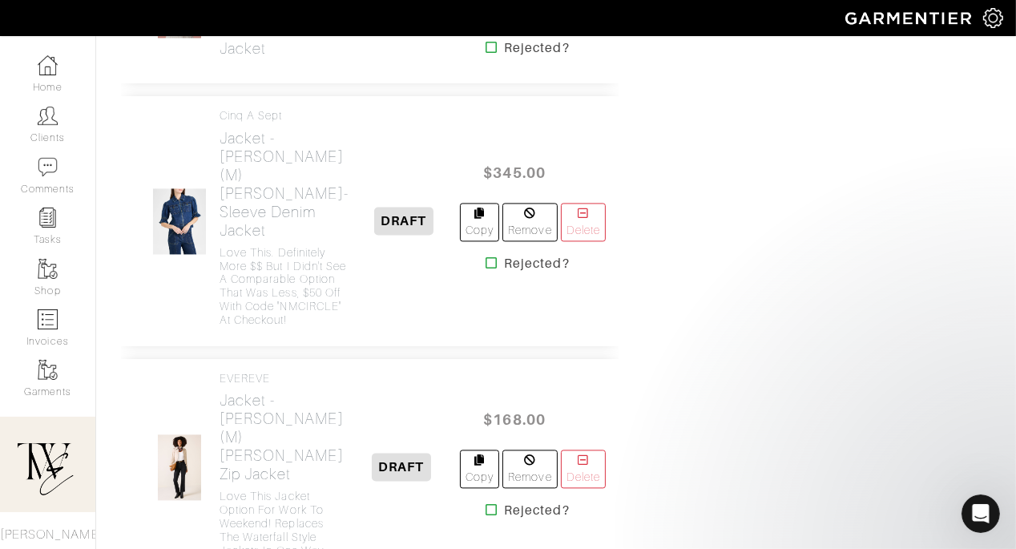
scroll to position [3186, 0]
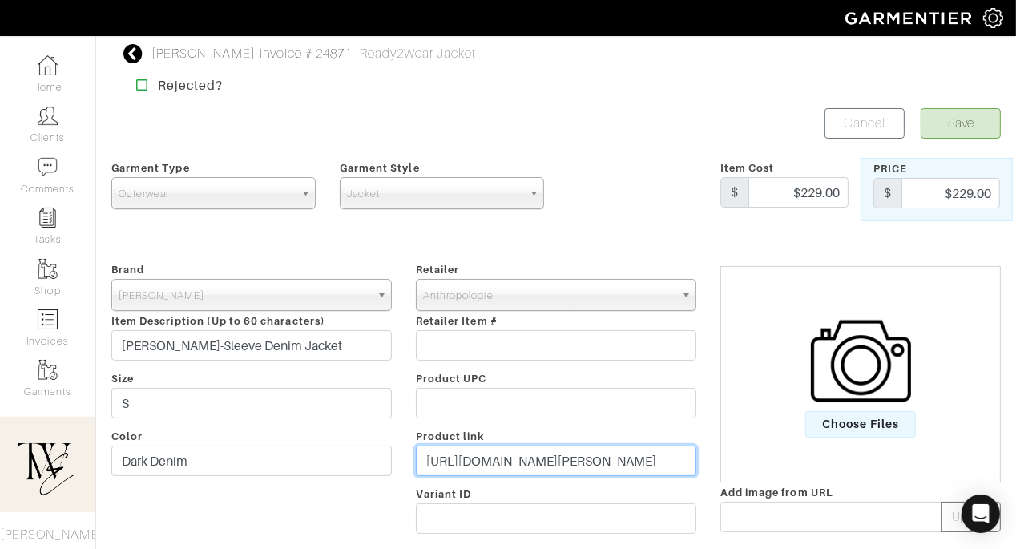
click at [576, 453] on input "https://www.anthropologie.com/shop/paige-kendra-short-sleeve-denim-jacket?color…" at bounding box center [556, 460] width 280 height 30
paste input "go.shopmy.us/p-27713356"
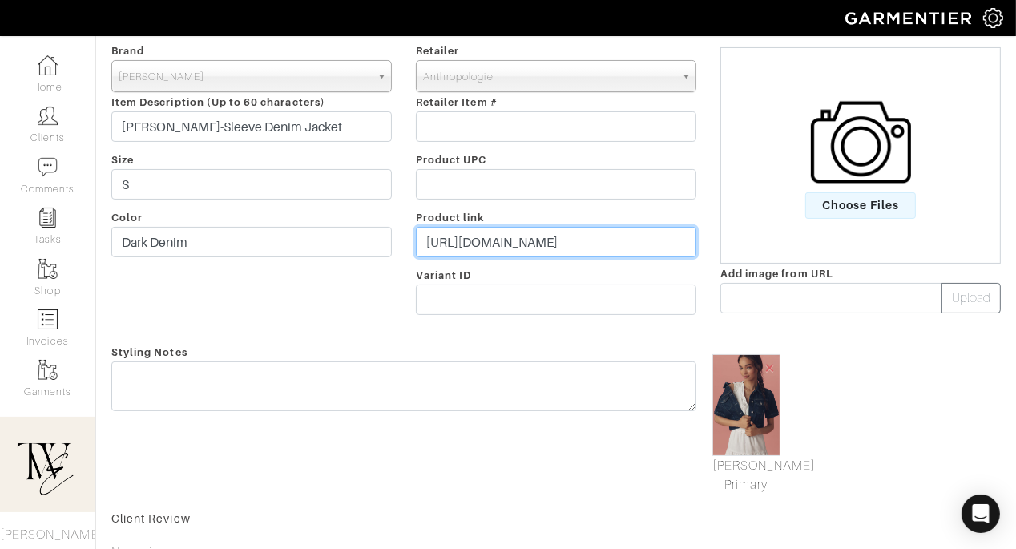
type input "https://go.shopmy.us/p-27713356"
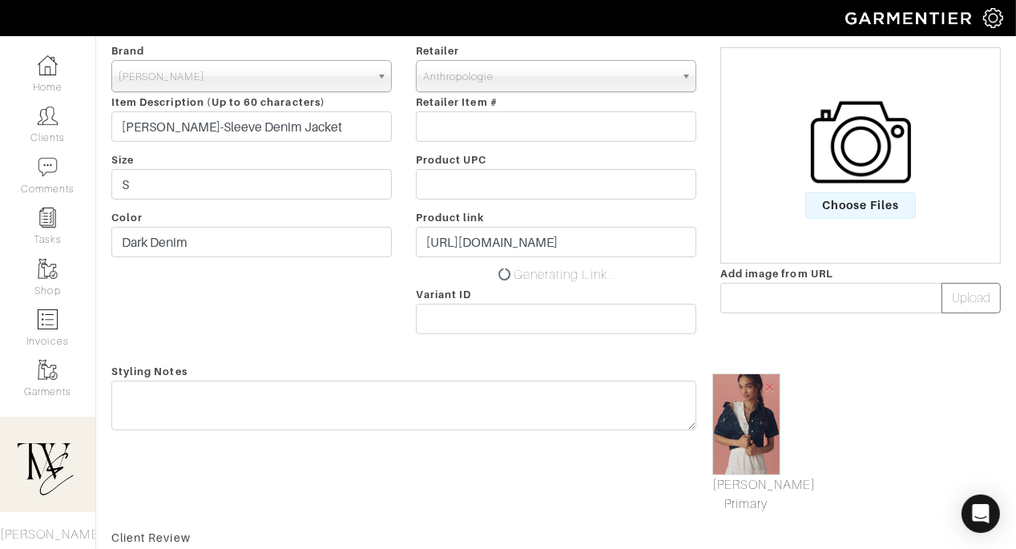
click at [543, 421] on div "Styling Notes" at bounding box center [403, 437] width 609 height 152
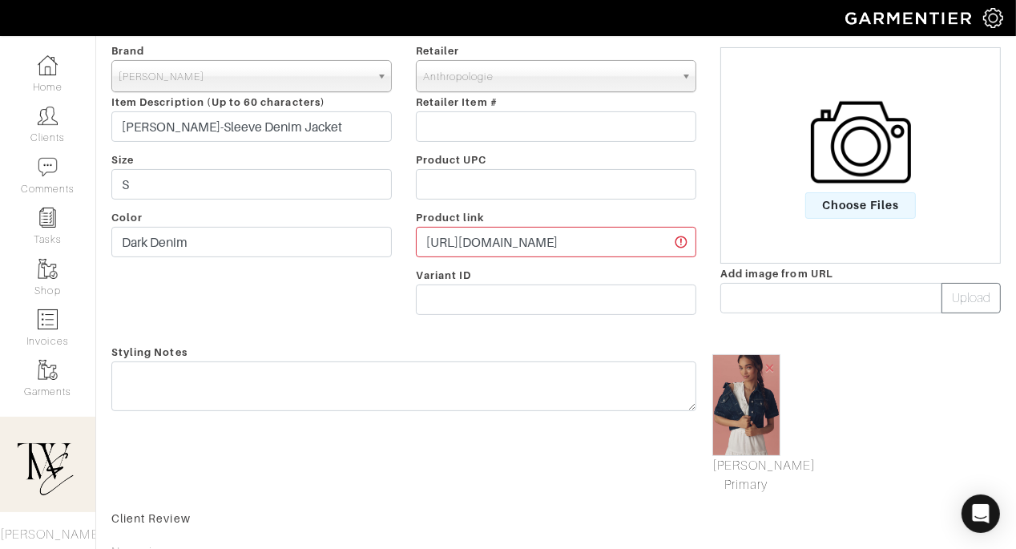
click at [542, 412] on div "Styling Notes" at bounding box center [403, 418] width 609 height 152
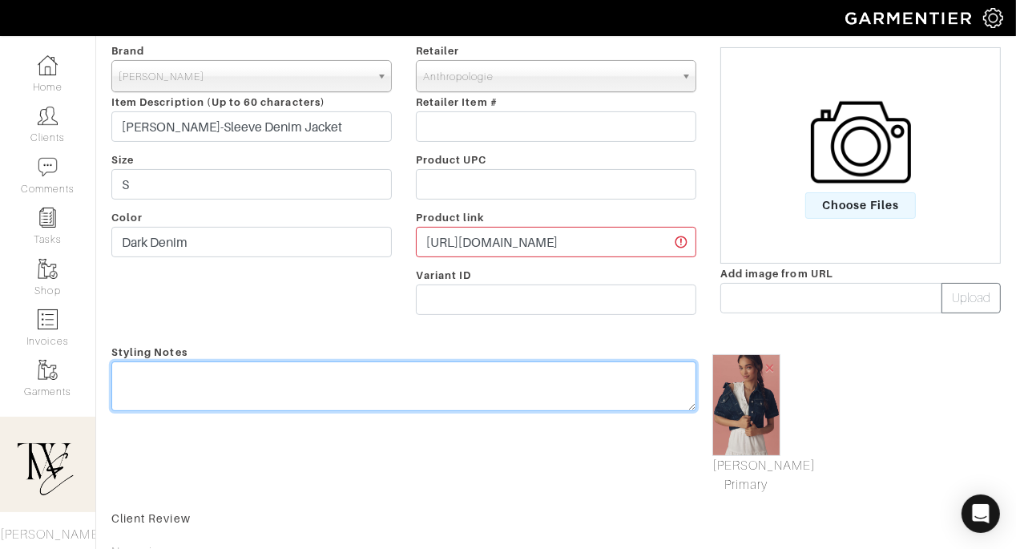
click at [530, 395] on textarea at bounding box center [403, 386] width 585 height 50
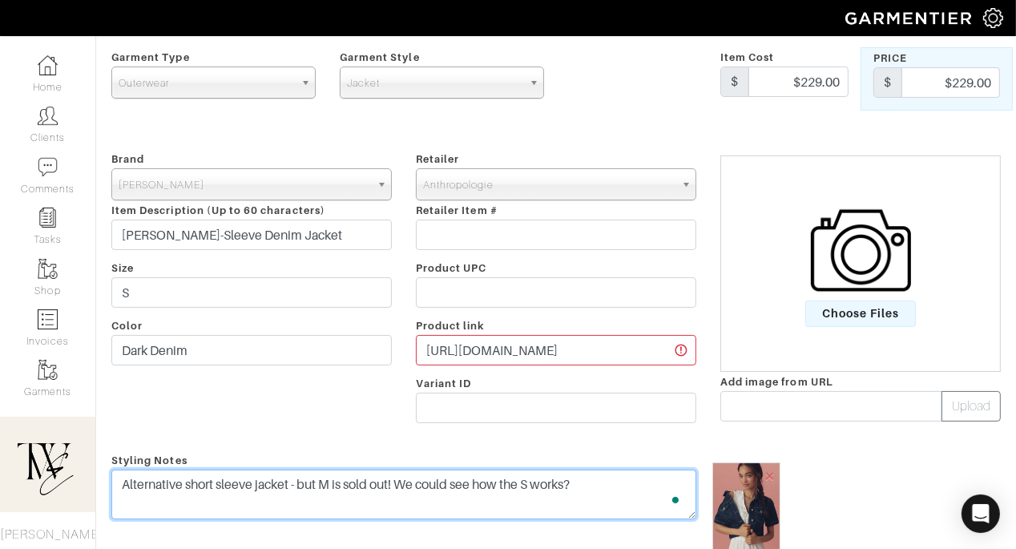
scroll to position [0, 0]
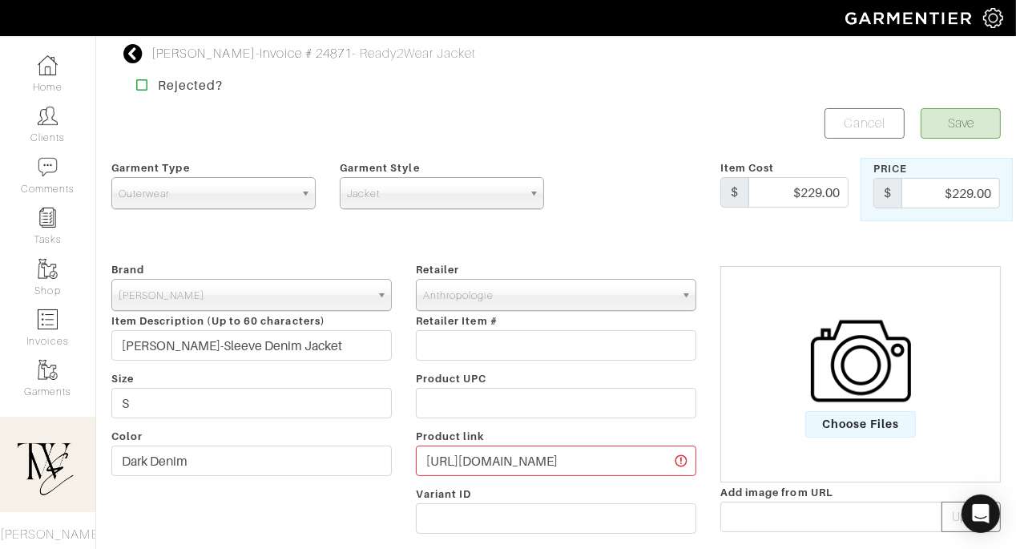
type textarea "Alternative short sleeve jacket - but M is sold out! We could see how the S wor…"
click at [978, 119] on button "Save" at bounding box center [960, 123] width 80 height 30
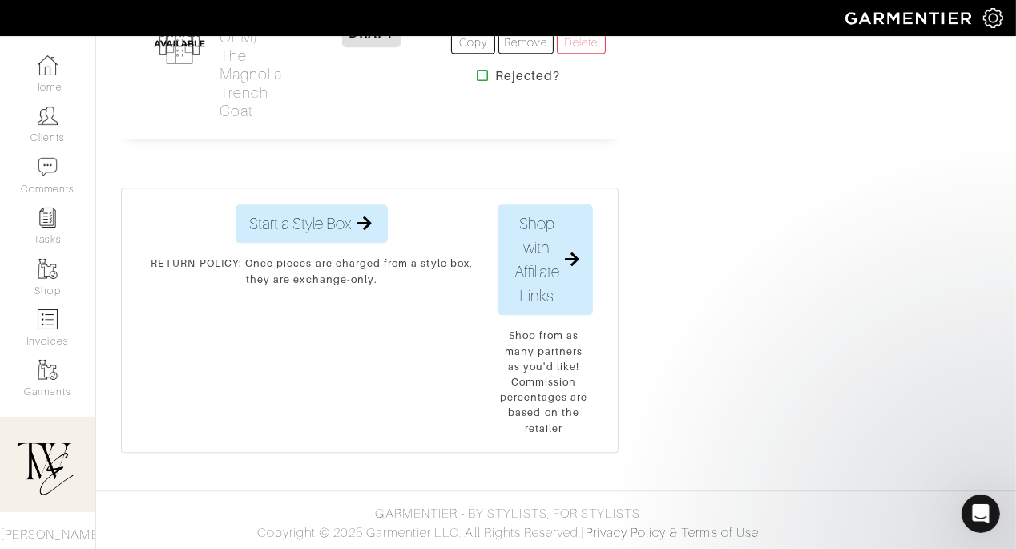
scroll to position [4249, 0]
click at [232, 120] on h2 "Outerwear - Beige or Taupe (S or M) The Magnolia Trench Coat" at bounding box center [255, 46] width 73 height 147
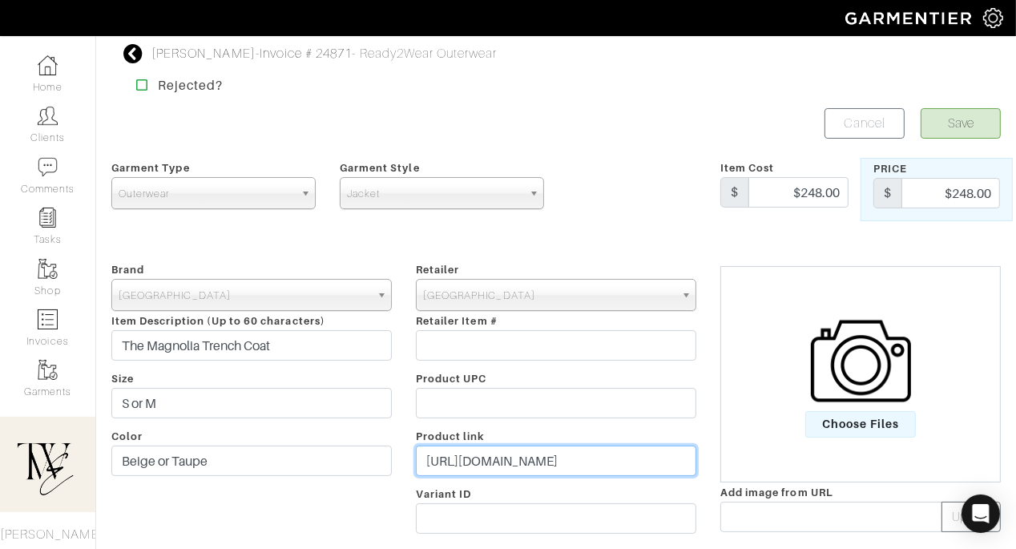
click at [508, 470] on input "https://www.aritzia.com/us/en/product/the-magnolia-trench-coat/127937.html?colo…" at bounding box center [556, 460] width 280 height 30
paste input "go.shopmy.us/p-27714133"
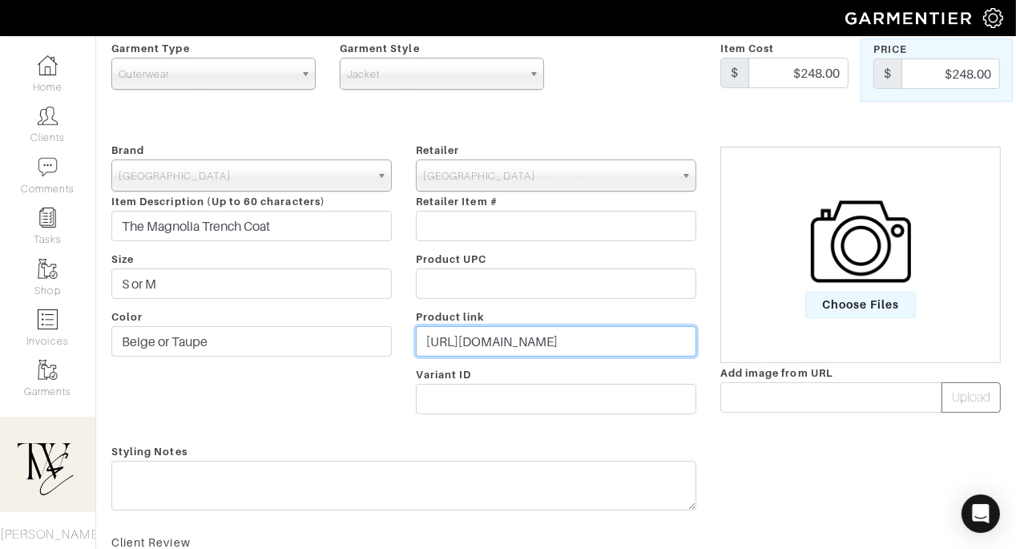
scroll to position [176, 0]
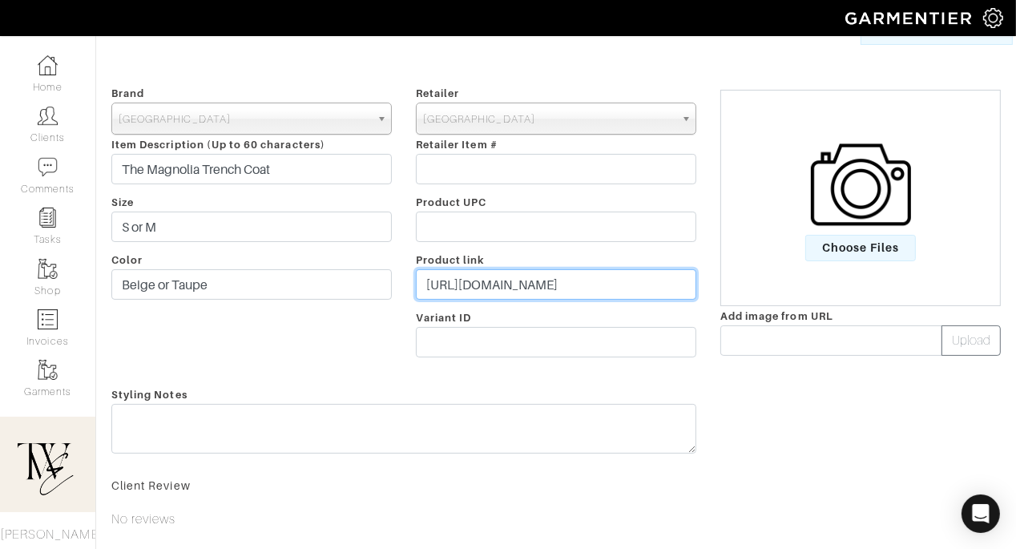
type input "https://go.shopmy.us/p-27714133"
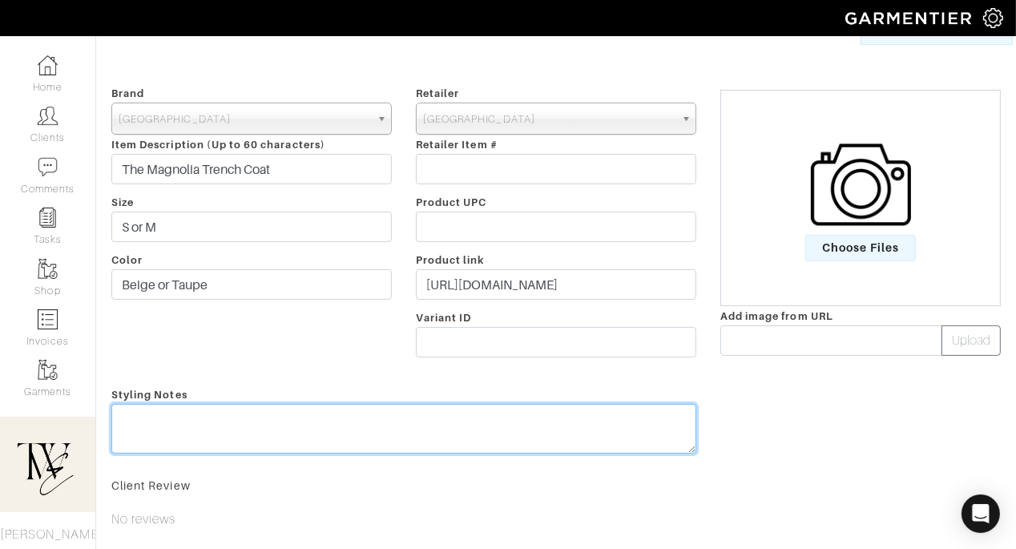
click at [452, 432] on textarea at bounding box center [403, 429] width 585 height 50
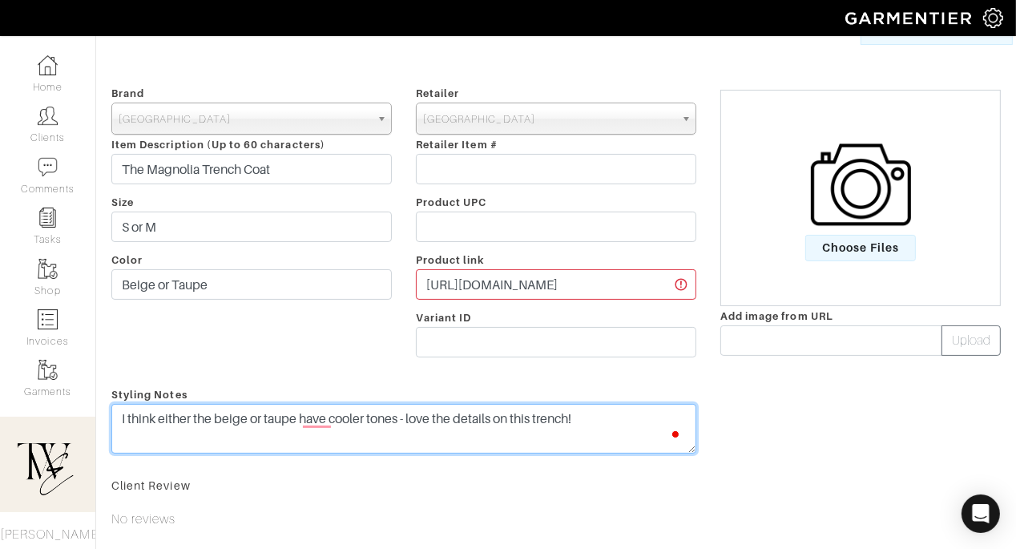
type textarea "I think either the beige or taupe have cooler tones - love the details on this …"
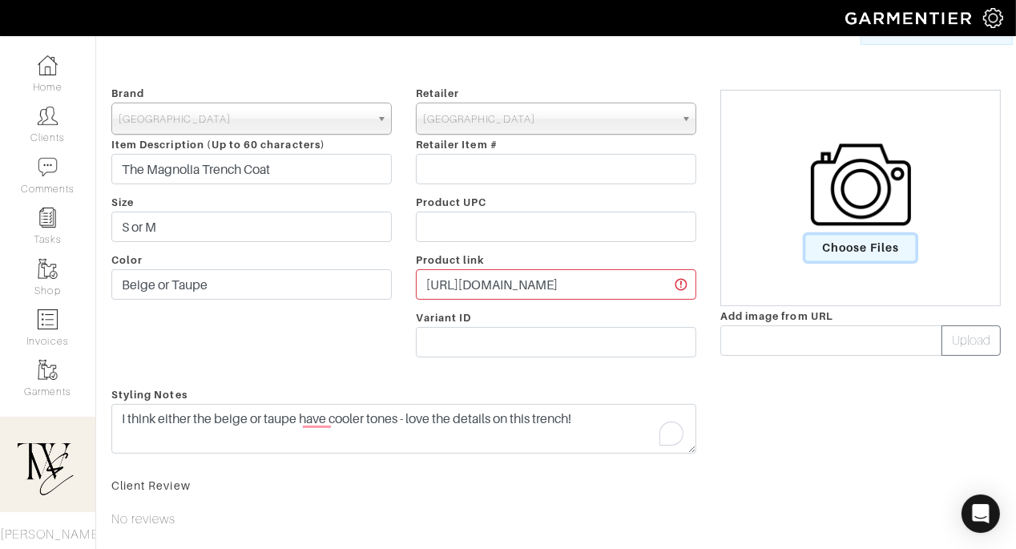
click at [837, 242] on span "Choose Files" at bounding box center [860, 248] width 111 height 26
click at [0, 0] on input "Choose Files" at bounding box center [0, 0] width 0 height 0
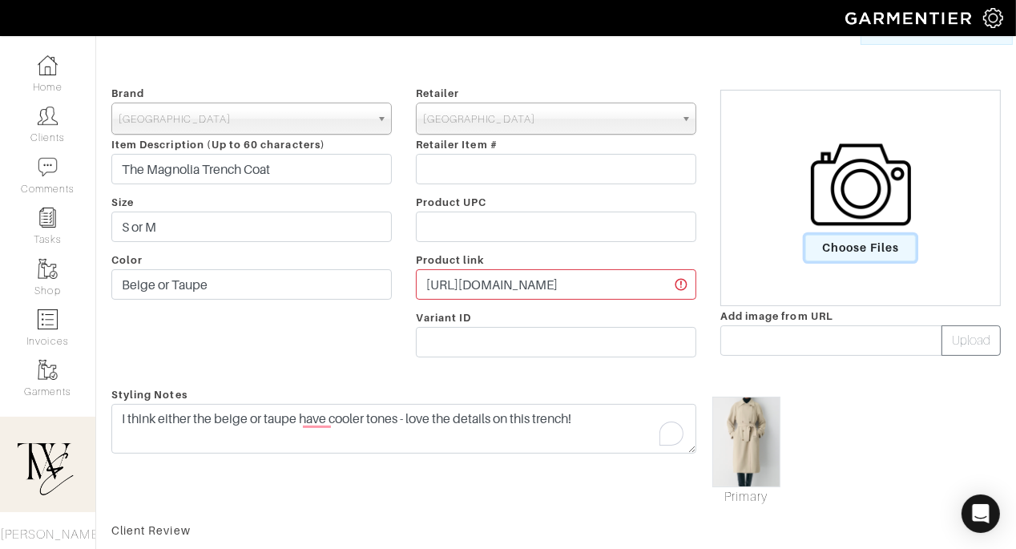
scroll to position [0, 0]
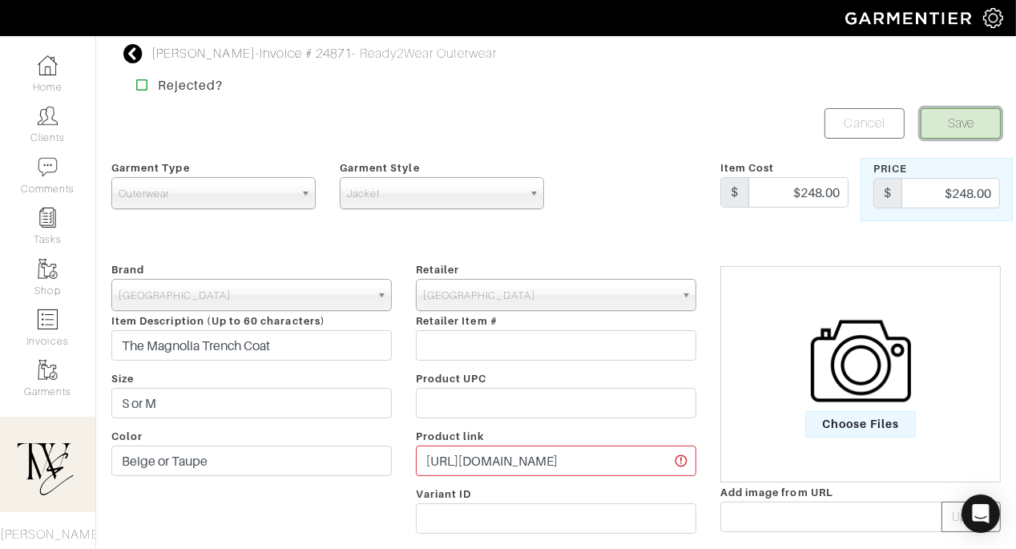
click at [952, 120] on button "Save" at bounding box center [960, 123] width 80 height 30
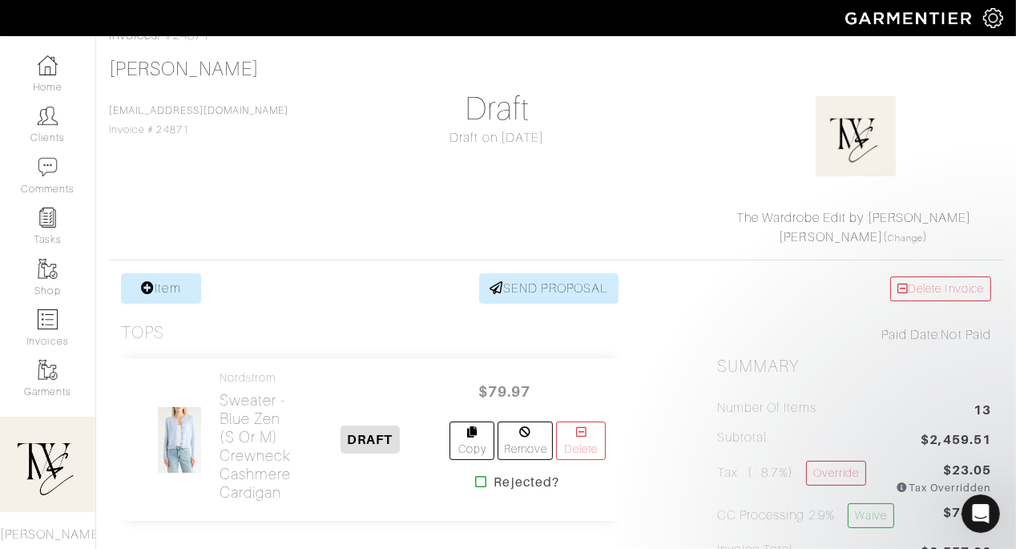
scroll to position [303, 0]
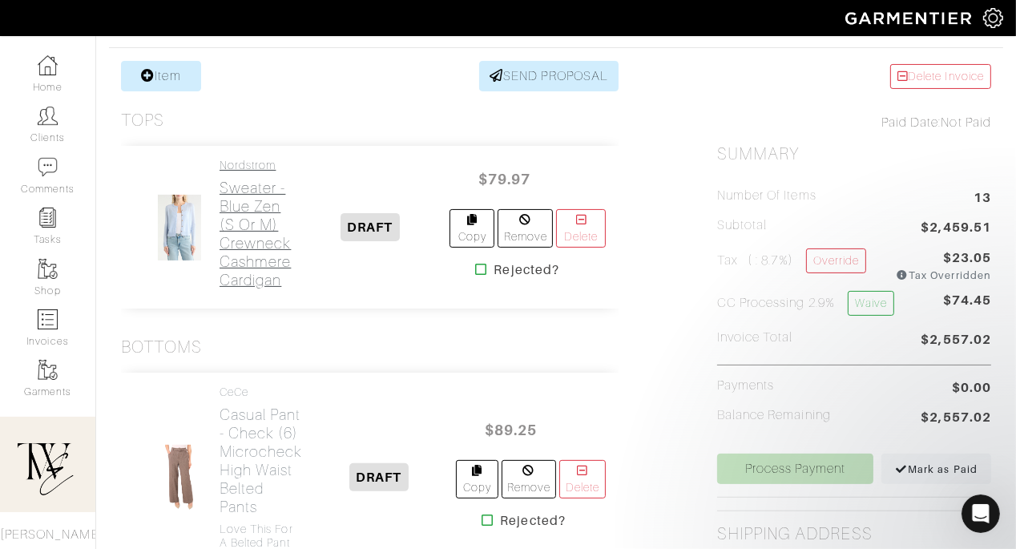
click at [243, 236] on h2 "Sweater - Blue Zen (S or M) Crewneck Cashmere Cardigan" at bounding box center [254, 234] width 71 height 111
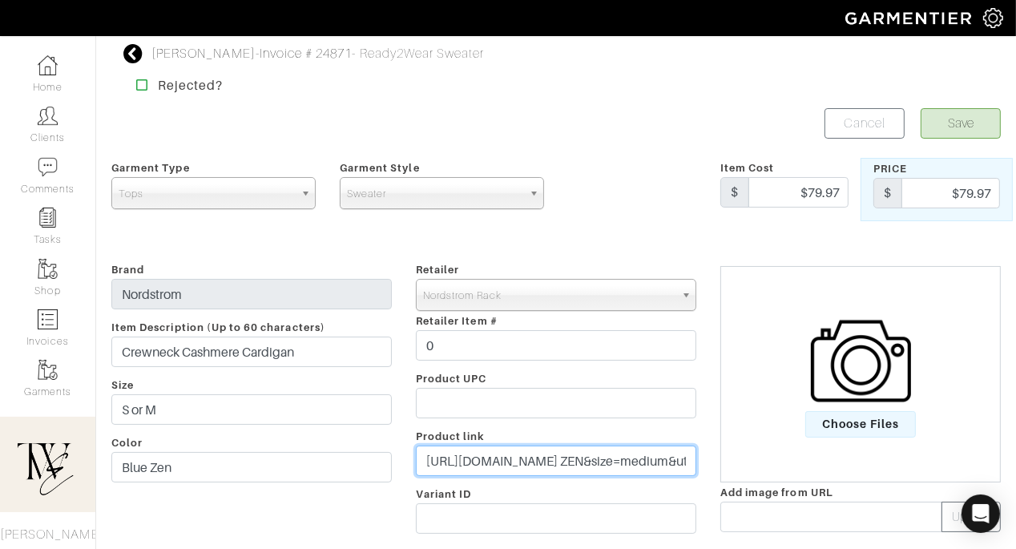
click at [538, 464] on input "https://www.nordstromrack.com/s/nordstrom-crewneck-cashmere-cardigan/8290769?co…" at bounding box center [556, 460] width 280 height 30
paste input "go.shopmy.us/p-27714782"
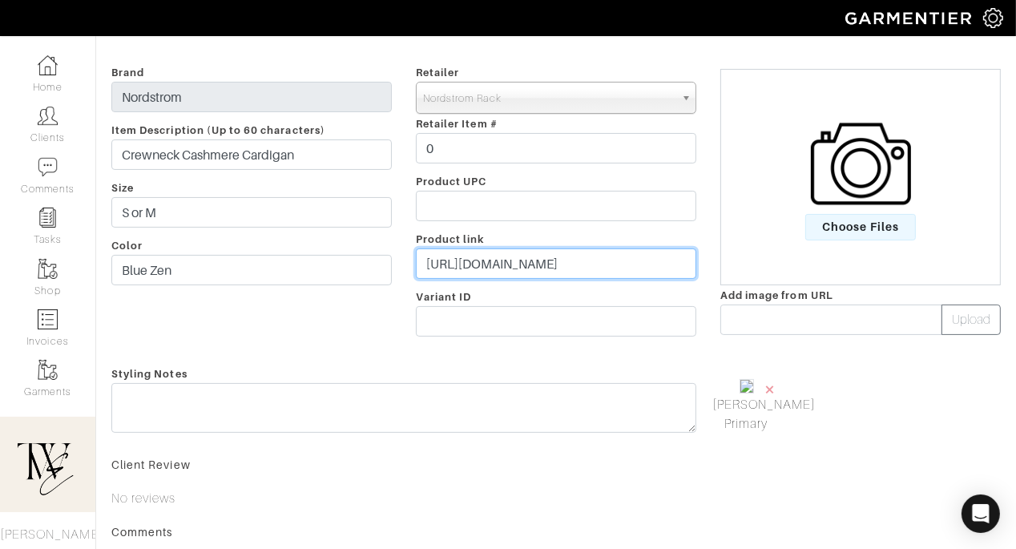
type input "https://go.shopmy.us/p-27714782"
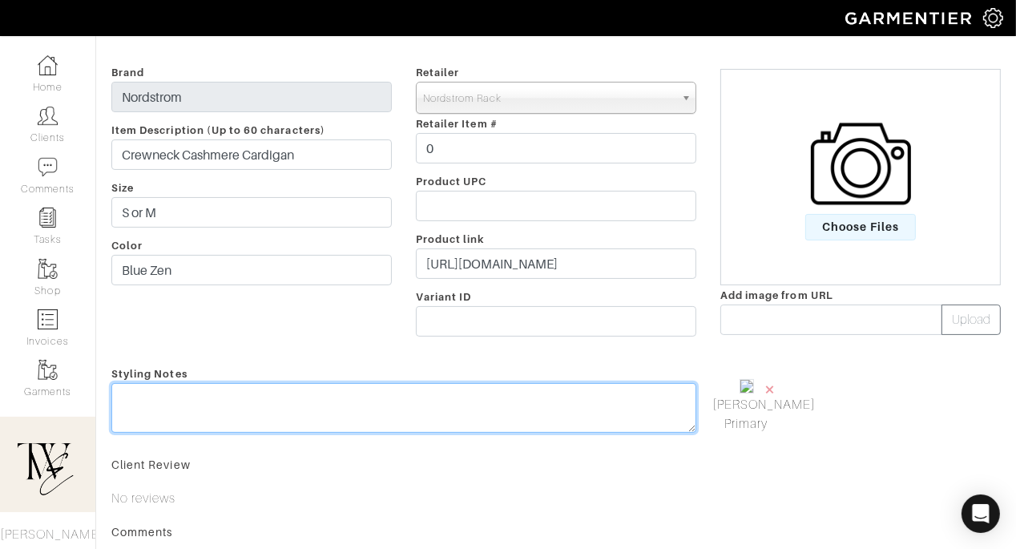
click at [538, 421] on textarea at bounding box center [403, 408] width 585 height 50
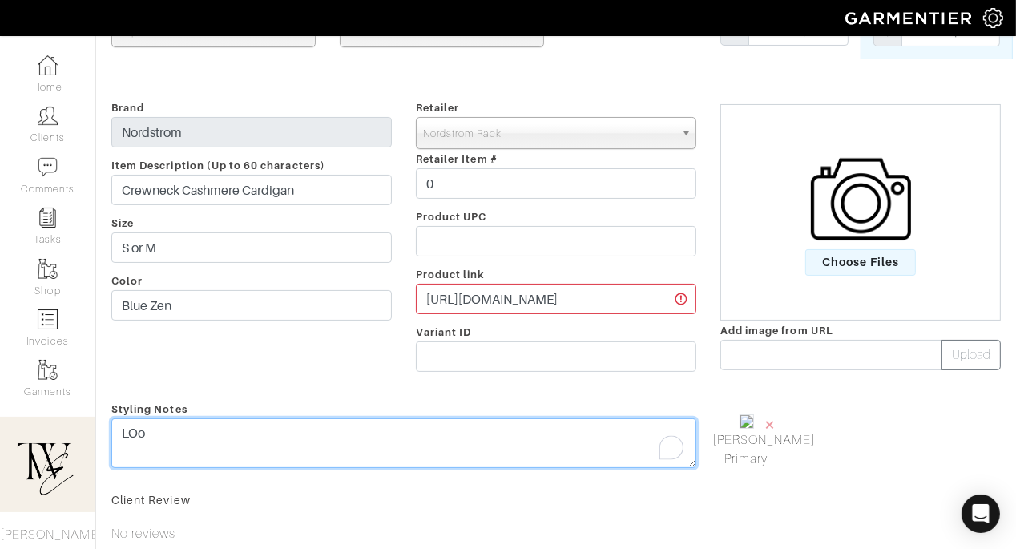
scroll to position [497, 0]
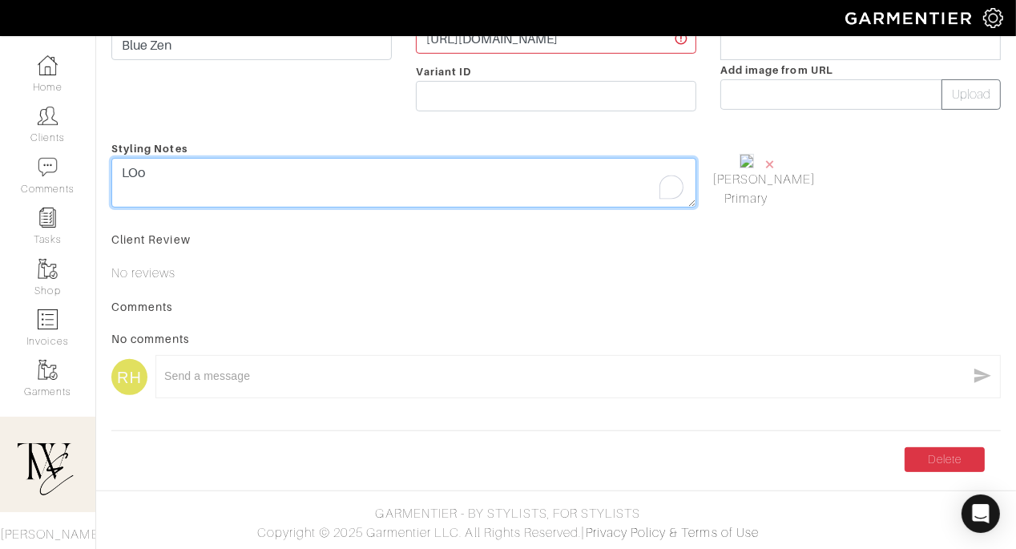
type textarea "LOo"
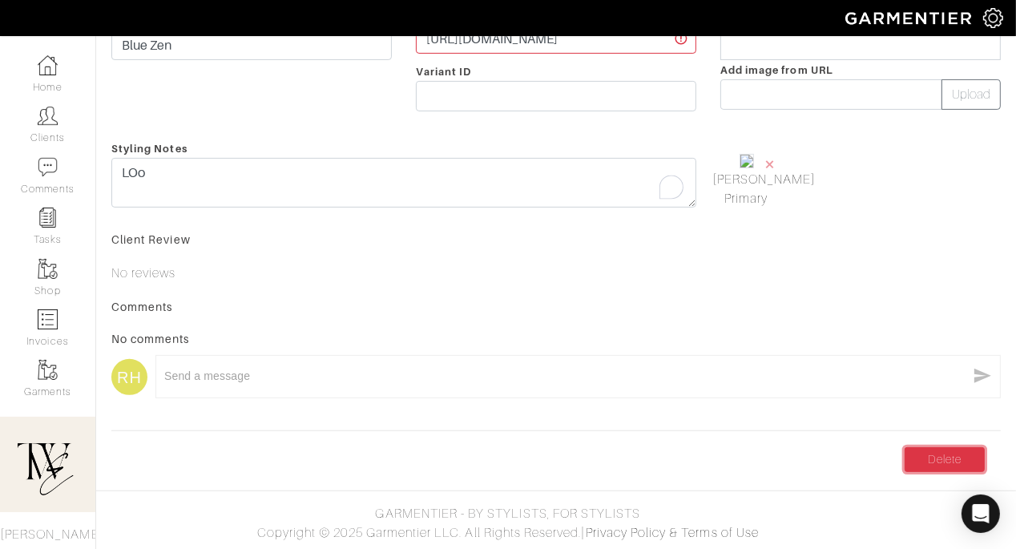
click at [967, 466] on link "Delete" at bounding box center [944, 459] width 80 height 25
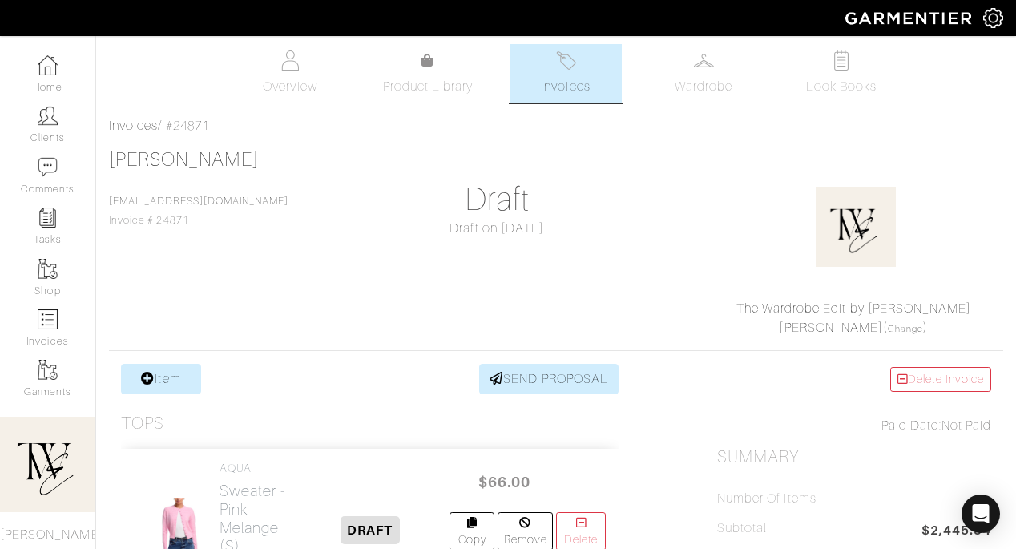
scroll to position [453, 0]
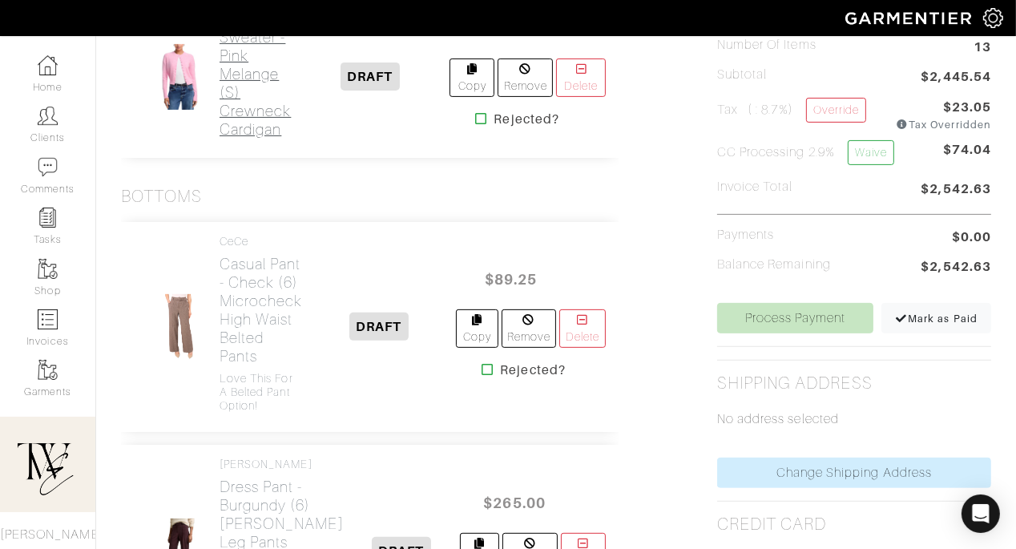
click at [259, 81] on h2 "Sweater - Pink Melange (S) Crewneck Cardigan" at bounding box center [254, 83] width 71 height 111
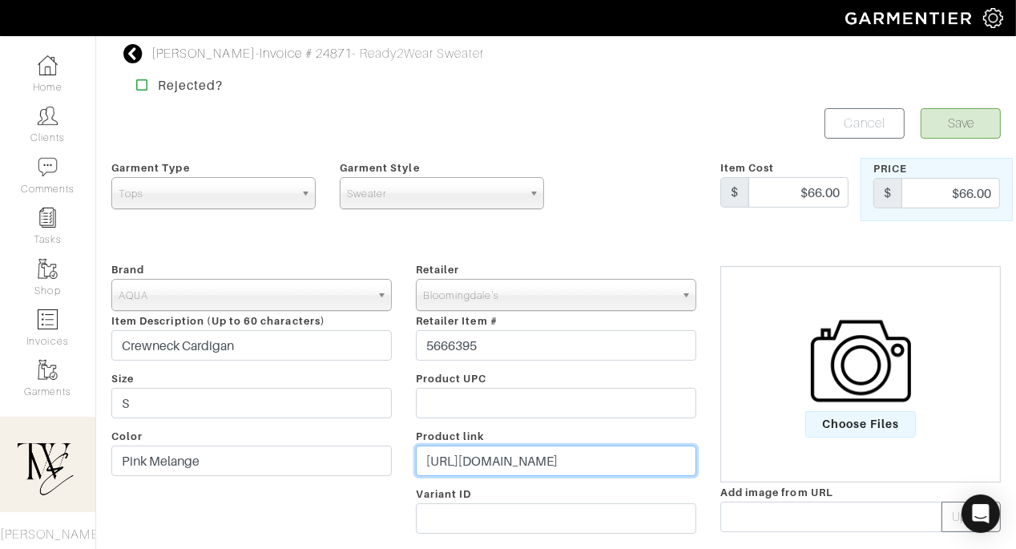
click at [529, 451] on input "https://www.bloomingdales.com/shop/product/aqua-crewneck-cardigan?ID=5666395&pl…" at bounding box center [556, 460] width 280 height 30
paste input "go.shopmy.us/p-27715190"
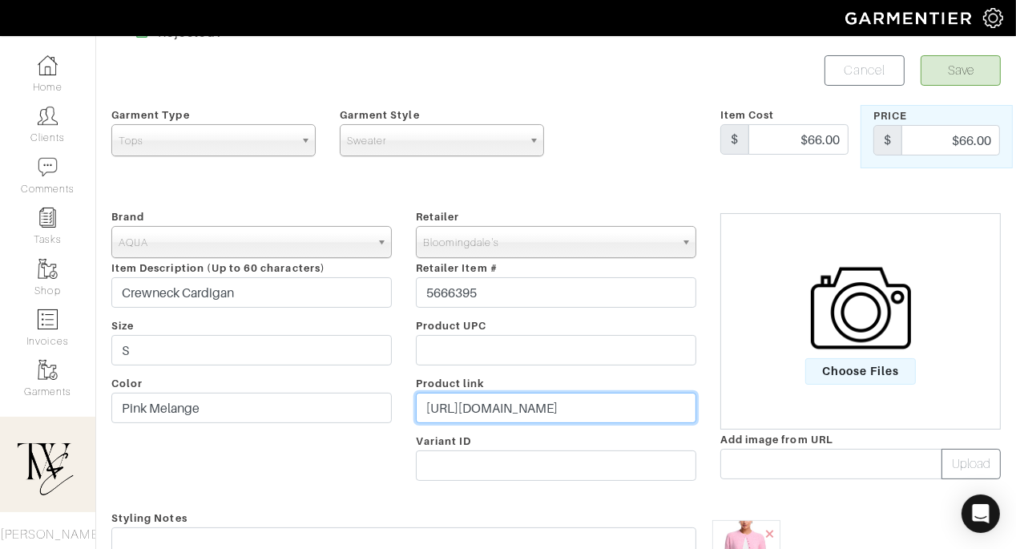
scroll to position [104, 0]
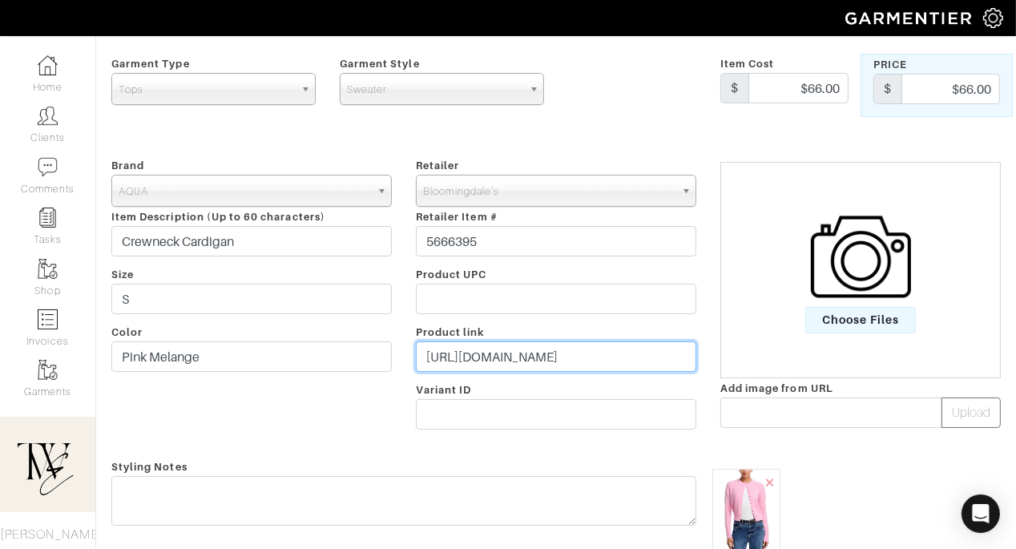
type input "https://go.shopmy.us/p-27715190"
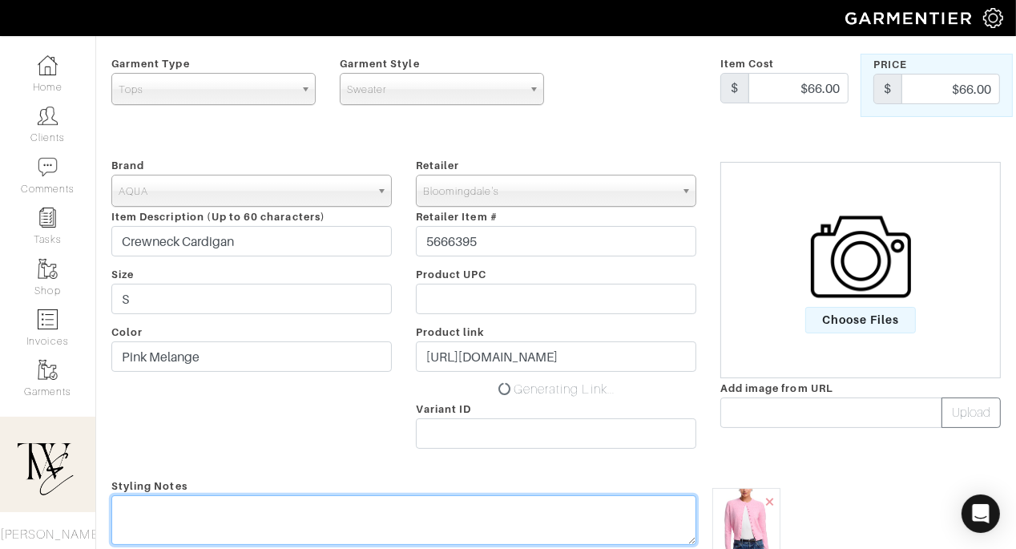
click at [519, 485] on div "Styling Notes" at bounding box center [403, 543] width 609 height 135
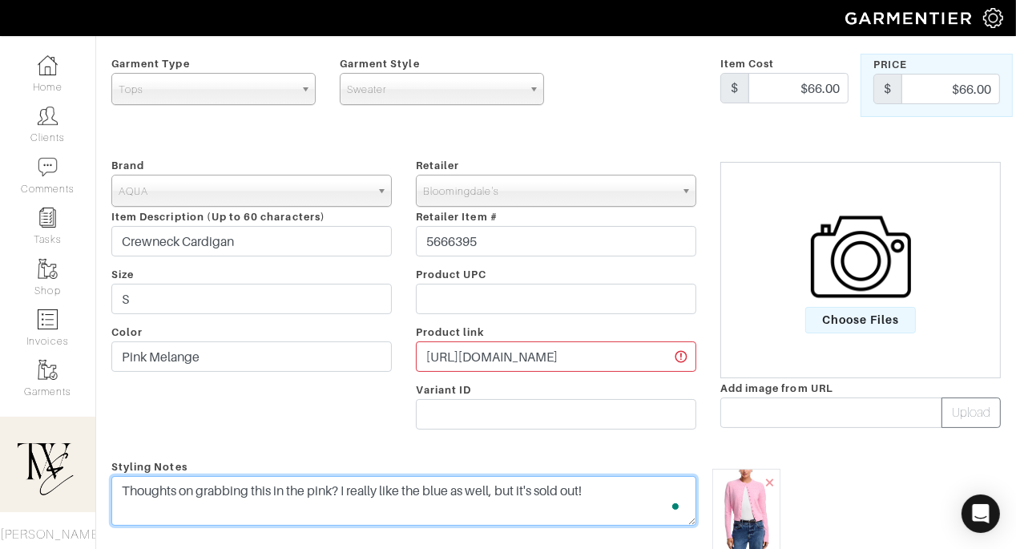
scroll to position [0, 0]
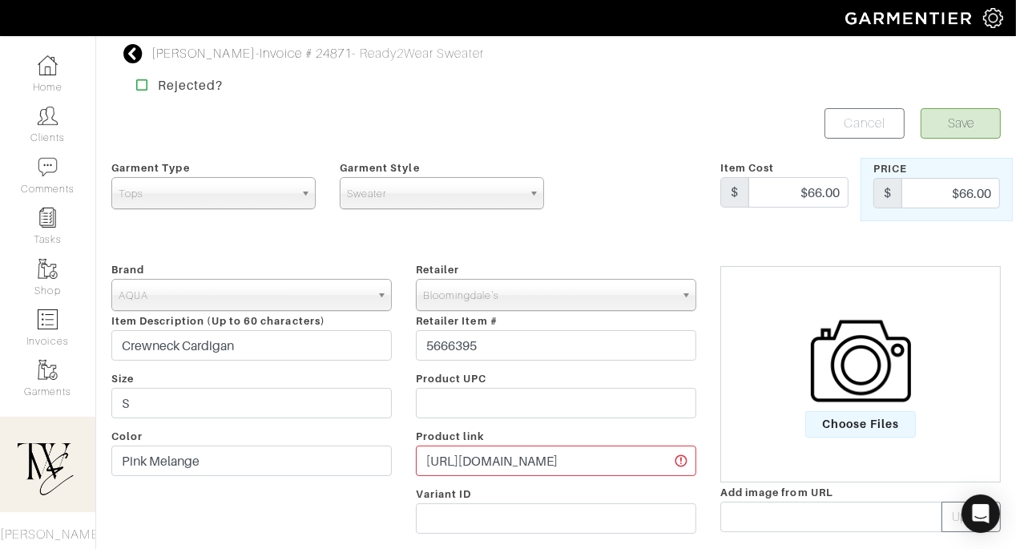
type textarea "Thoughts on grabbing this in the pink? I really like the blue as well, but it's…"
click at [952, 110] on button "Save" at bounding box center [960, 123] width 80 height 30
